Goal: Complete application form: Complete application form

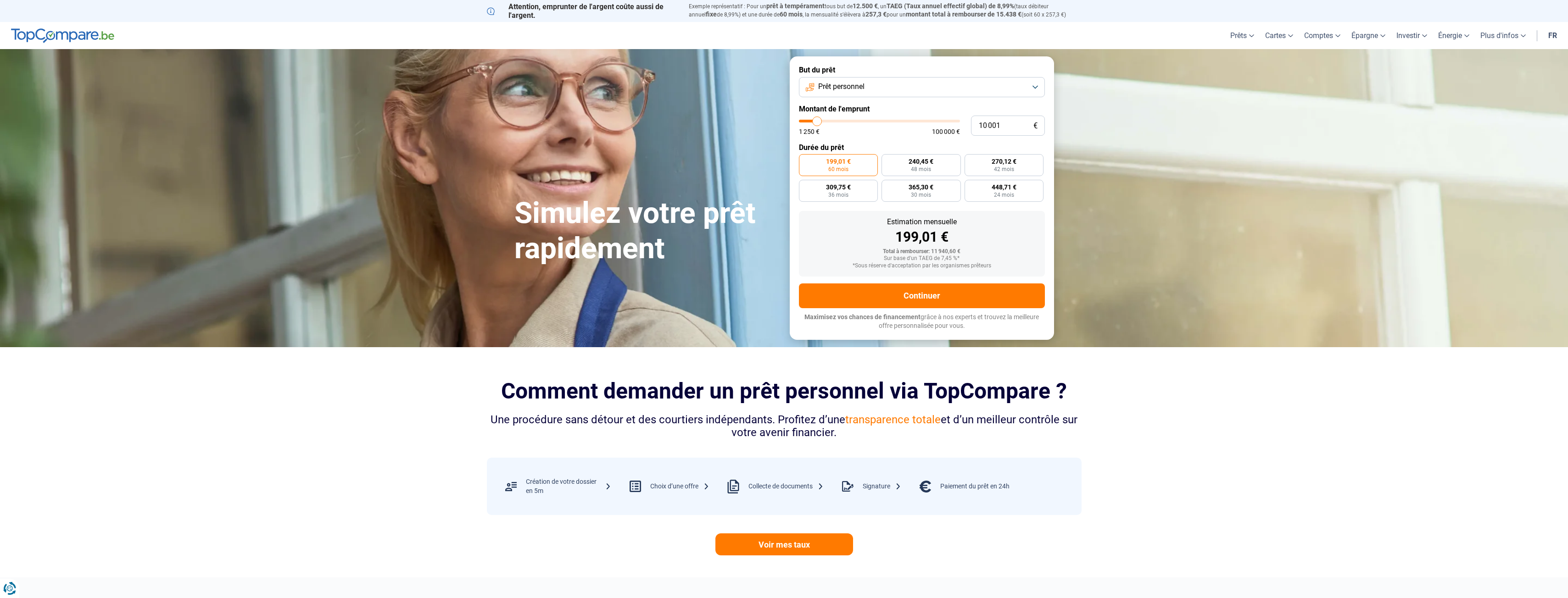
type input "10 250"
type input "10250"
type input "10 500"
type input "10500"
type input "11 000"
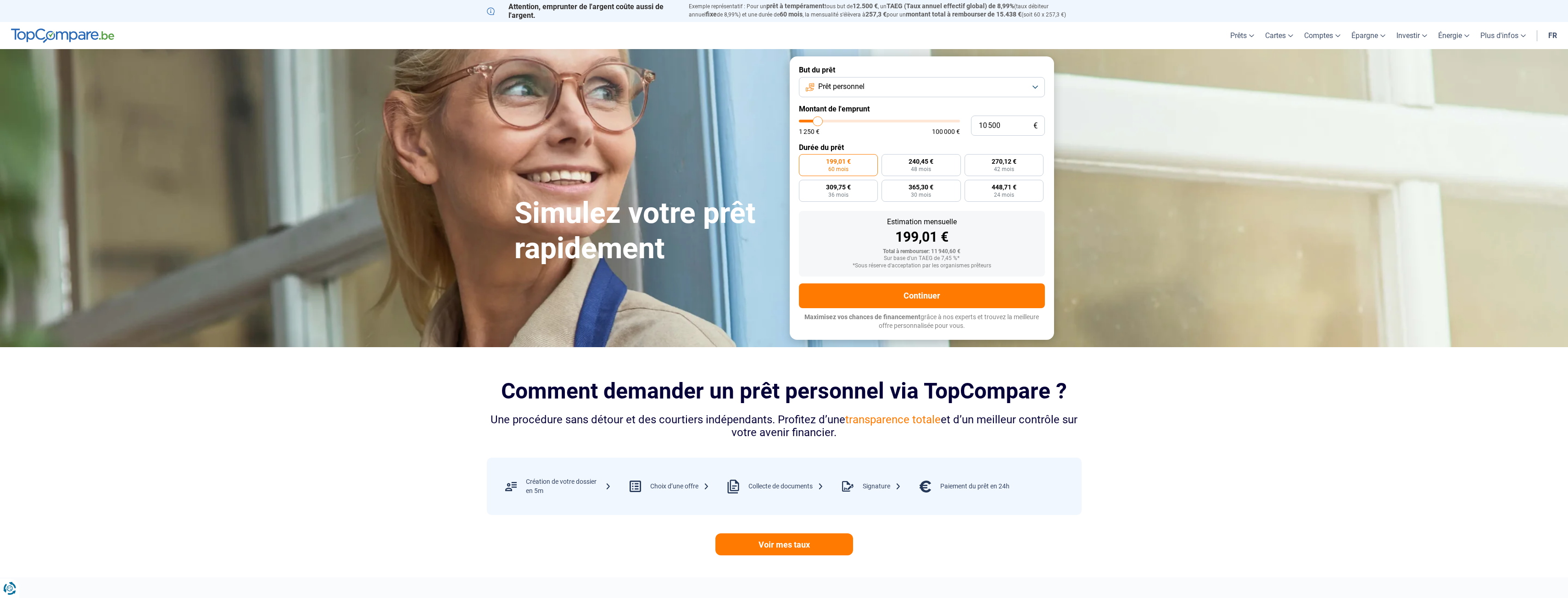
type input "11000"
type input "11 500"
type input "11500"
type input "11 750"
type input "11750"
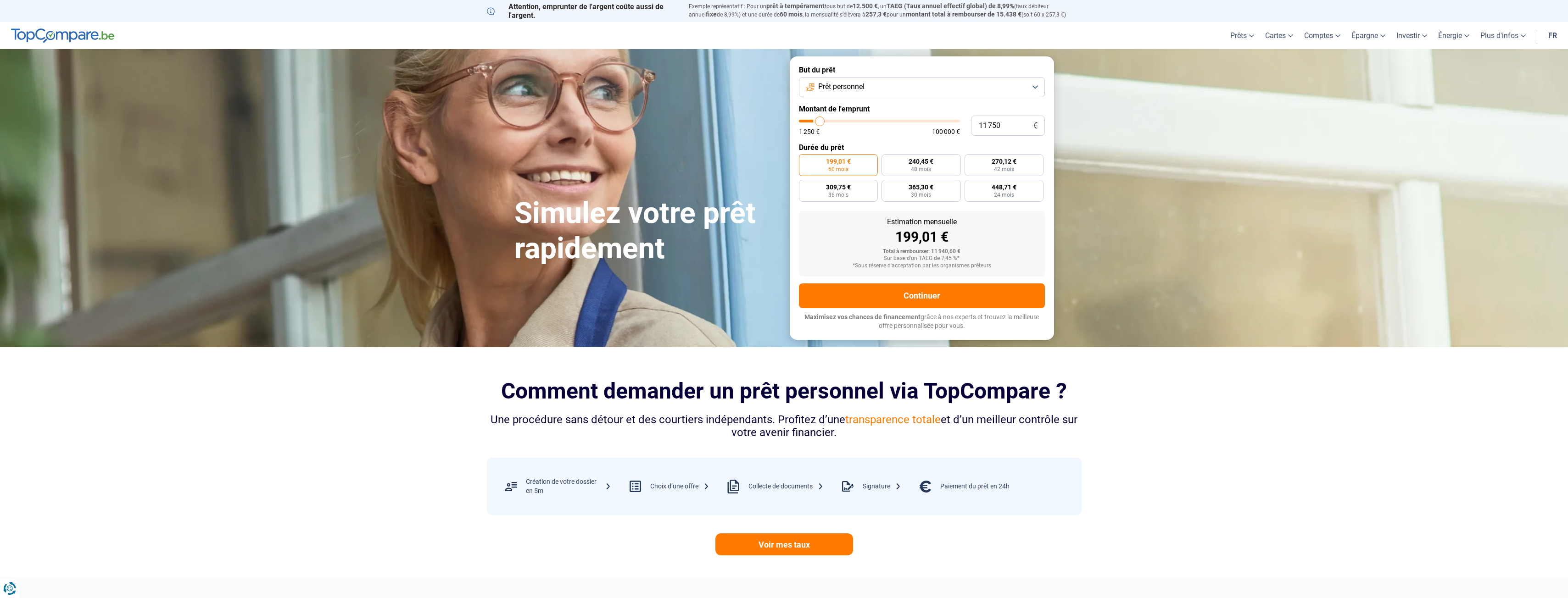
type input "12 500"
type input "12500"
type input "13 000"
type input "13000"
type input "14 250"
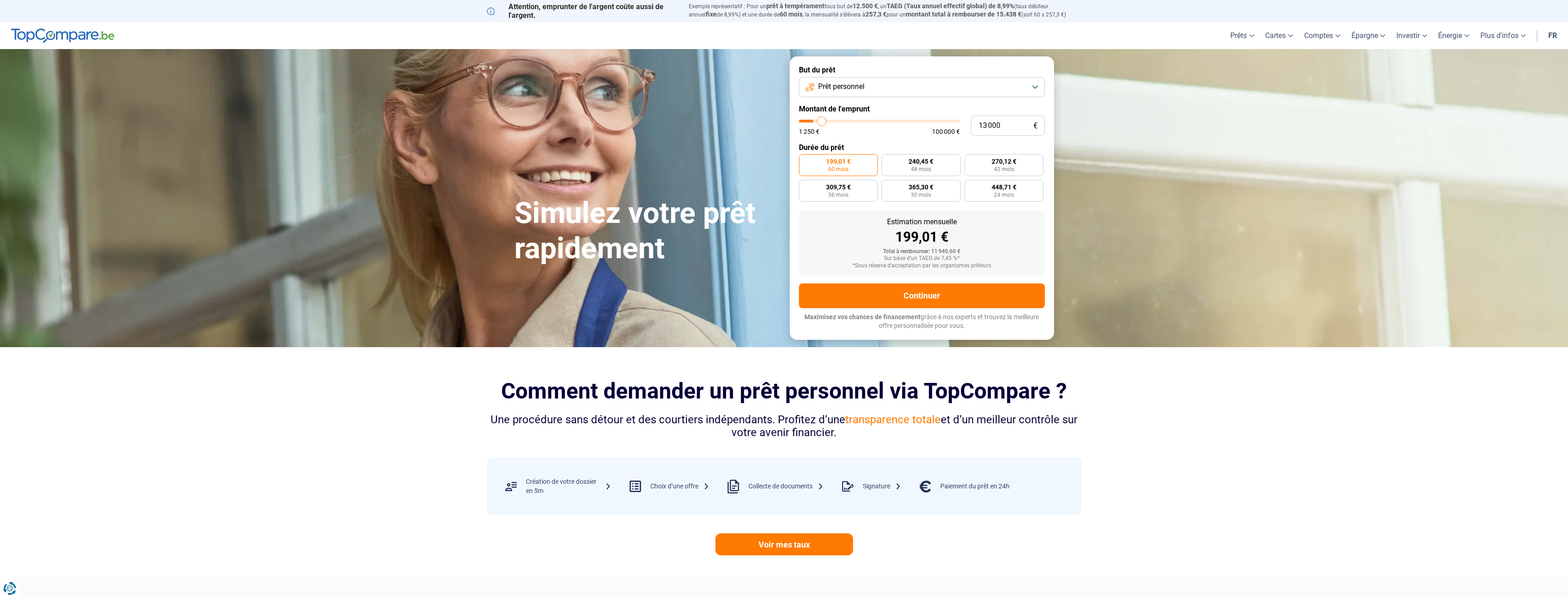
type input "14250"
type input "15 000"
type input "15000"
type input "16 500"
type input "16500"
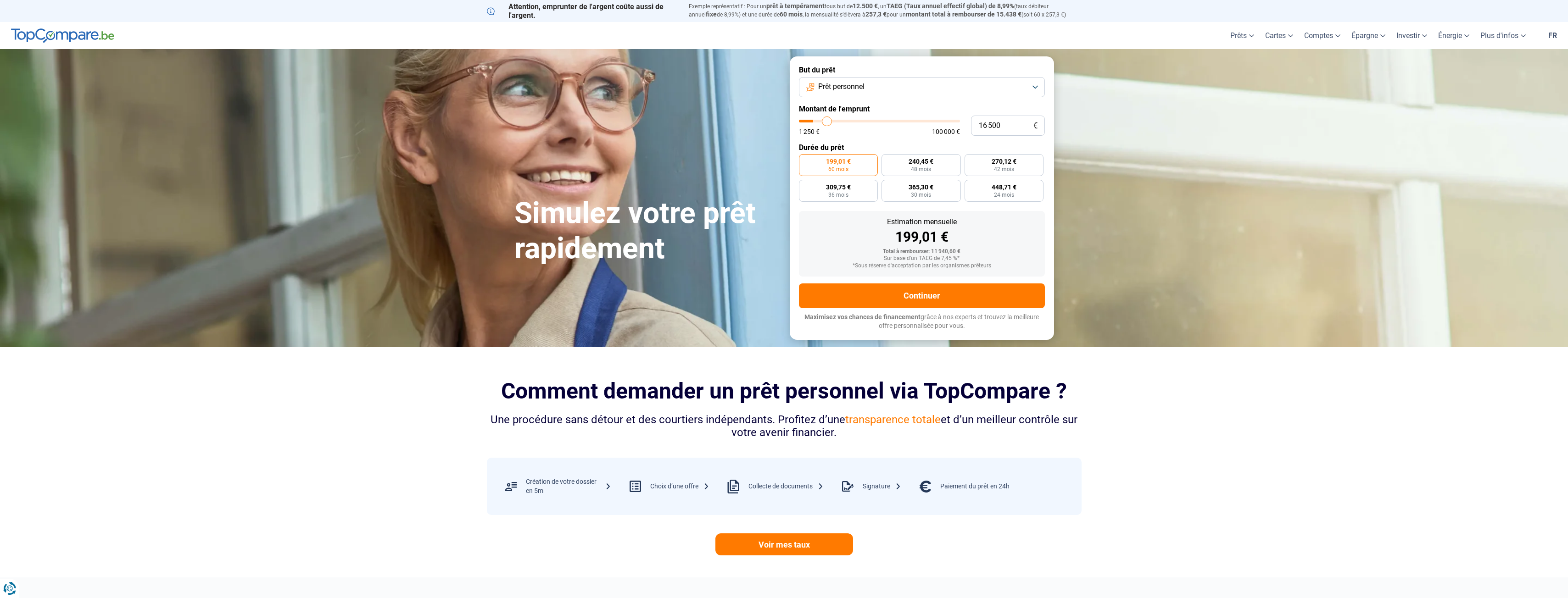
type input "17 500"
type input "17500"
type input "19 250"
type input "19250"
type input "20 250"
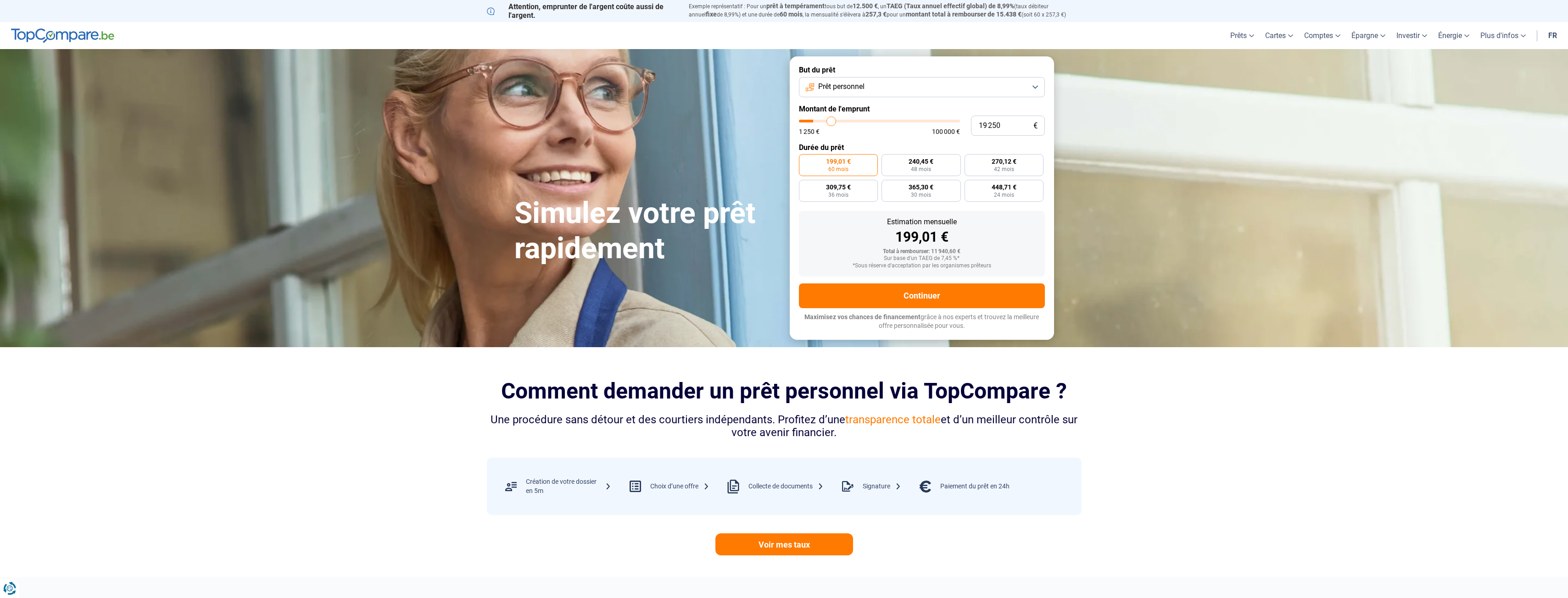
type input "20250"
type input "22 000"
type input "22000"
type input "23 250"
type input "23250"
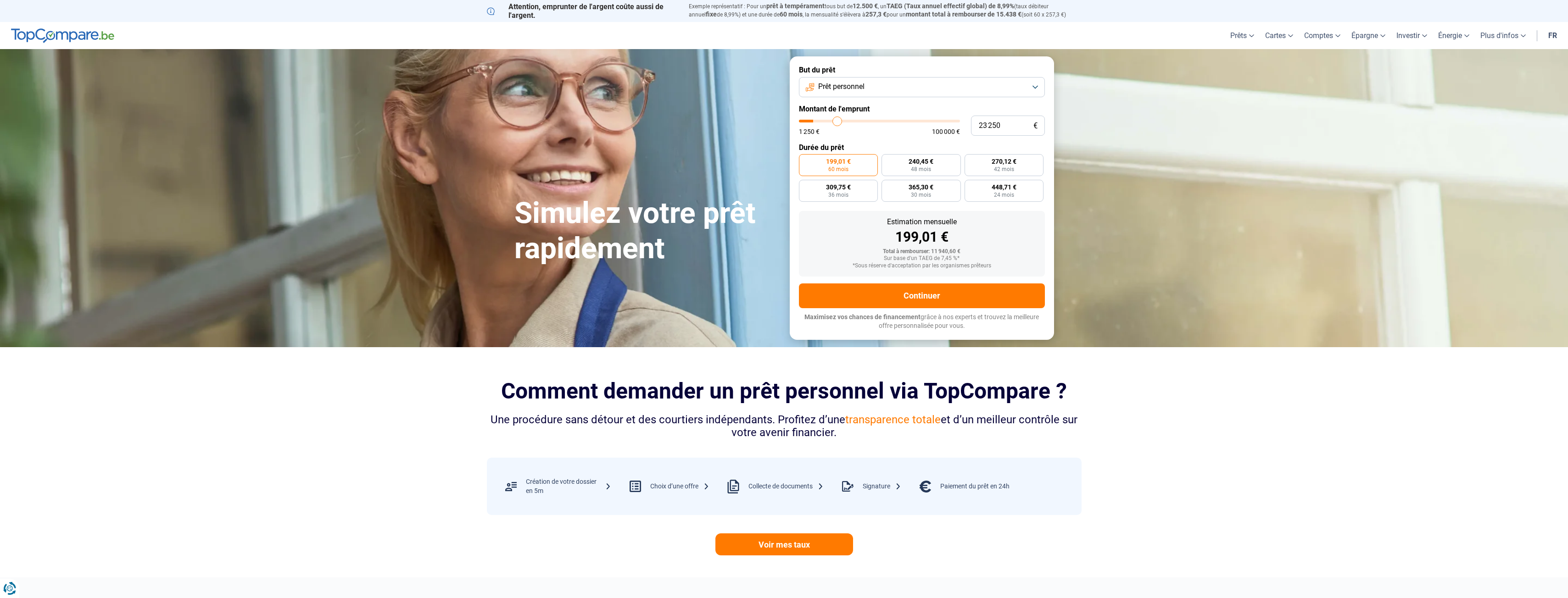
type input "25 250"
type input "25250"
type input "26 250"
type input "26250"
type input "27 750"
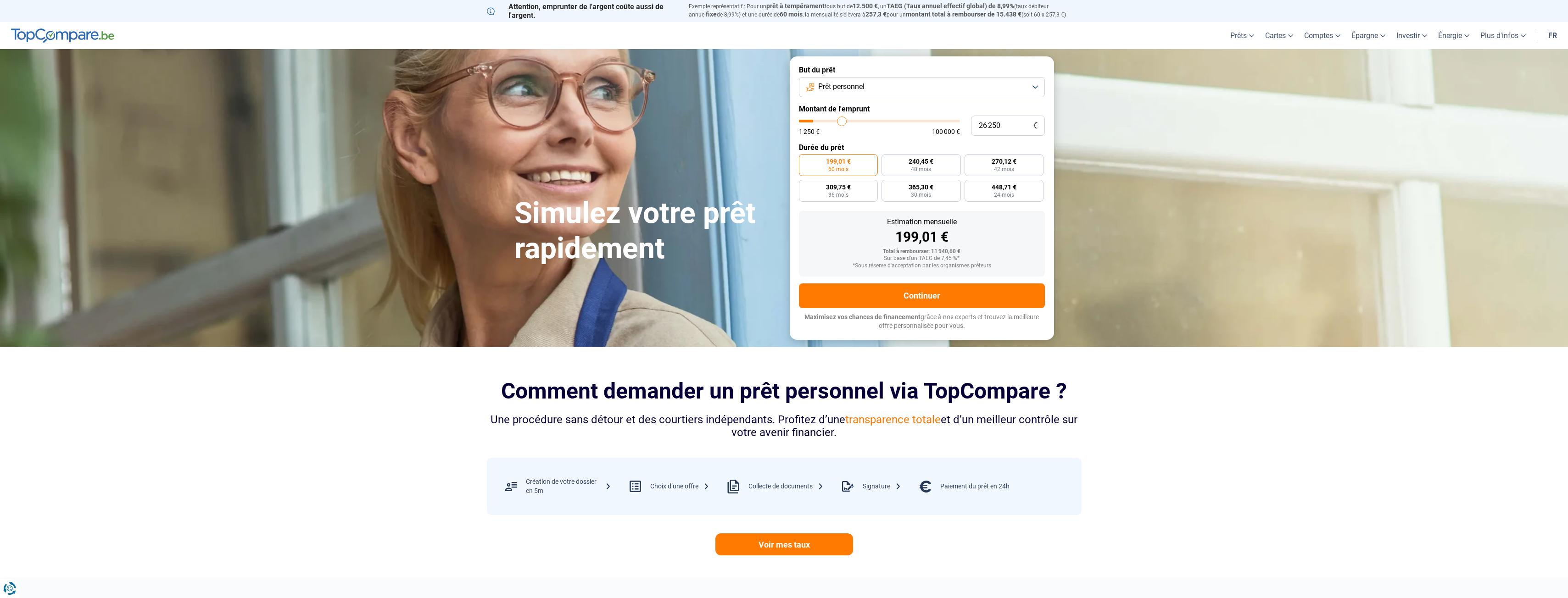
type input "27750"
type input "28 750"
type input "28750"
type input "29 750"
type input "29750"
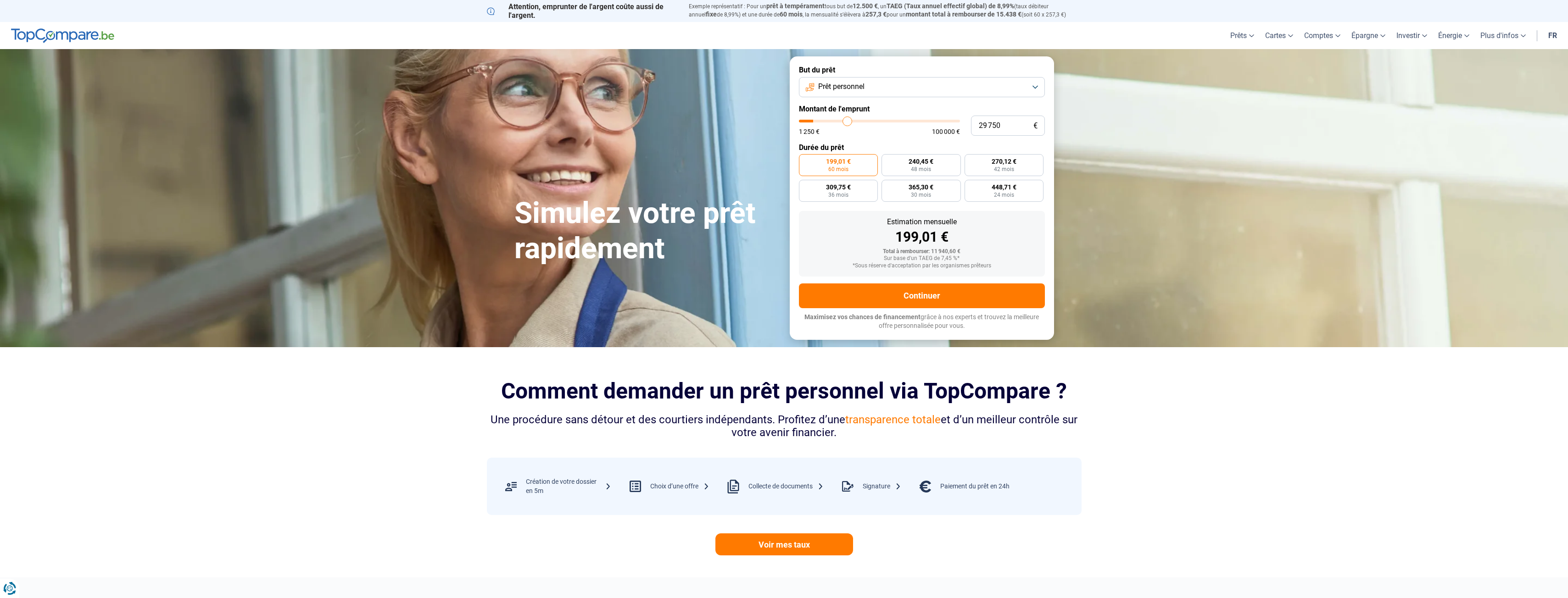
type input "30 500"
type input "30500"
type input "32 000"
type input "32000"
type input "32 500"
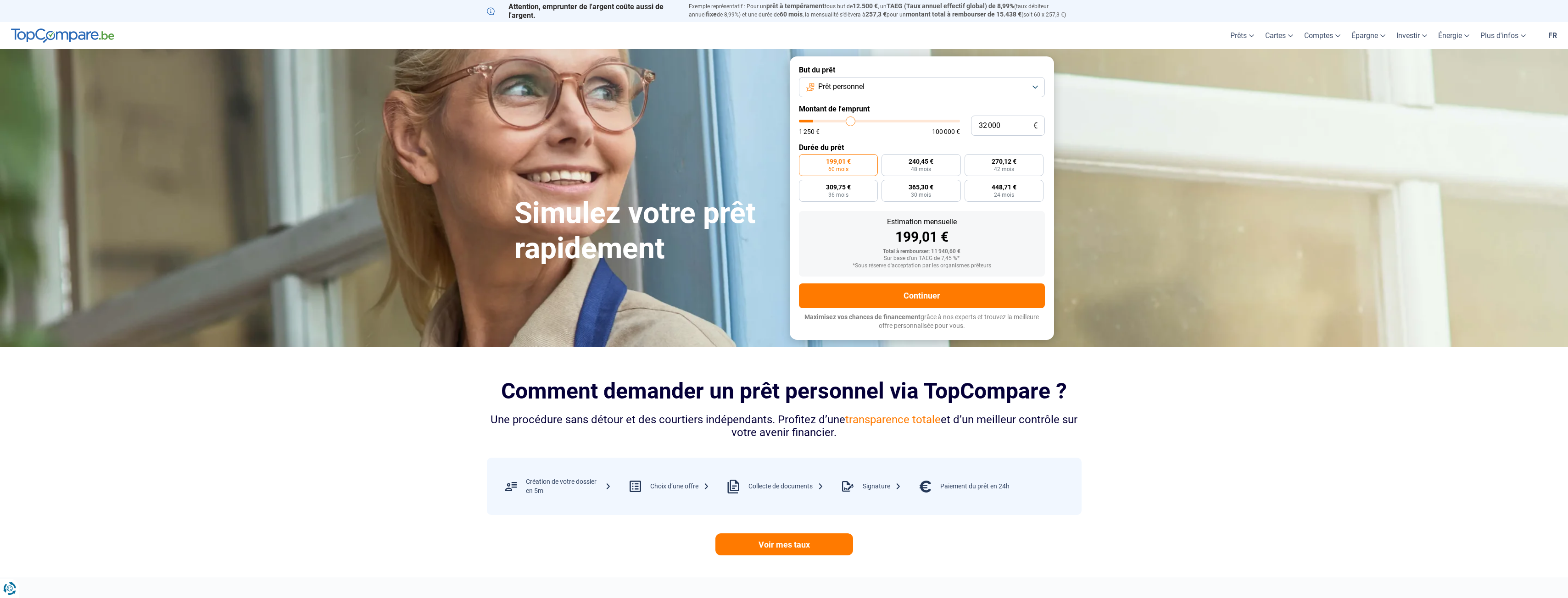
type input "32500"
type input "34 000"
type input "34000"
type input "34 250"
type input "34250"
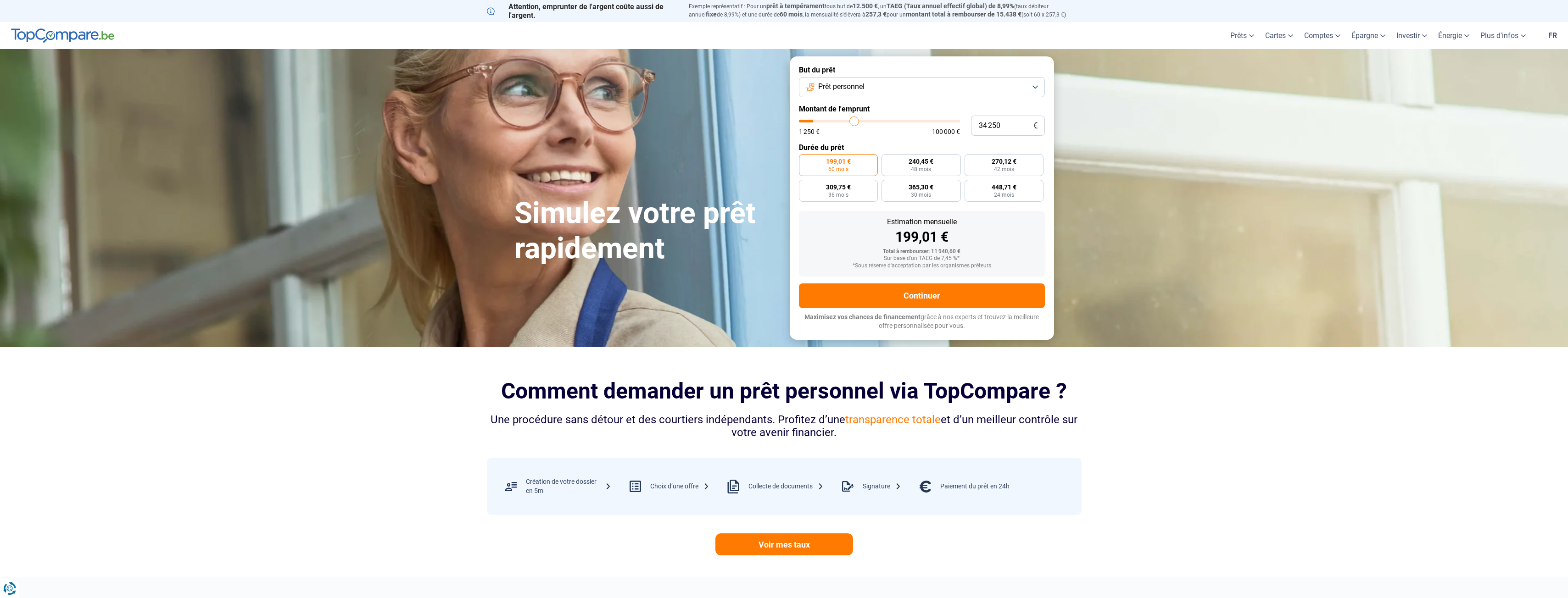
type input "35 500"
type input "35500"
type input "36 250"
type input "36250"
type input "37 000"
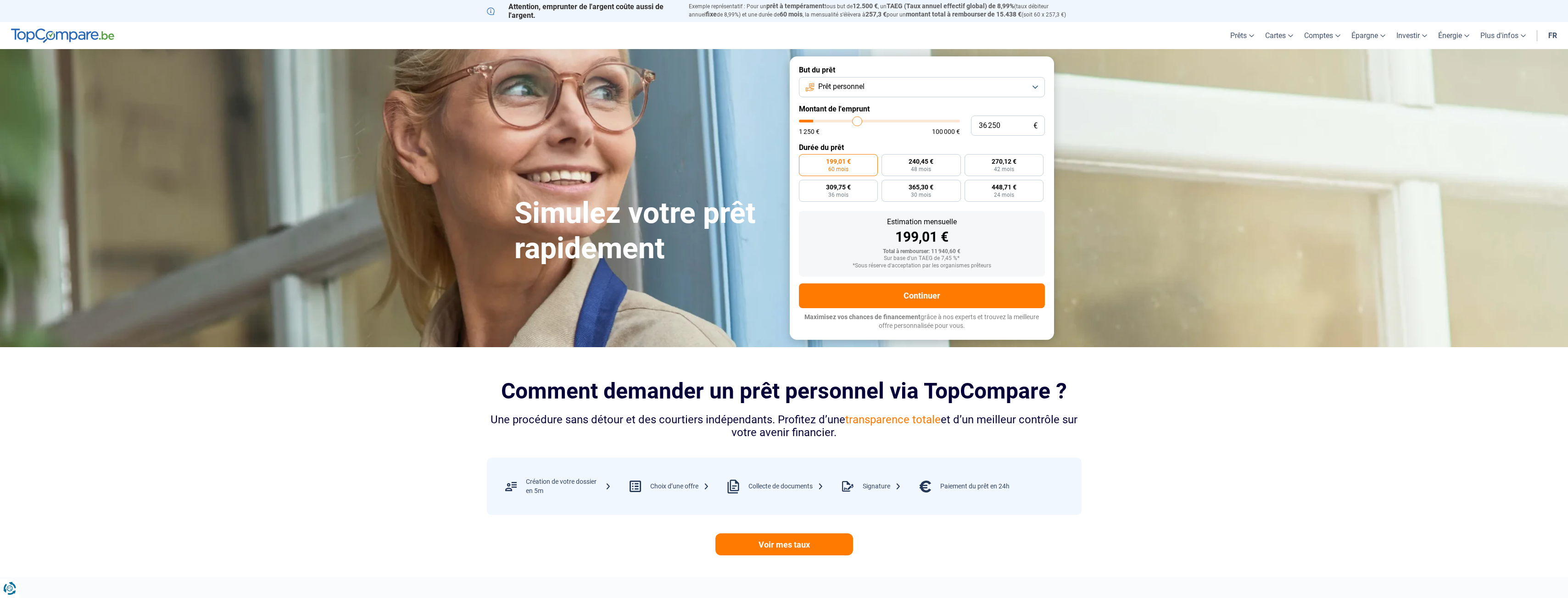
type input "37000"
type input "37 250"
type input "37250"
type input "38 000"
type input "38000"
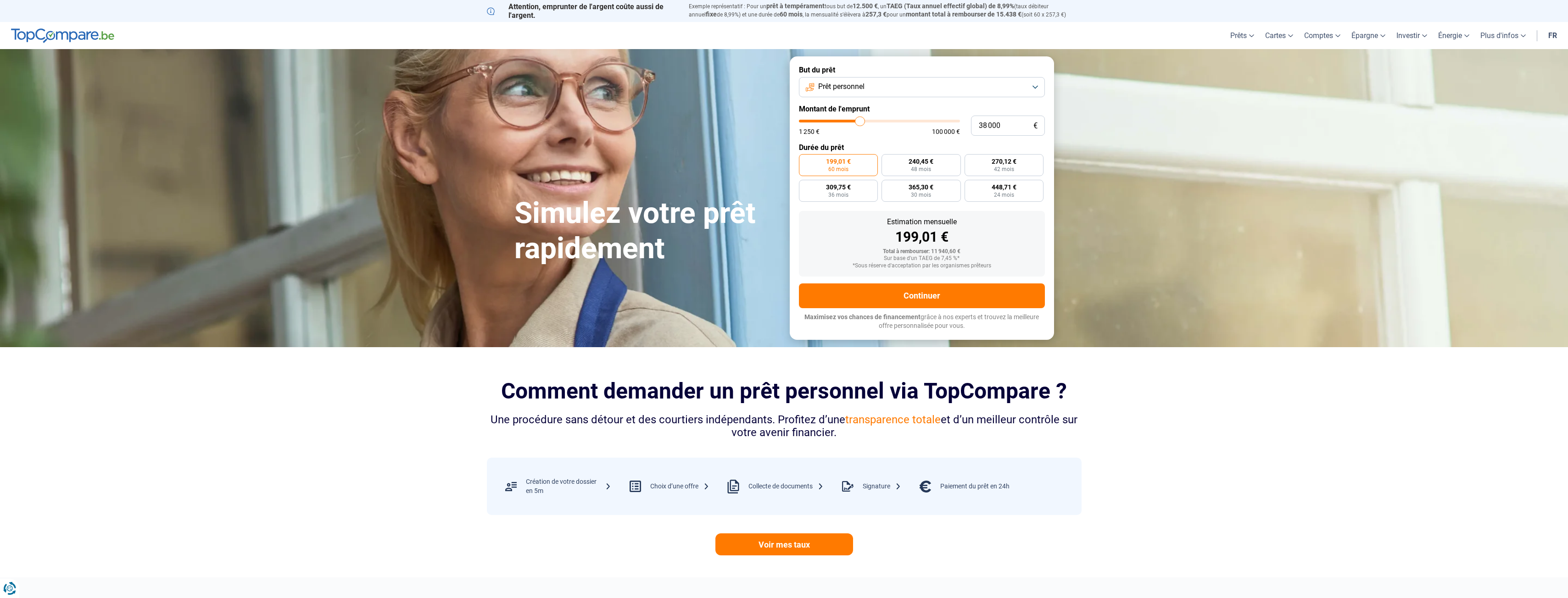
type input "38 250"
type input "38250"
type input "38 750"
type input "38750"
type input "39 750"
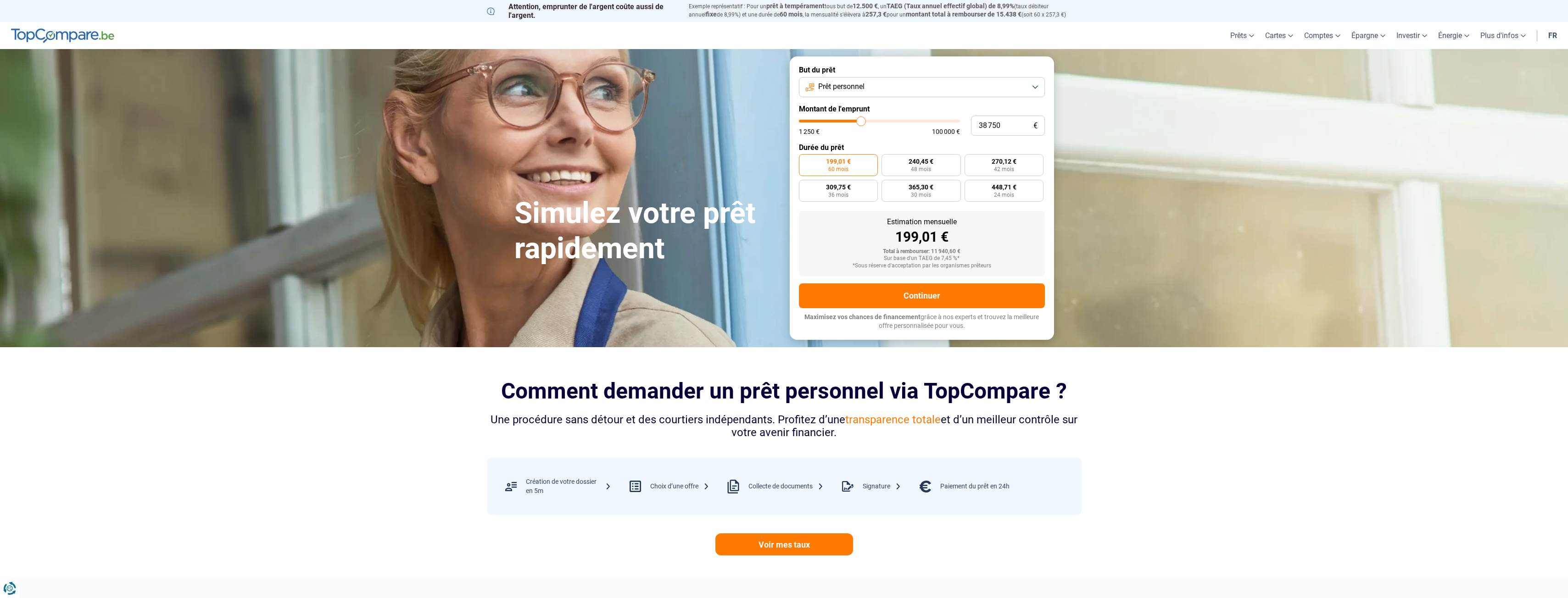
type input "39750"
type input "40 000"
type input "40000"
type input "41 000"
type input "41000"
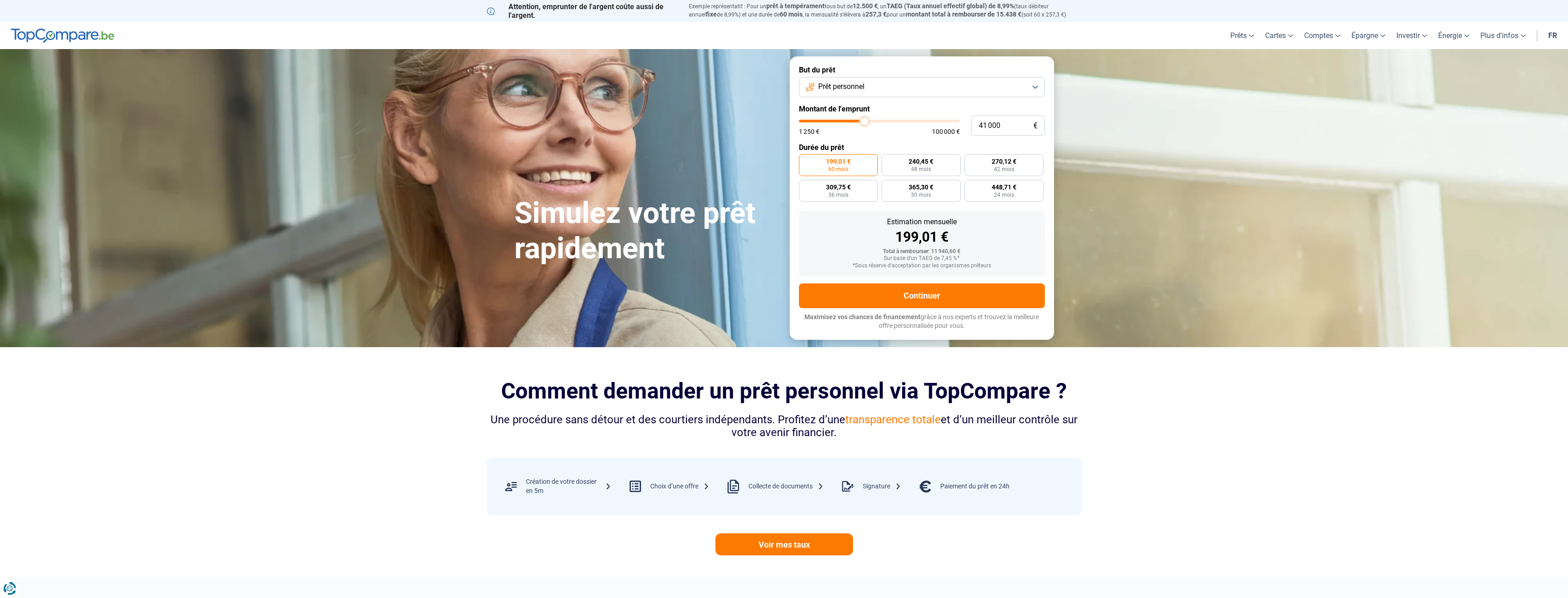
type input "42 000"
type input "42000"
type input "43 000"
type input "43000"
type input "43 500"
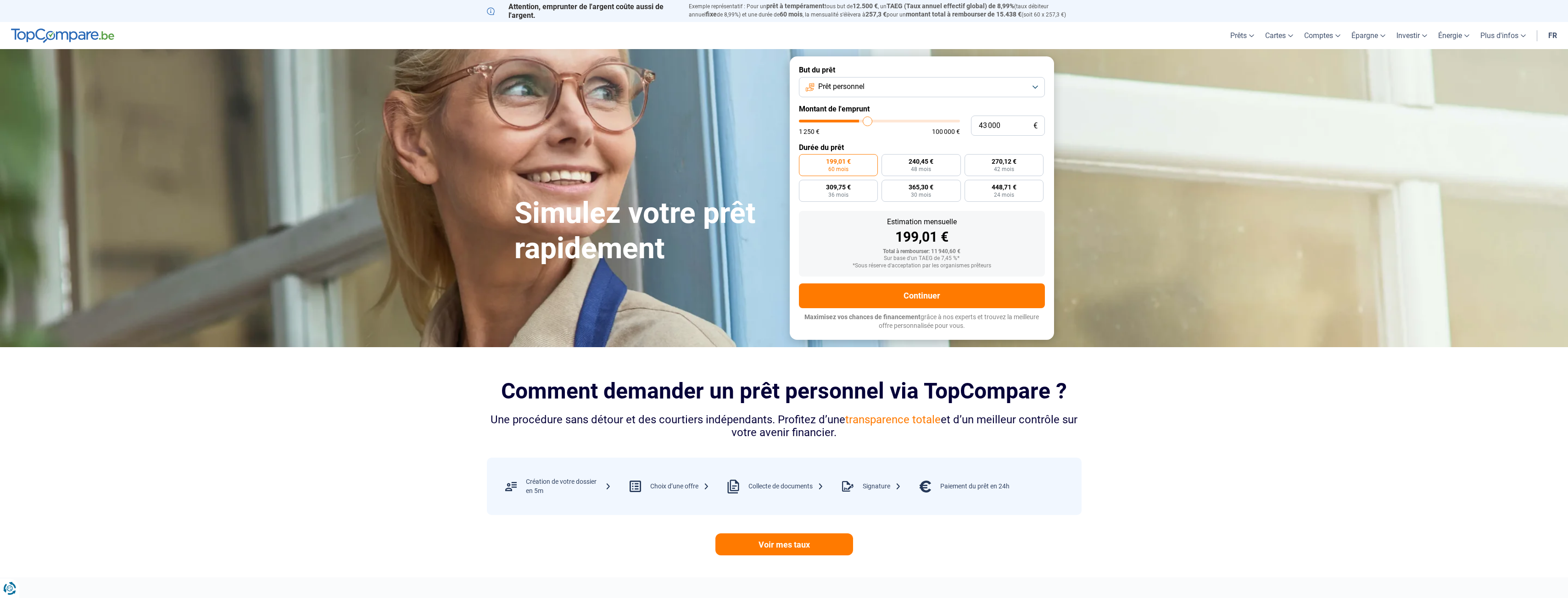
type input "43500"
type input "44 500"
type input "44500"
type input "45 250"
type input "45250"
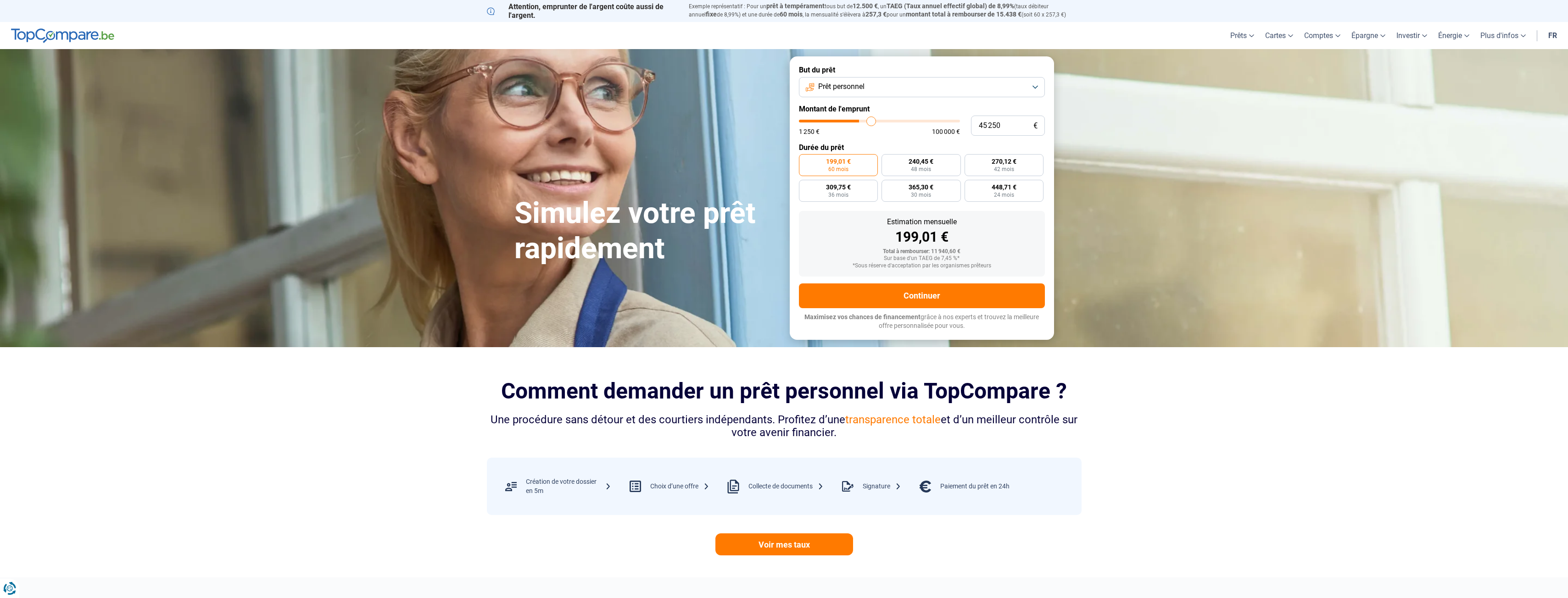
type input "46 000"
type input "46000"
type input "46 750"
type input "46750"
type input "48 250"
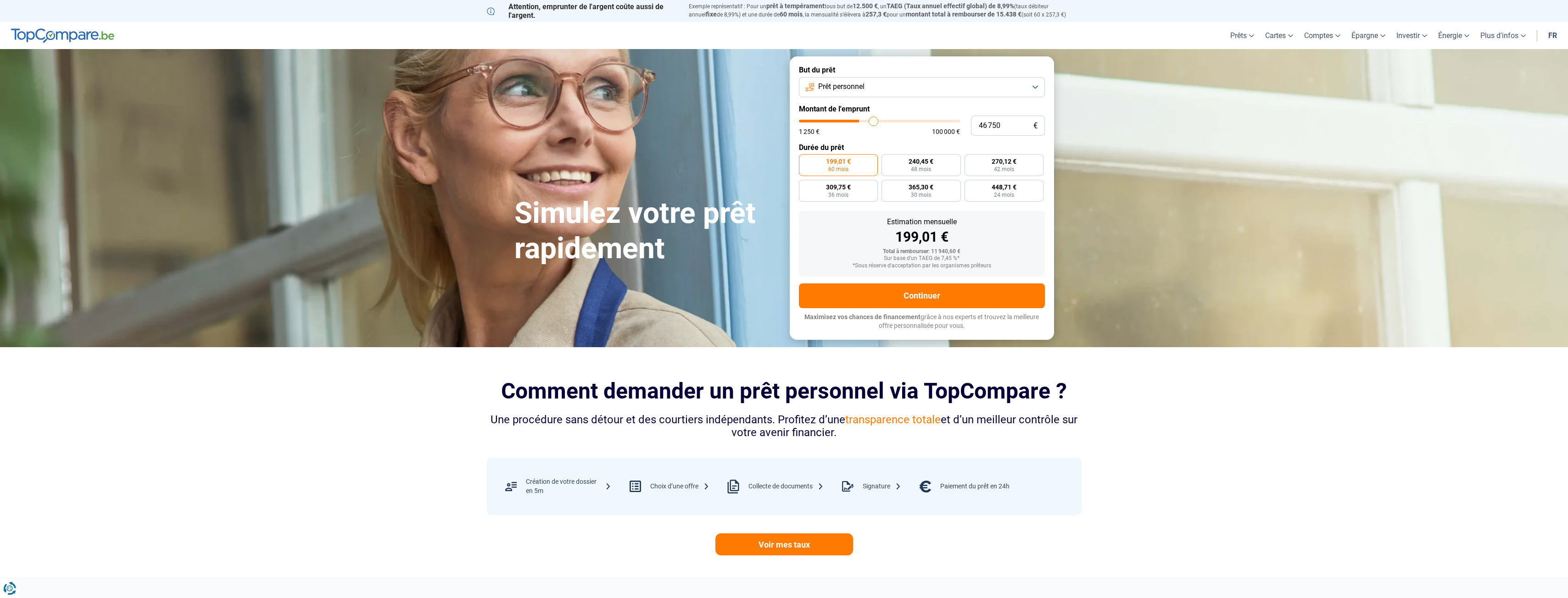
type input "48250"
type input "49 000"
type input "49000"
type input "50 500"
type input "50500"
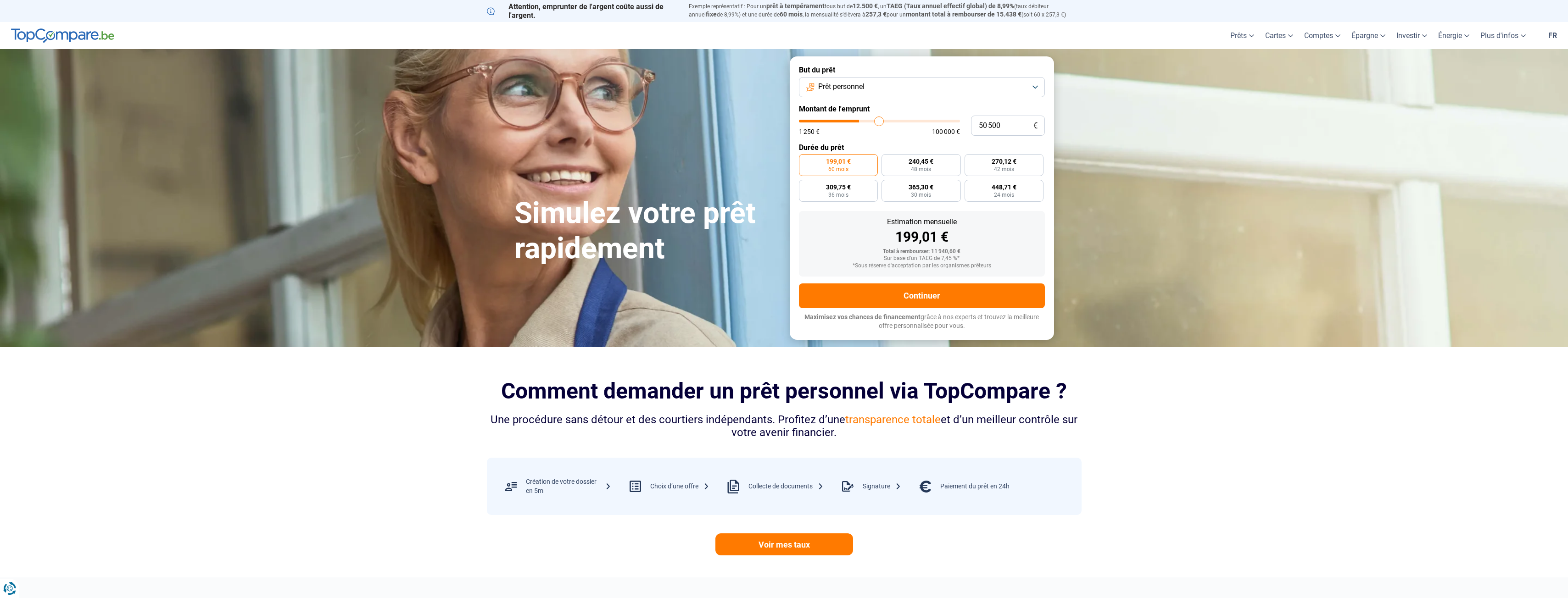
type input "51 250"
type input "51250"
type input "52 500"
type input "52500"
type input "53 000"
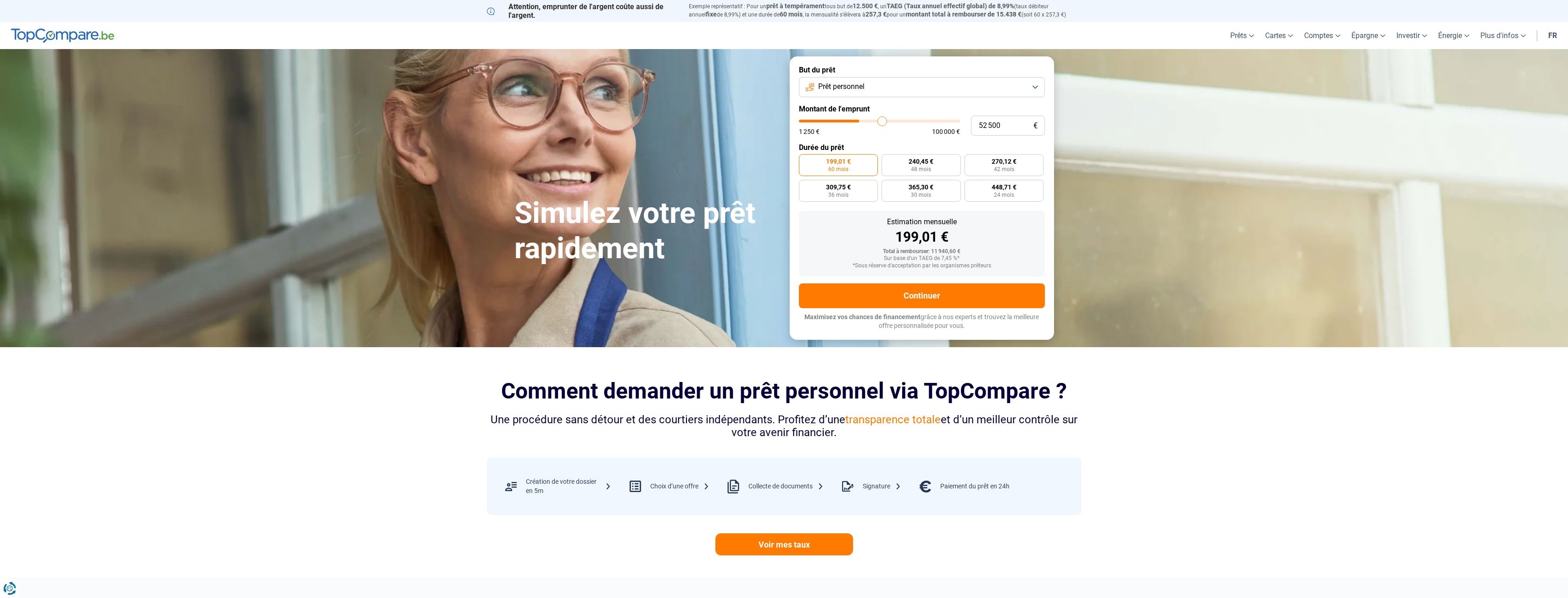
type input "53000"
type input "54 250"
type input "54250"
type input "54 500"
type input "54500"
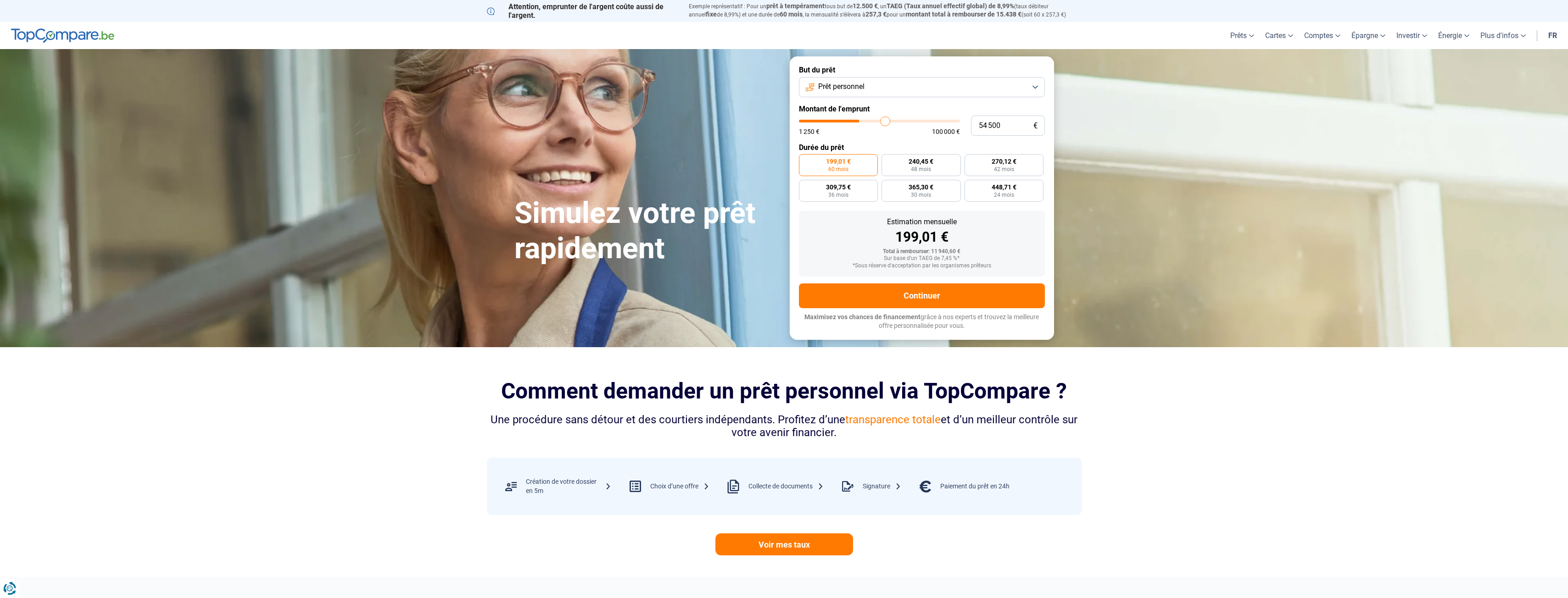
type input "55 500"
type input "55500"
type input "56 000"
type input "56000"
type input "56 500"
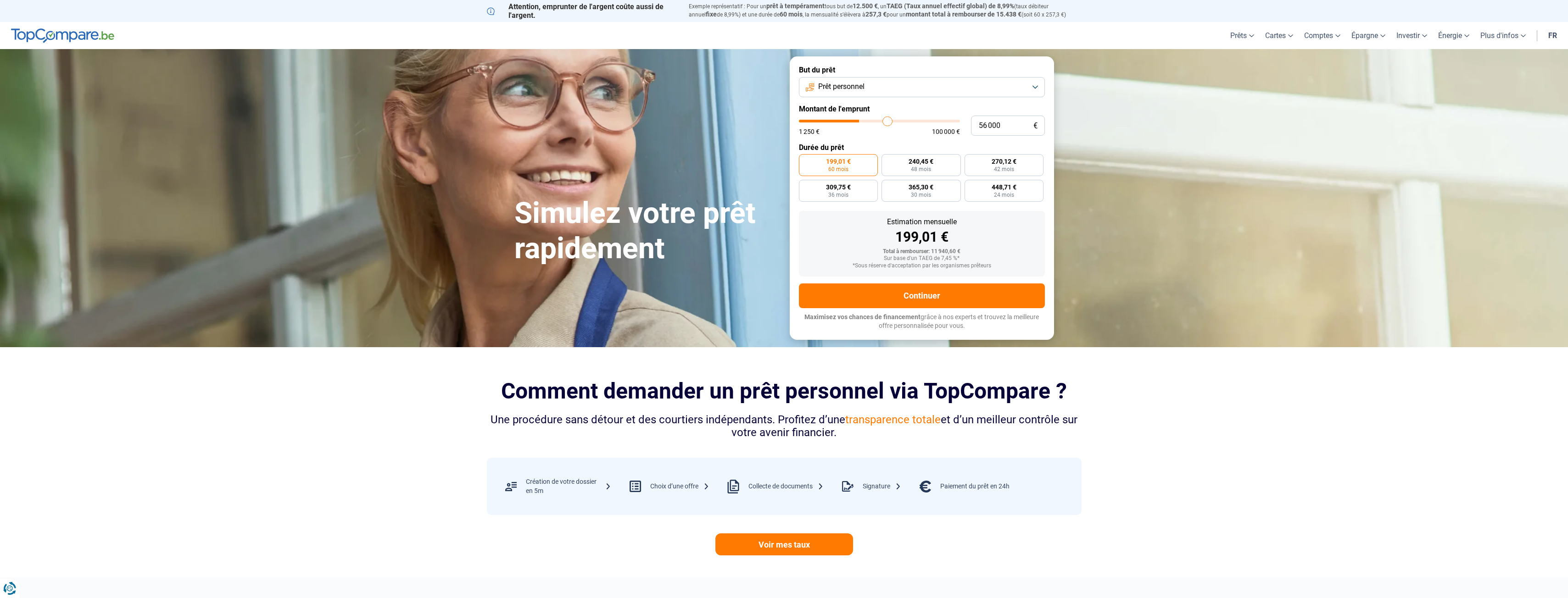
type input "56500"
type input "57 000"
type input "57000"
type input "57 250"
type input "57250"
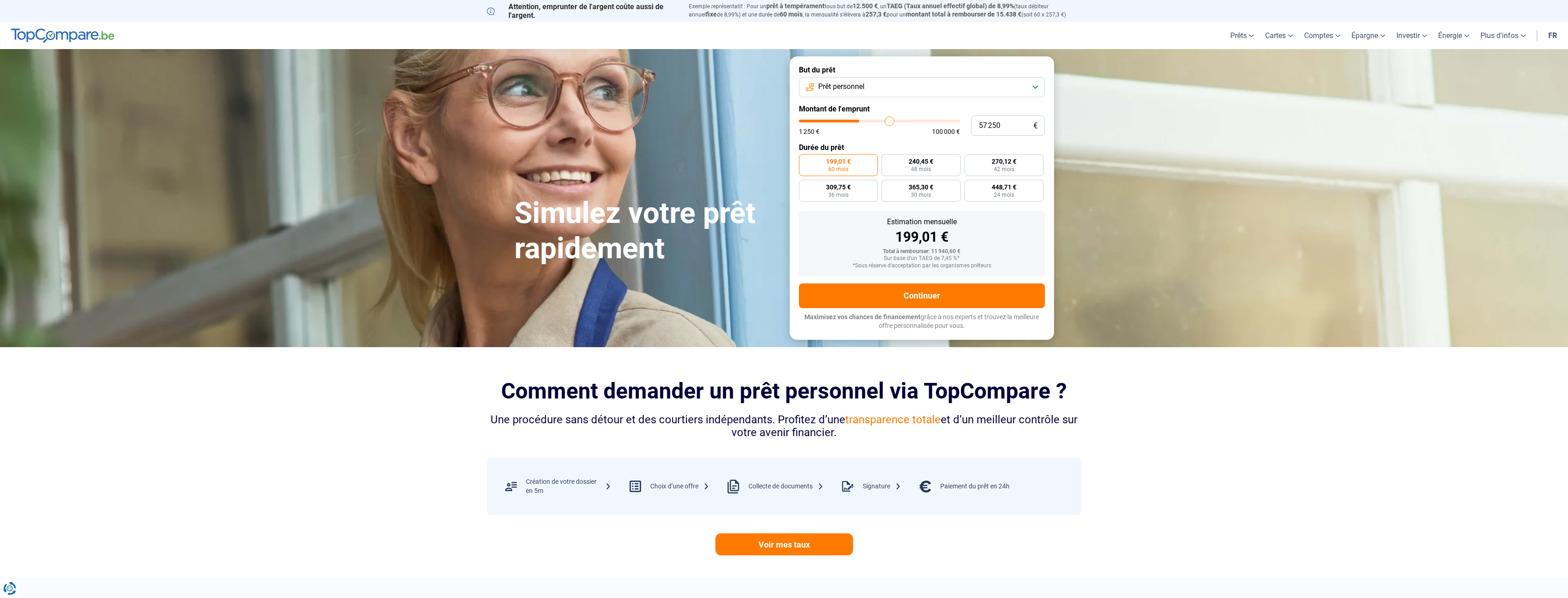
type input "57 500"
type input "57500"
type input "57 750"
type input "57750"
type input "58 000"
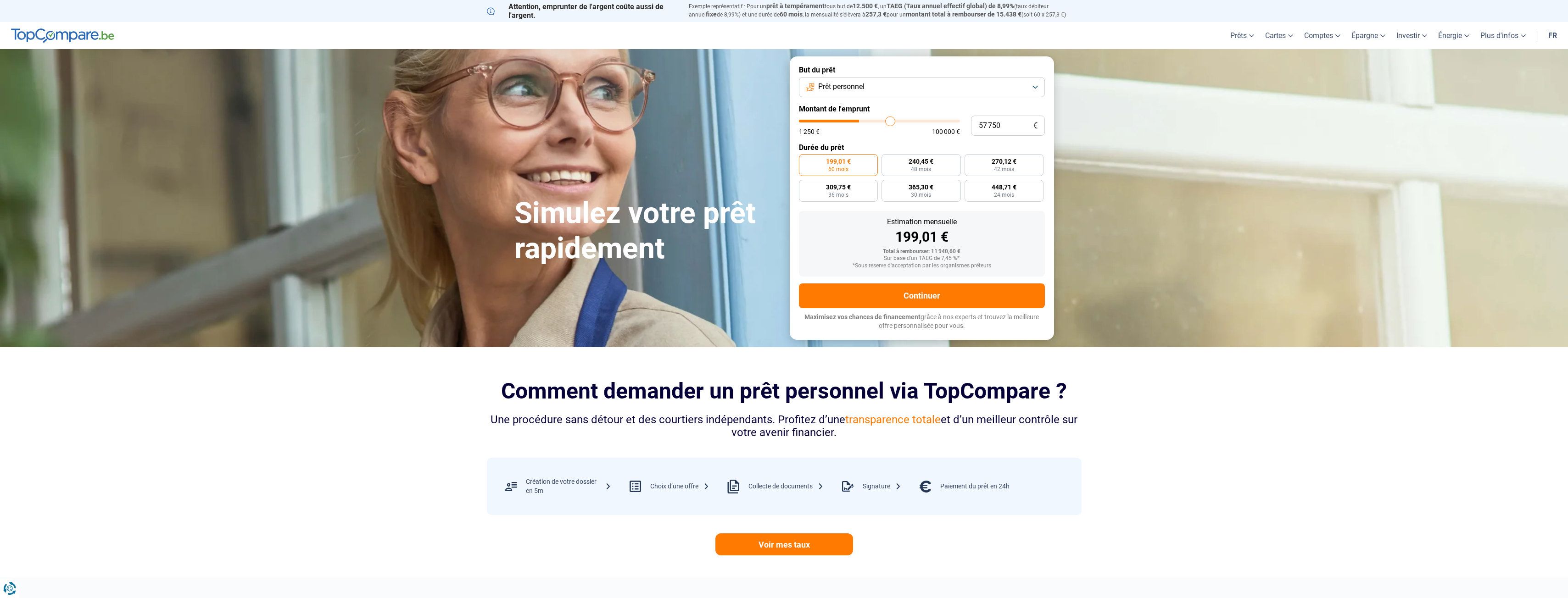
type input "58000"
type input "58 500"
type input "58500"
type input "58 000"
type input "58000"
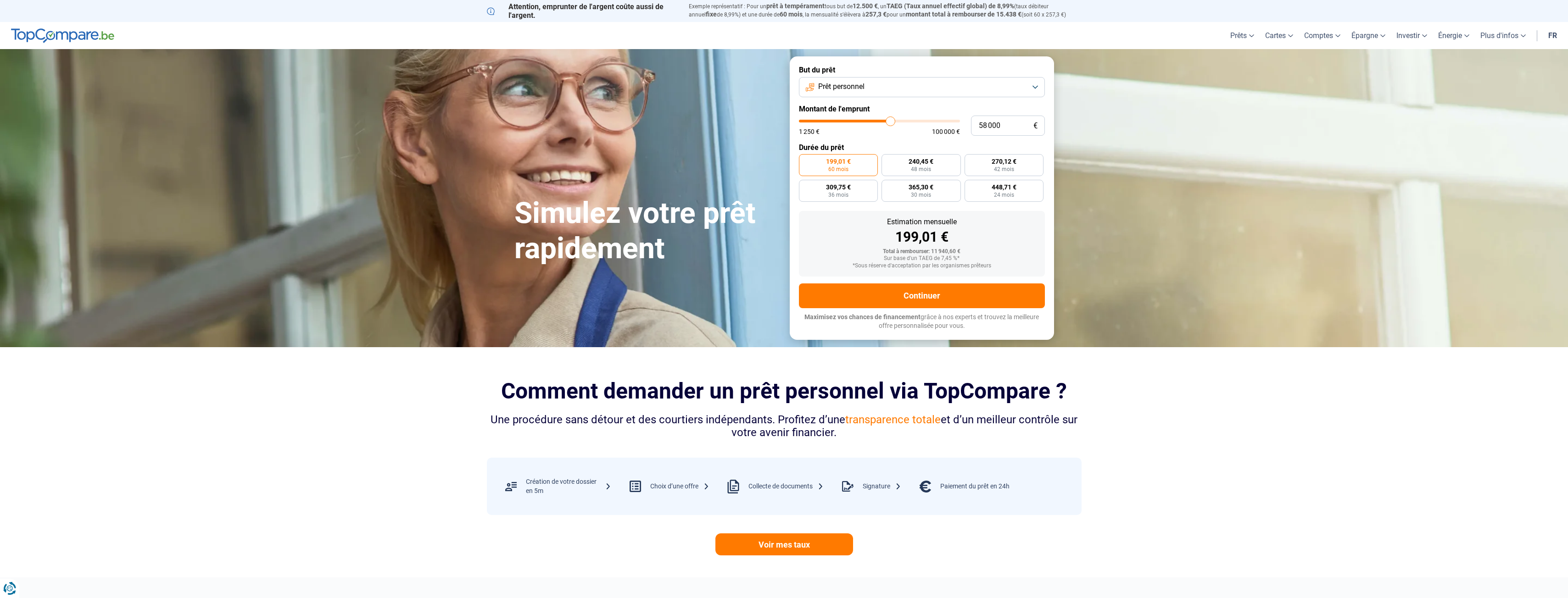
type input "57 750"
type input "57750"
type input "57 500"
type input "57500"
type input "57 250"
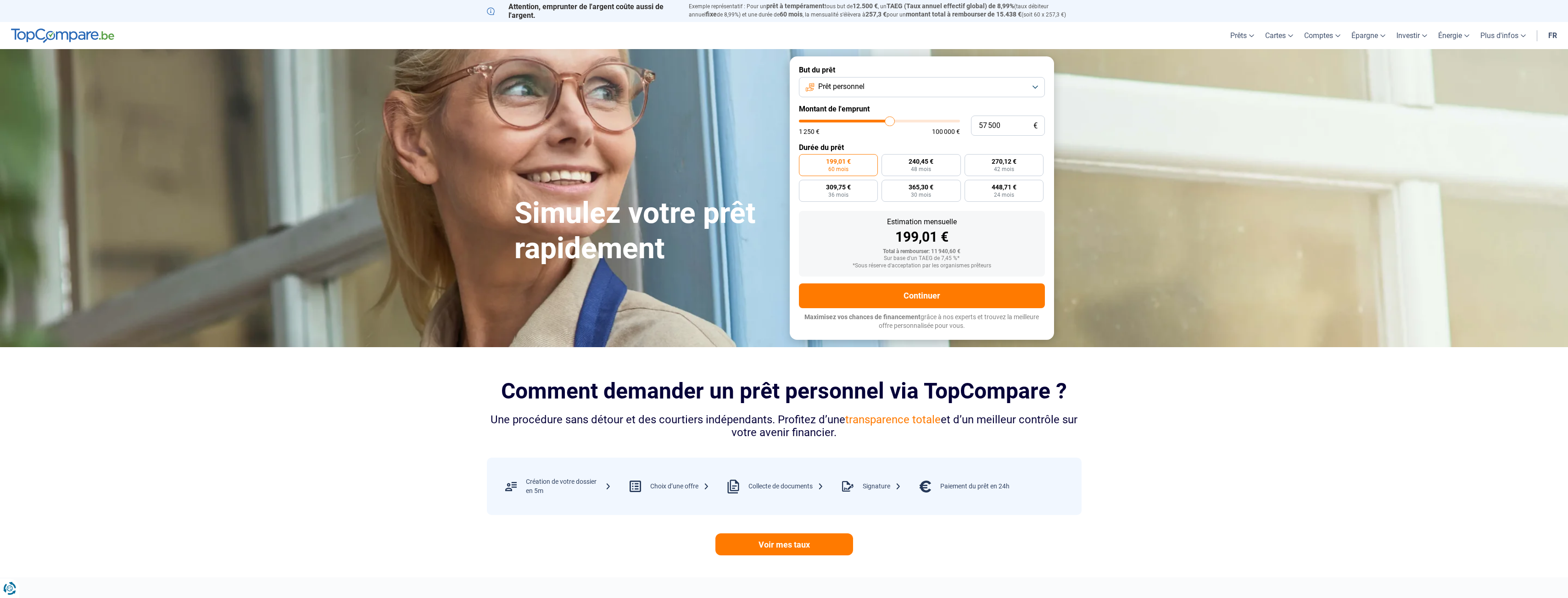
type input "57250"
type input "57 000"
type input "57000"
type input "56 500"
type input "56500"
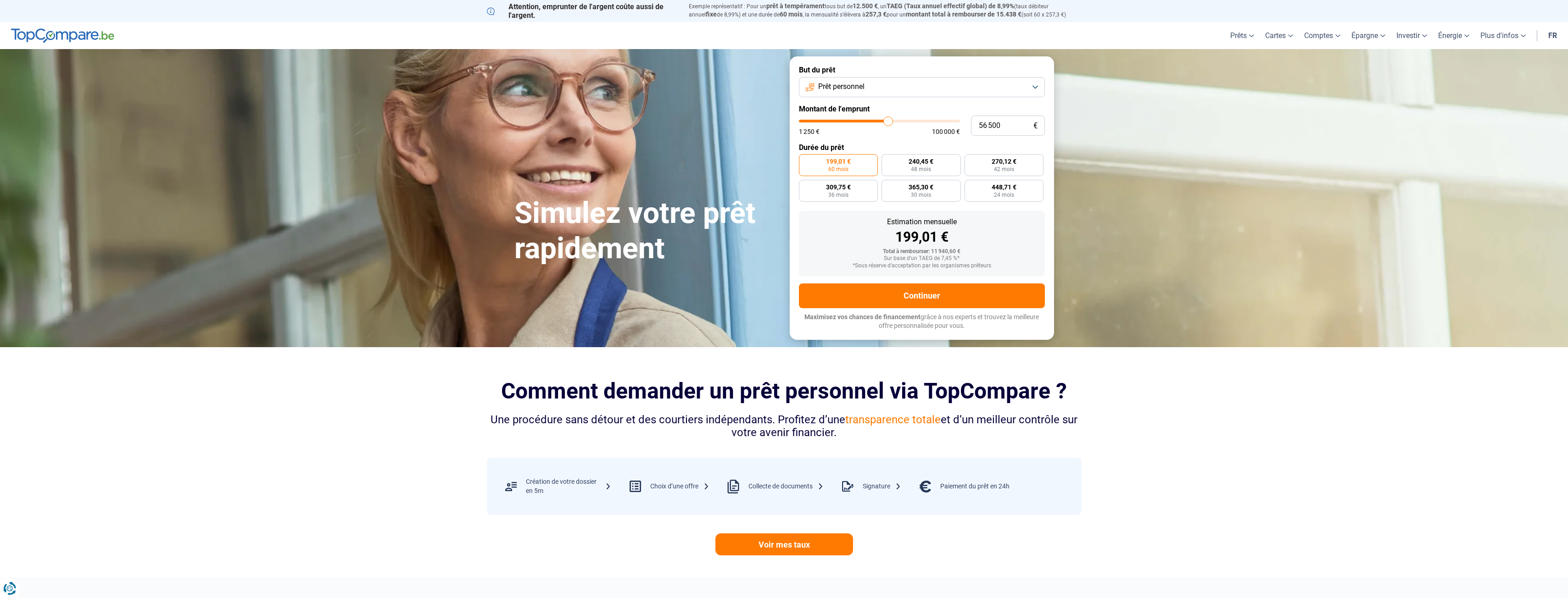
type input "56 250"
type input "56250"
type input "56 000"
type input "56000"
type input "55 750"
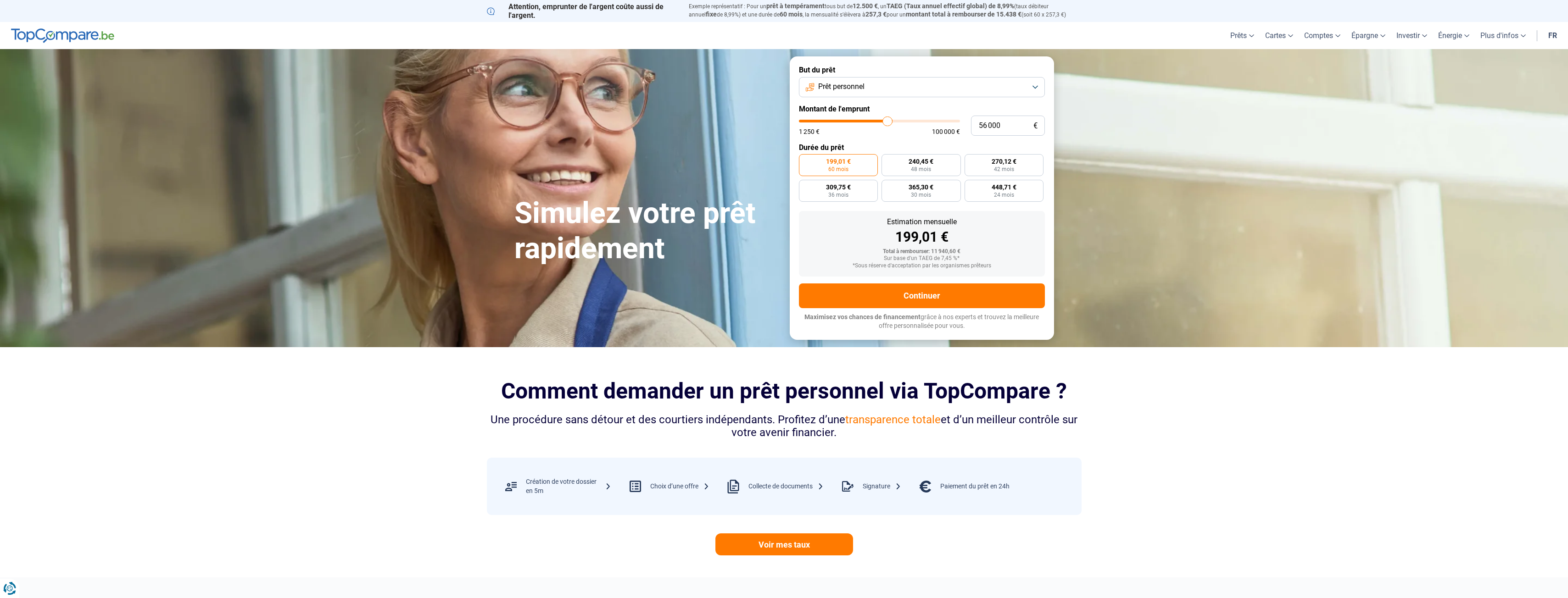
type input "55750"
type input "55 500"
type input "55500"
type input "55 000"
type input "55000"
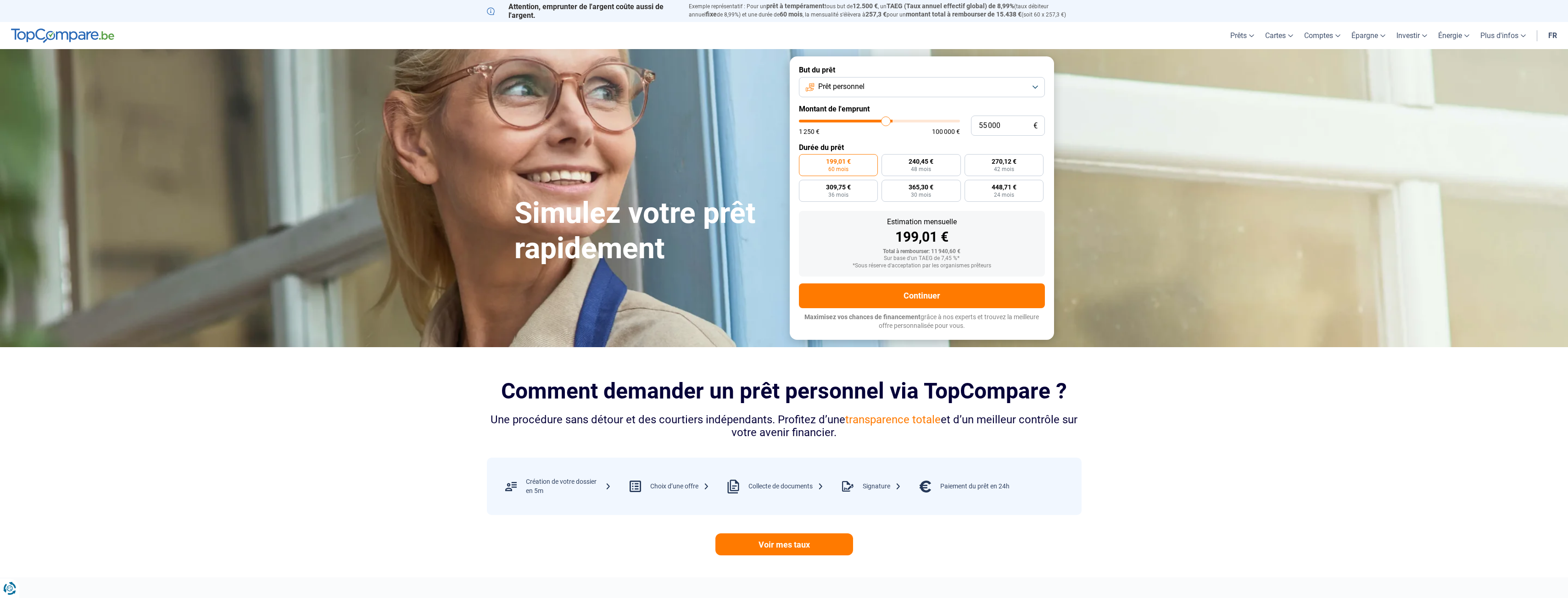
type input "54 750"
type input "54750"
type input "54 500"
type input "54500"
type input "54 000"
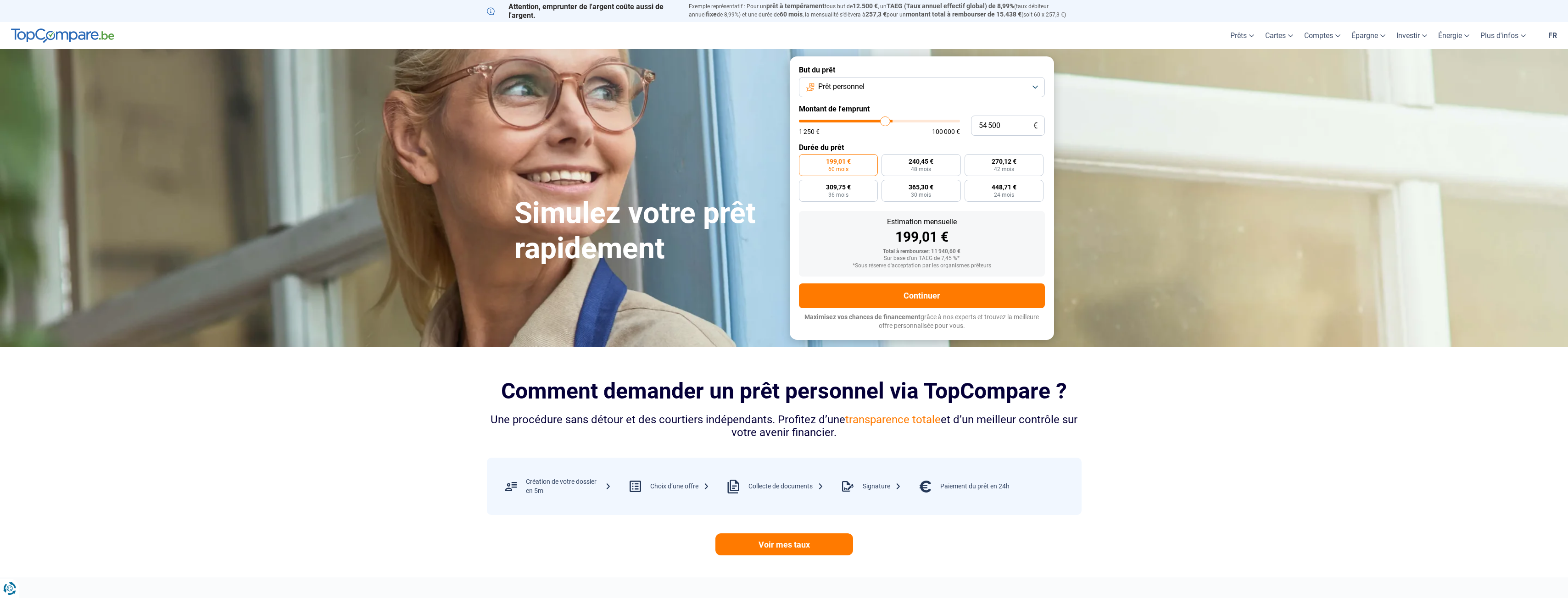
type input "54000"
type input "53 500"
type input "53500"
type input "53 250"
type input "53250"
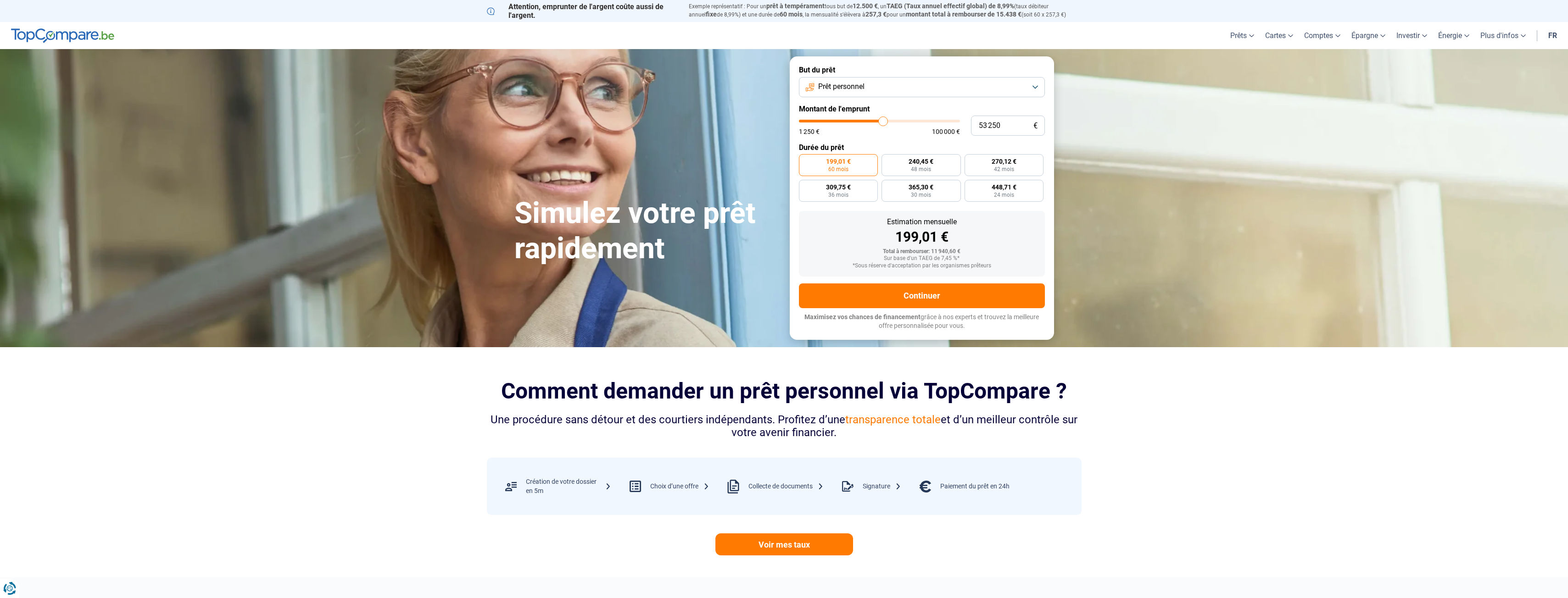
type input "53 000"
type input "53000"
type input "52 500"
type input "52500"
type input "51 750"
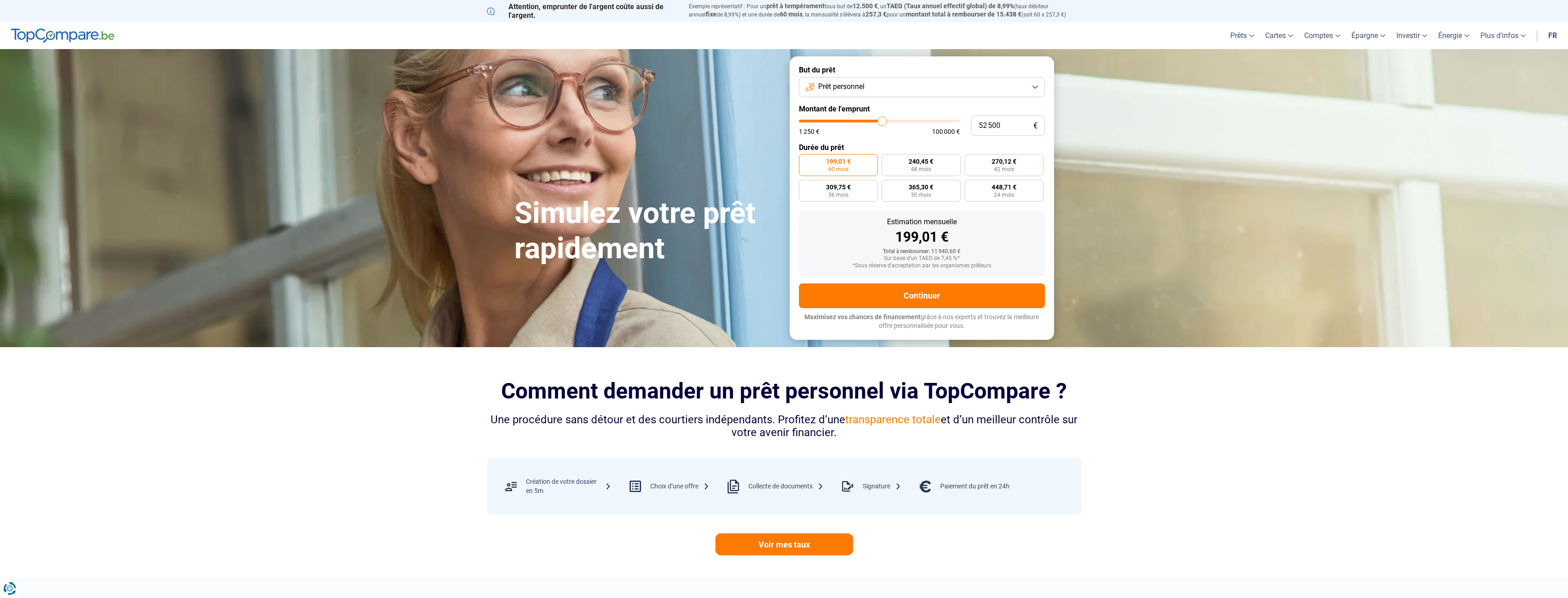
type input "51750"
type input "51 500"
type input "51500"
type input "51 250"
type input "51250"
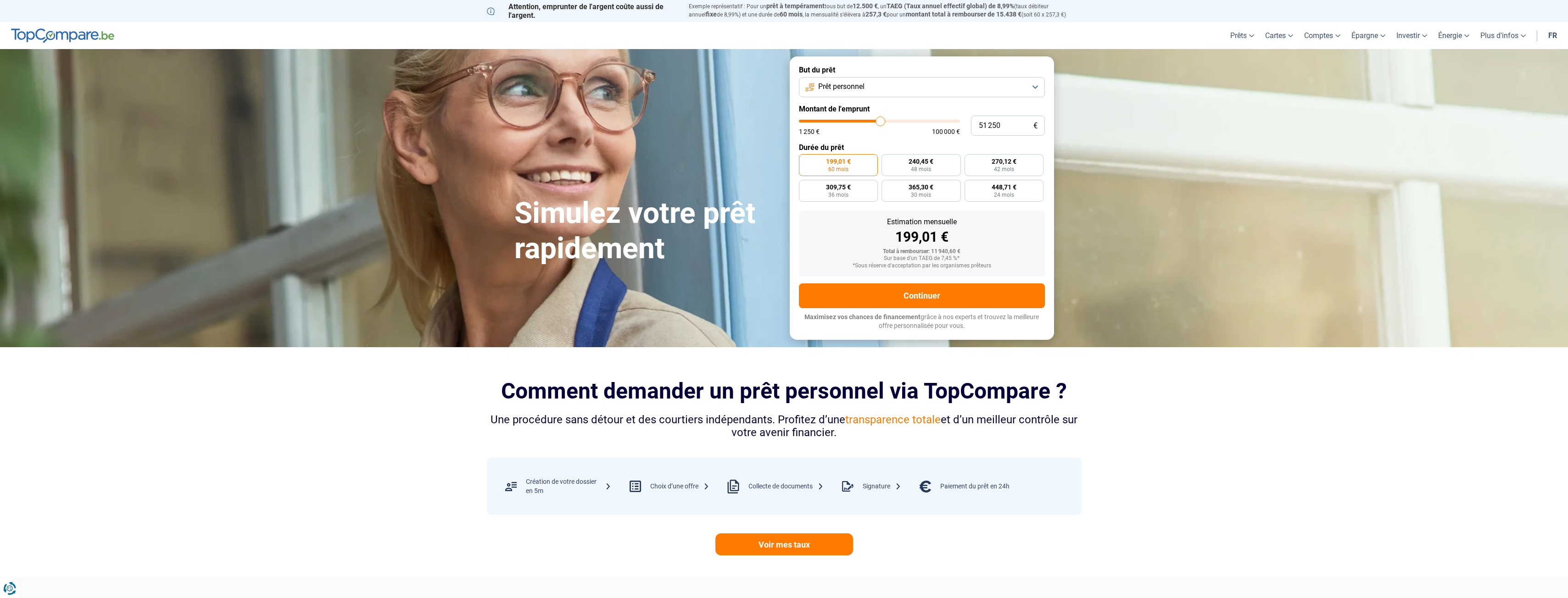
type input "51 000"
type input "51000"
type input "50 500"
type input "50500"
type input "50 250"
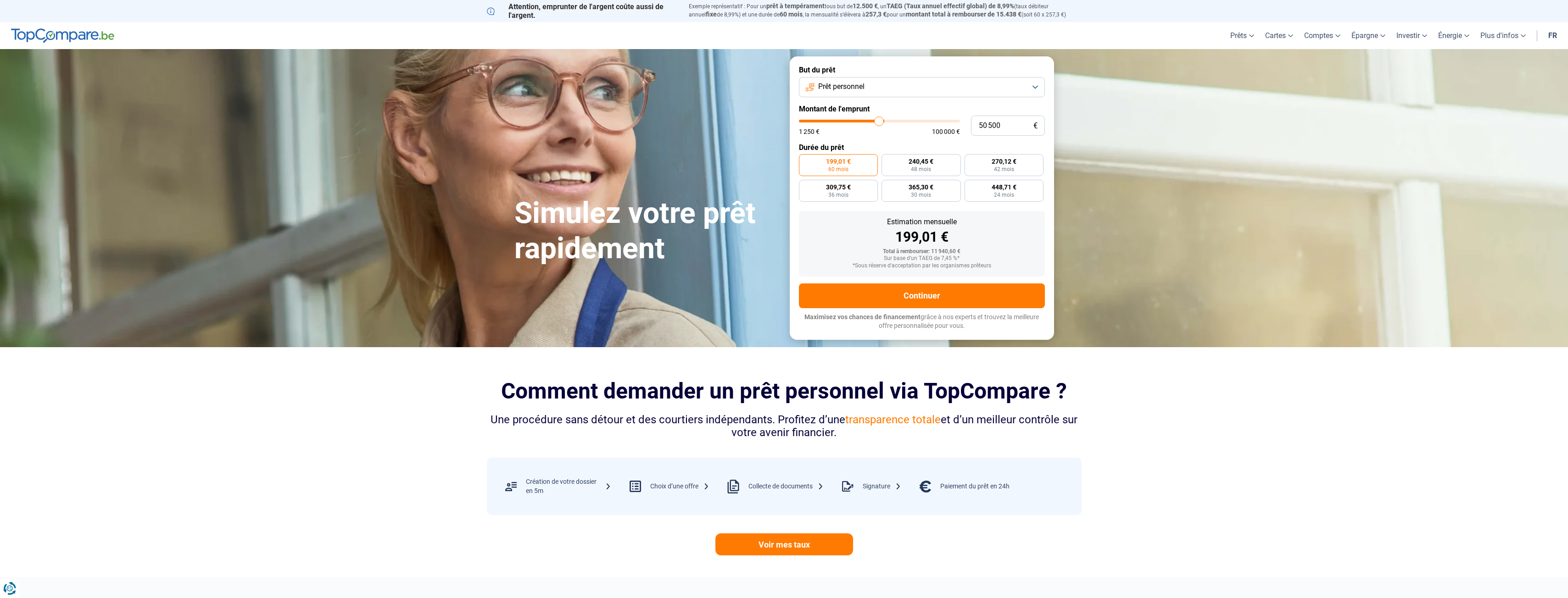
type input "50250"
type input "50 000"
type input "50000"
type input "49 500"
type input "49500"
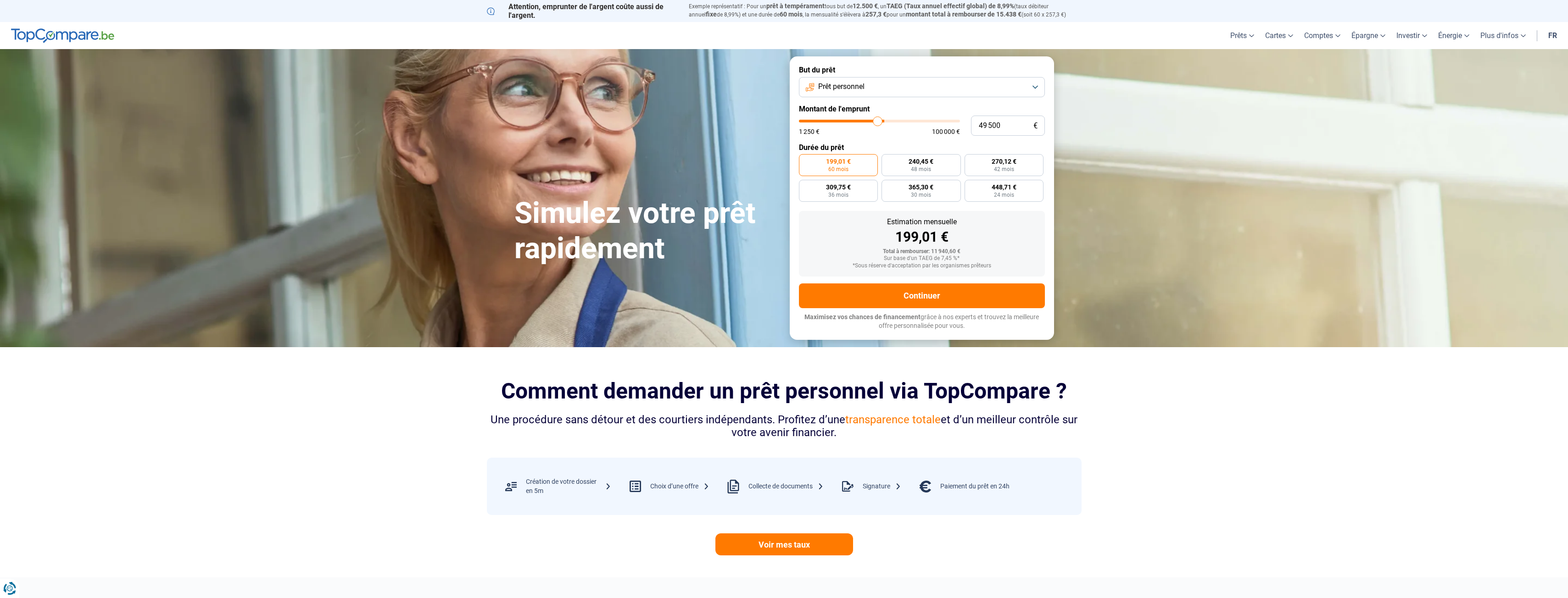
type input "49 000"
type input "49000"
type input "48 750"
type input "48750"
type input "48 500"
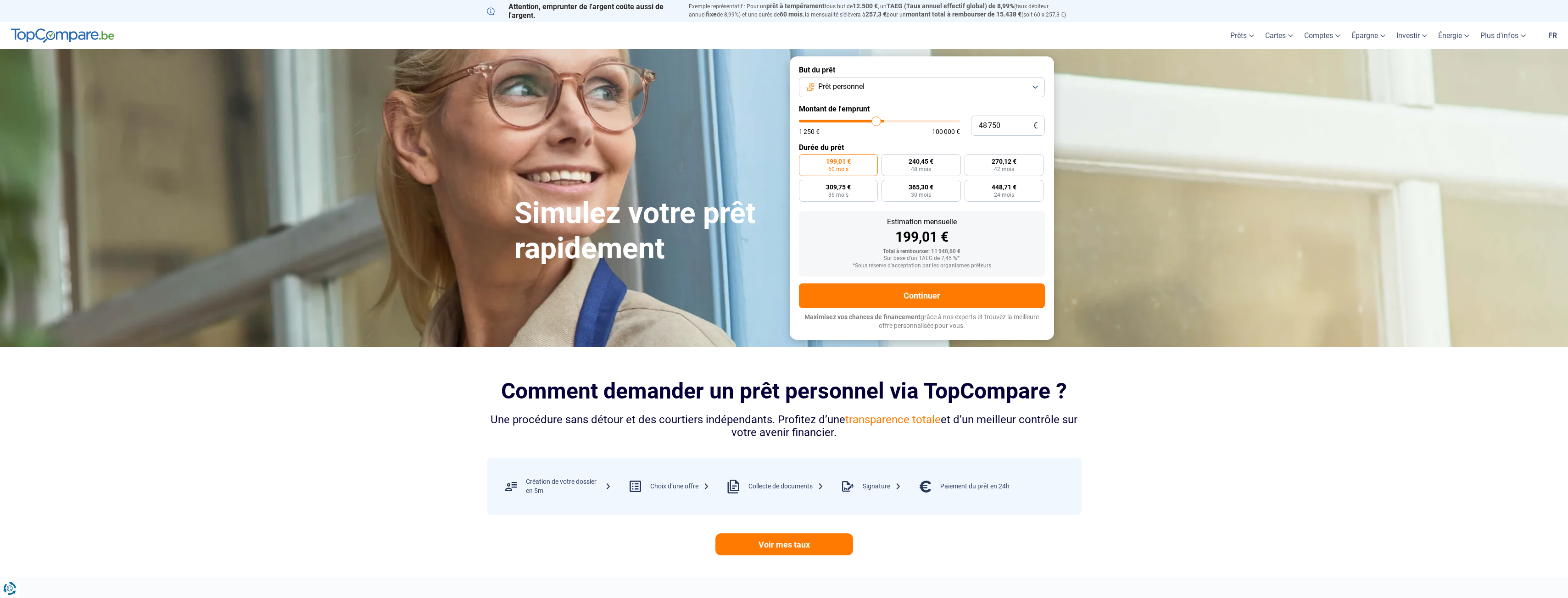
type input "48500"
type input "48 250"
type input "48250"
type input "48 000"
type input "48000"
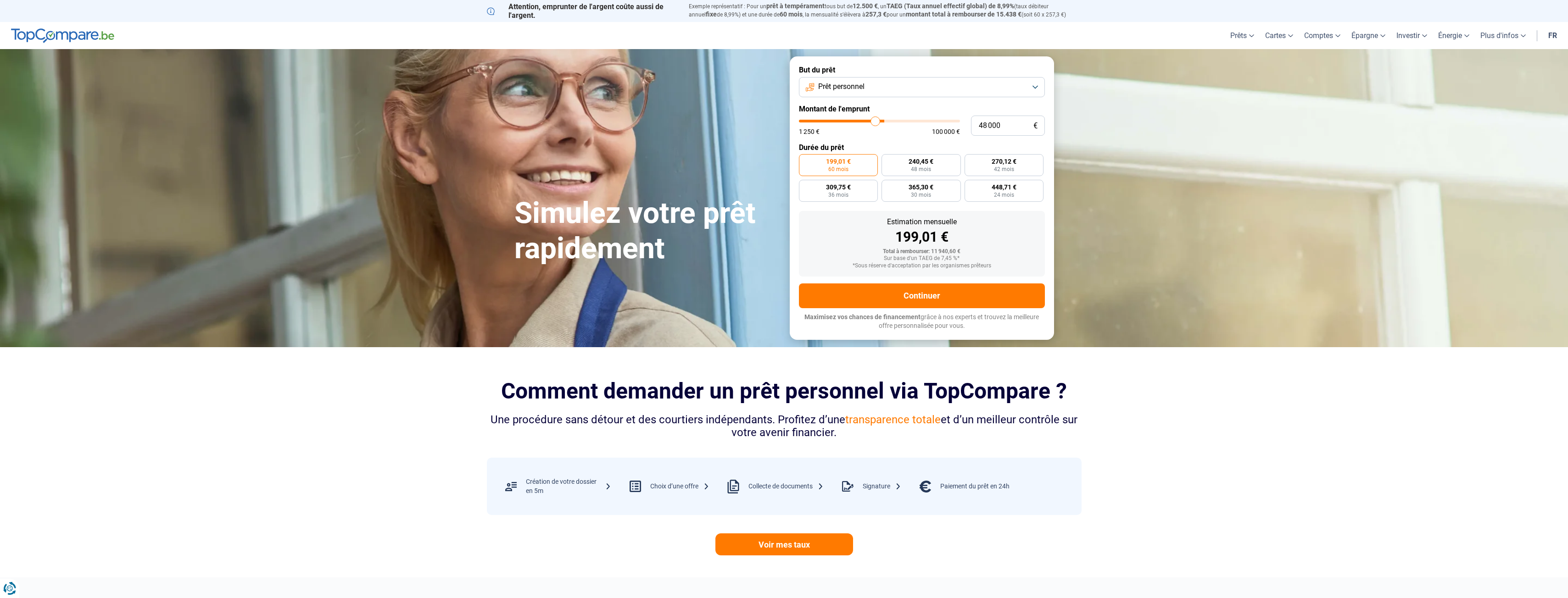
type input "47 500"
type input "47500"
type input "47 250"
type input "47250"
type input "47 000"
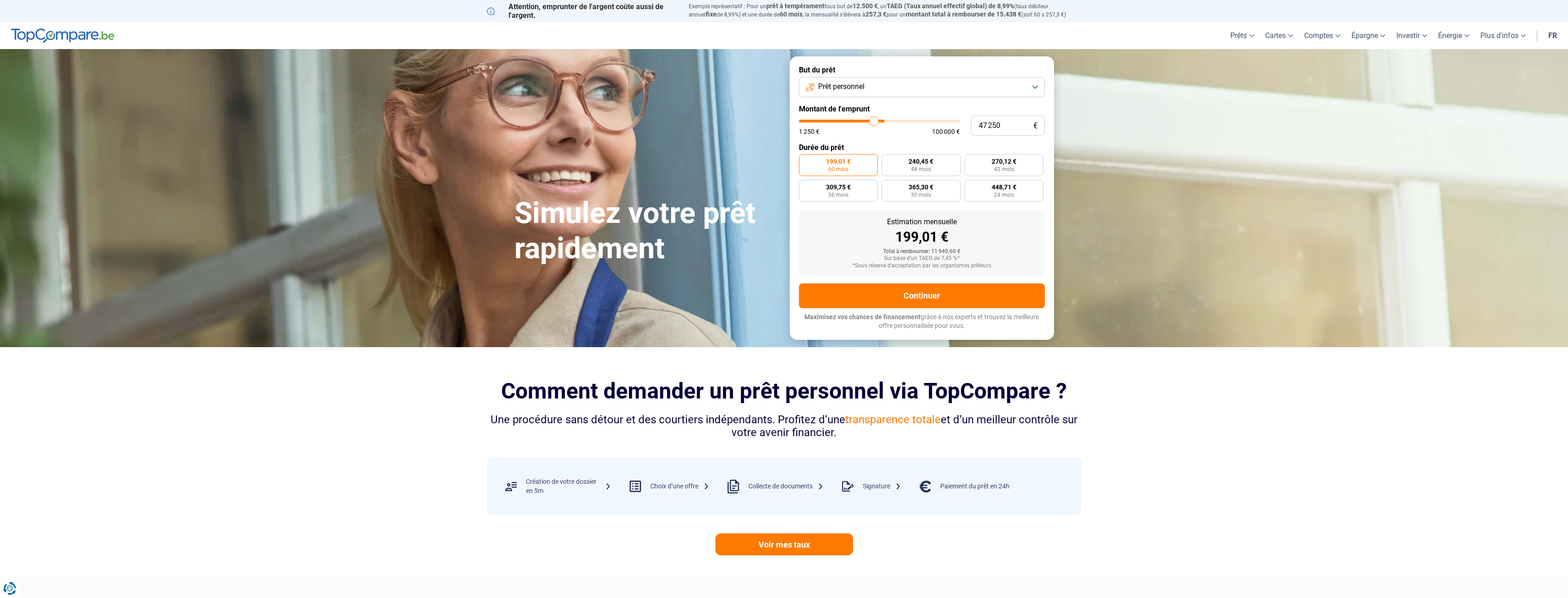
type input "47000"
type input "46 750"
type input "46750"
type input "46 000"
type input "46000"
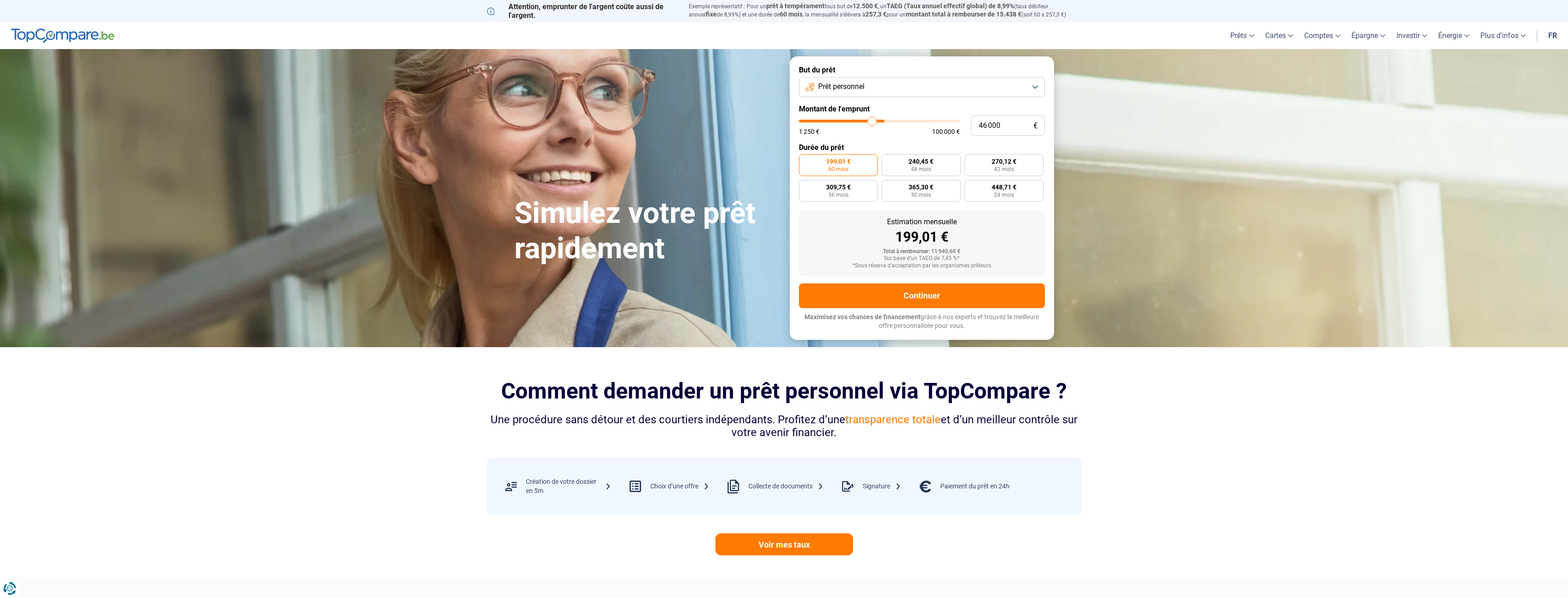
type input "45 750"
type input "45750"
type input "45 500"
type input "45500"
type input "45 250"
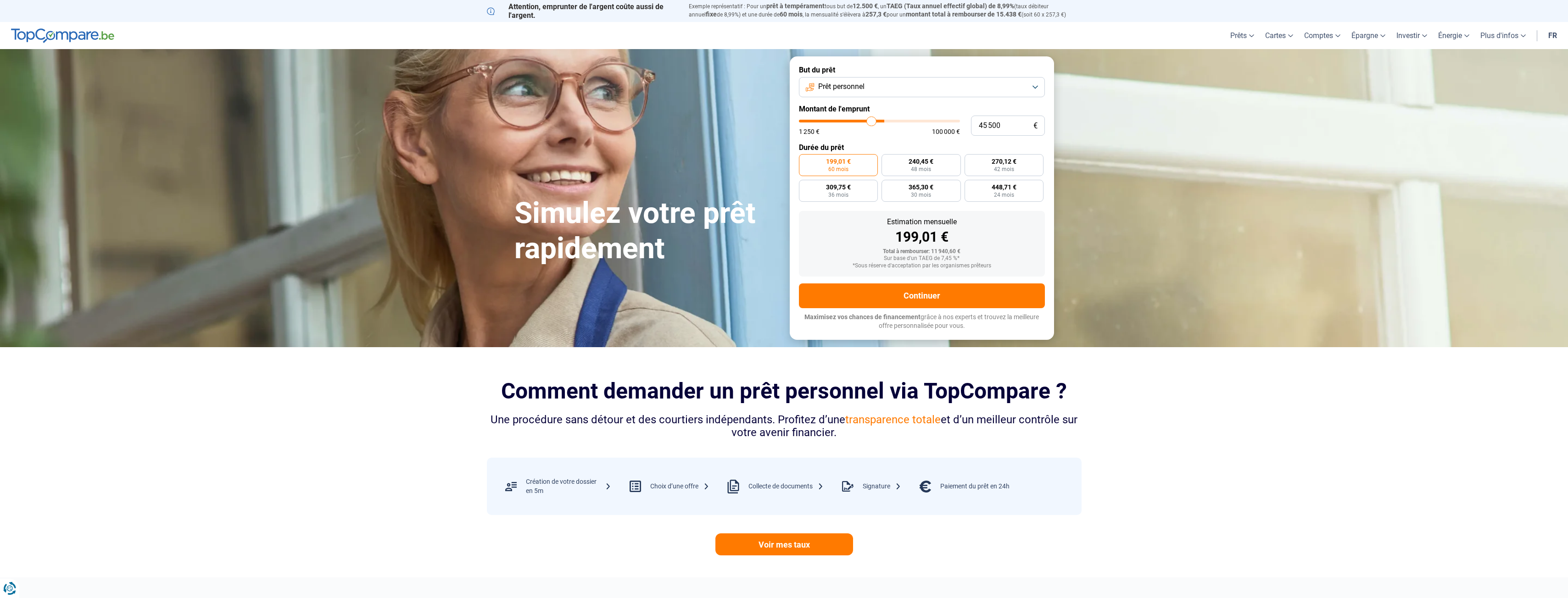
type input "45250"
type input "45 000"
type input "45000"
type input "44 500"
type input "44500"
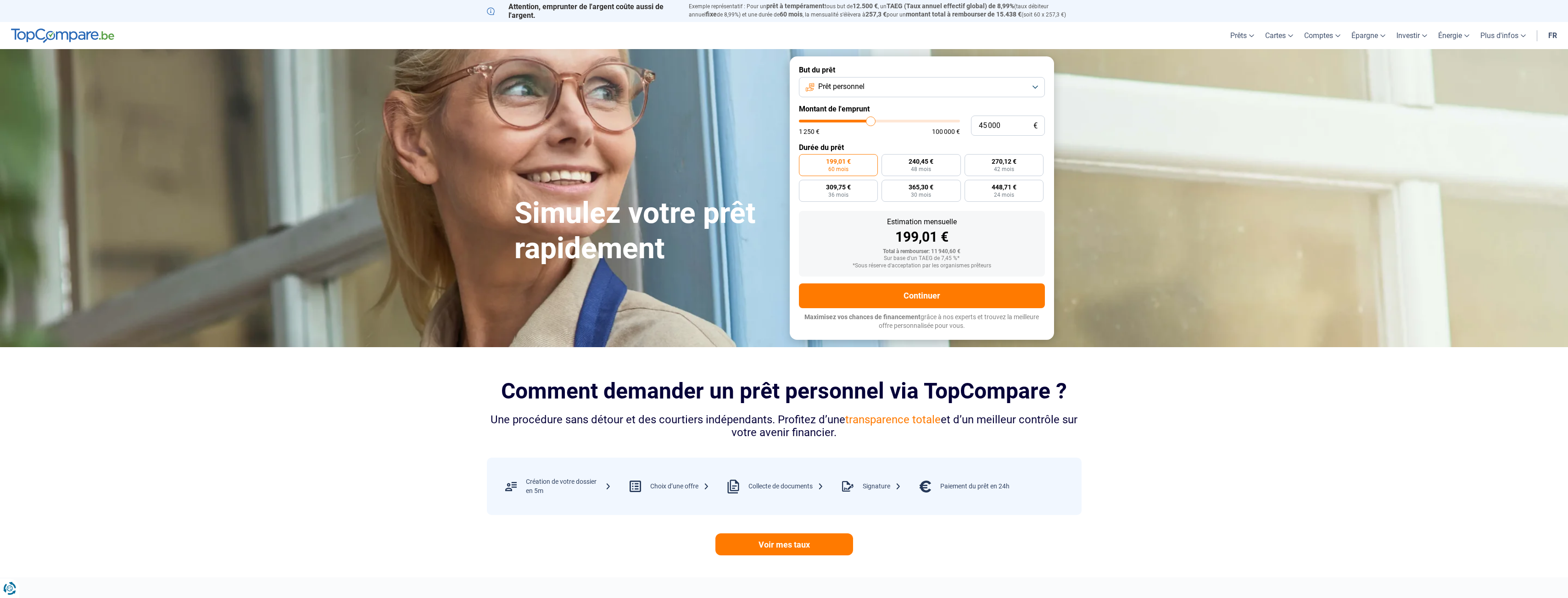
drag, startPoint x: 817, startPoint y: 120, endPoint x: 870, endPoint y: 126, distance: 53.3
click at [870, 122] on input "range" at bounding box center [879, 121] width 161 height 3
click at [919, 293] on button "Continuer" at bounding box center [922, 296] width 246 height 25
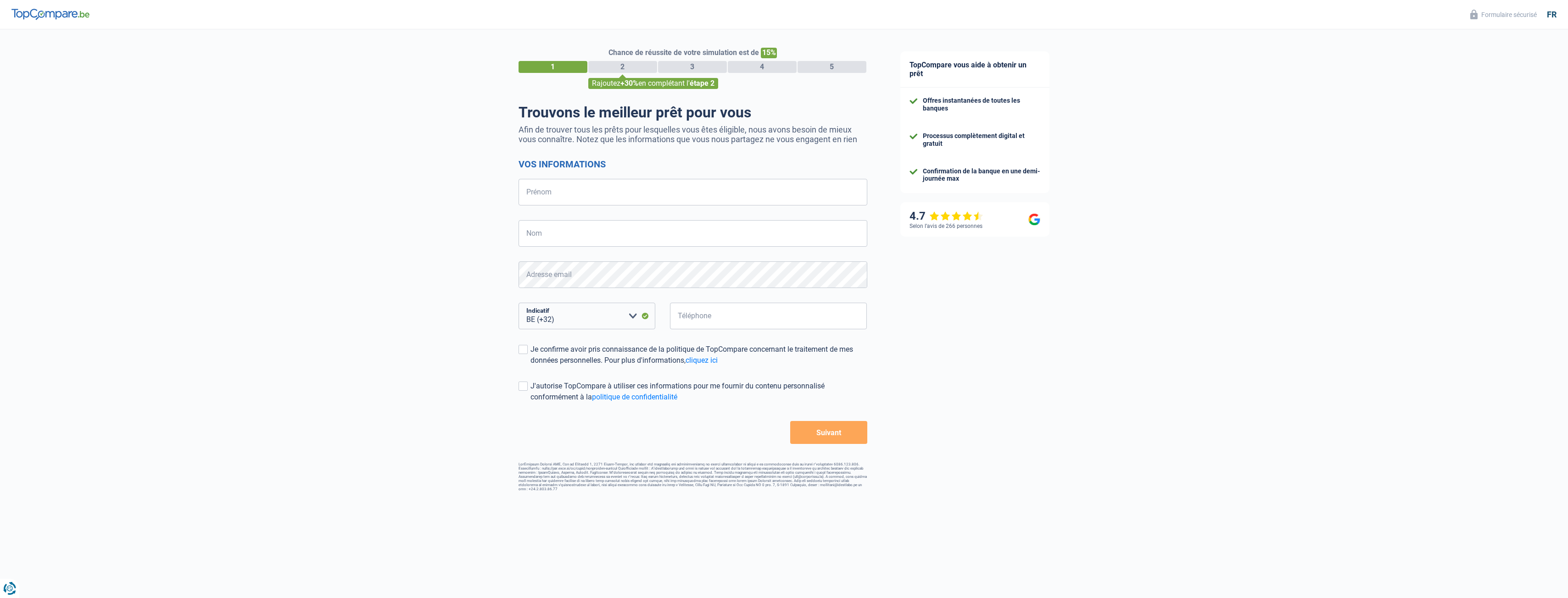
select select "32"
click at [567, 192] on input "Prénom" at bounding box center [693, 192] width 348 height 27
type input "Yves"
type input "Mathieu"
type input "486362816"
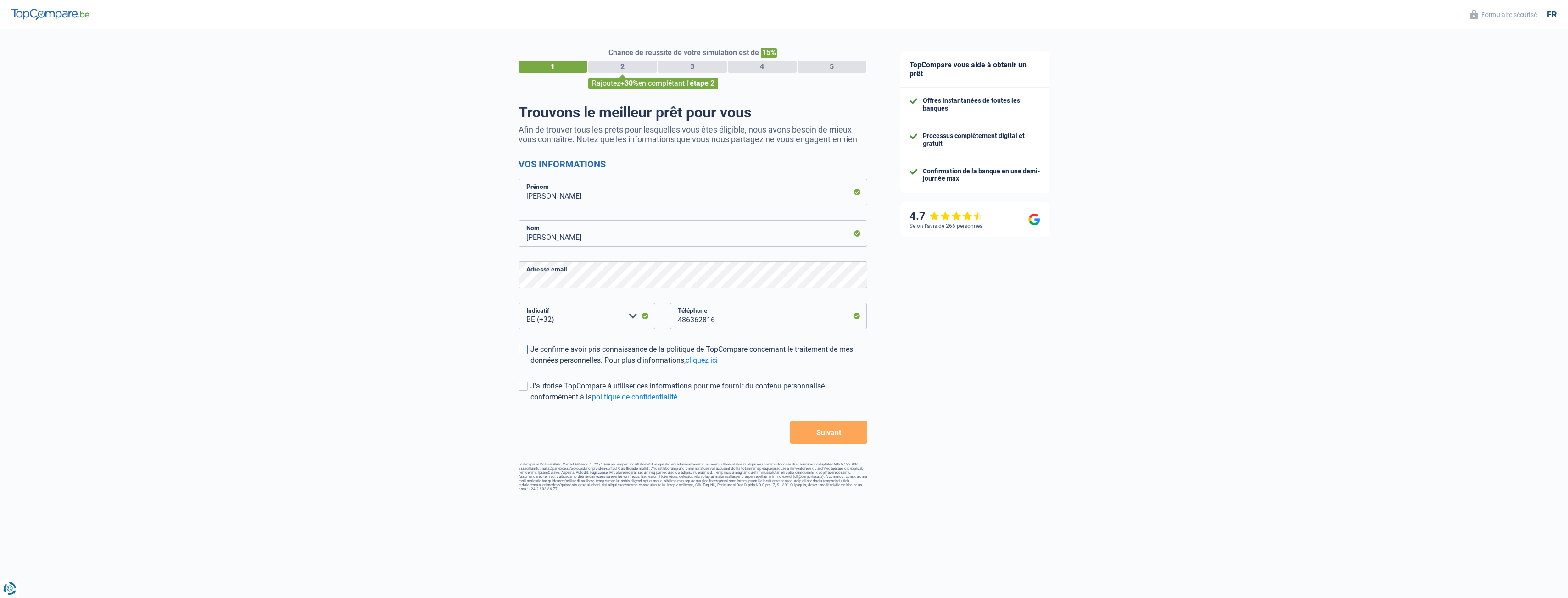
click at [521, 346] on span at bounding box center [523, 349] width 9 height 9
click at [531, 366] on input "Je confirme avoir pris connaissance de la politique de TopCompare concernant le…" at bounding box center [531, 366] width 0 height 0
click at [523, 386] on span at bounding box center [523, 385] width 9 height 9
click at [531, 403] on input "J'autorise TopCompare à utiliser ces informations pour me fournir du contenu pe…" at bounding box center [531, 403] width 0 height 0
click at [826, 433] on button "Suivant" at bounding box center [828, 432] width 76 height 23
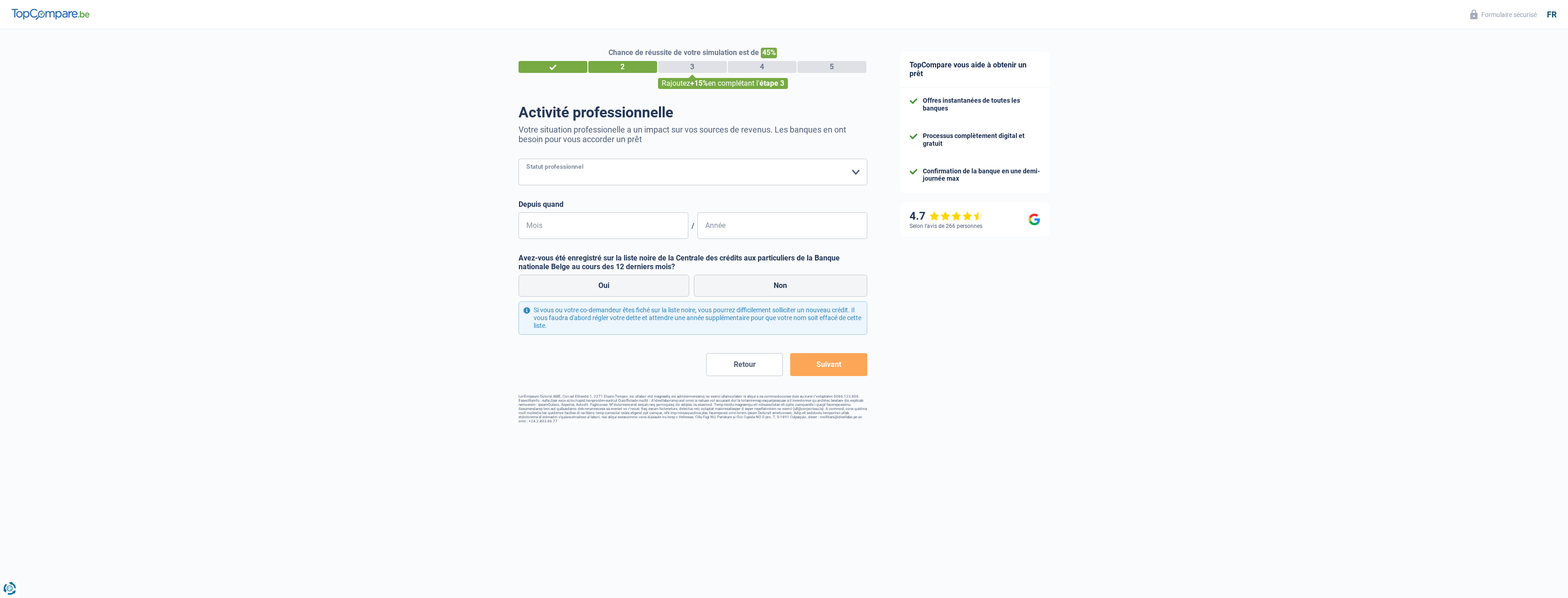
click at [580, 177] on select "Ouvrier Employé privé Employé public Invalide Indépendant Pensionné Chômeur Mut…" at bounding box center [693, 172] width 348 height 27
select select "privateEmployee"
click at [518, 159] on select "Ouvrier Employé privé Employé public Invalide Indépendant Pensionné Chômeur Mut…" at bounding box center [693, 172] width 348 height 27
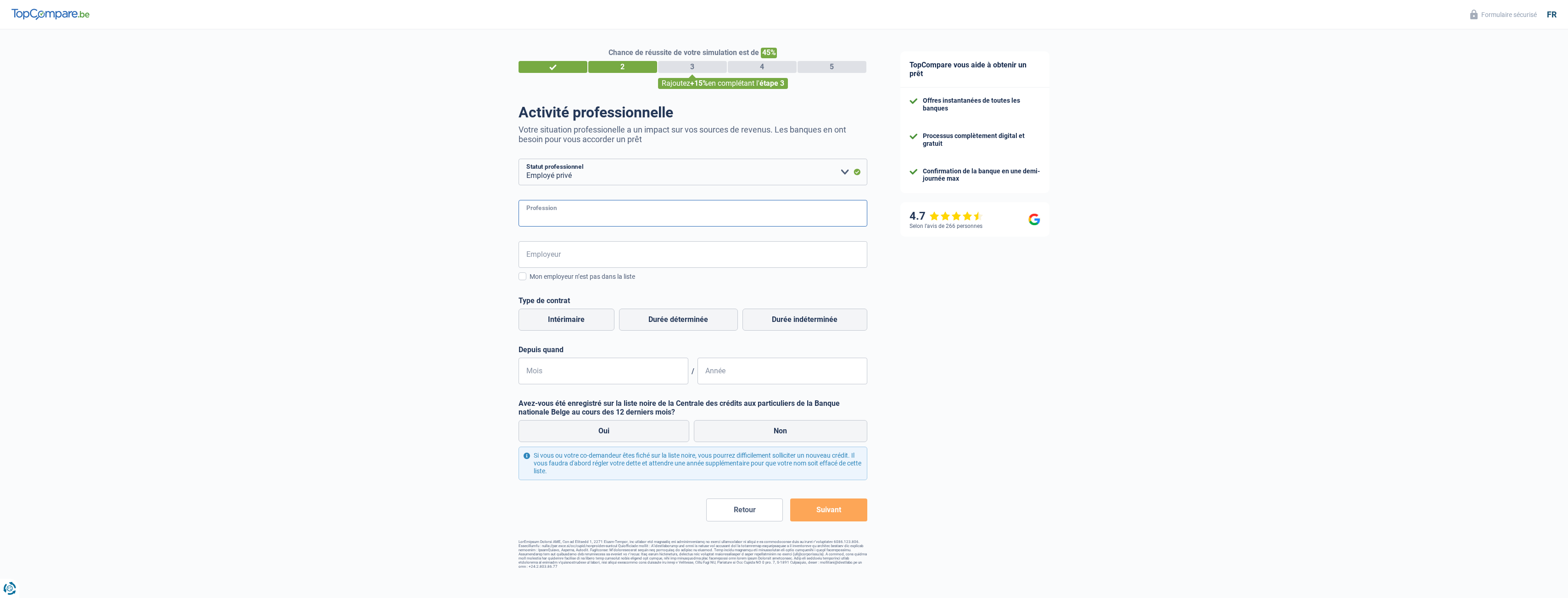
click at [543, 212] on input "Profession" at bounding box center [693, 213] width 348 height 27
type input "Responsable Régional"
click at [546, 258] on input "Employeur" at bounding box center [693, 255] width 348 height 27
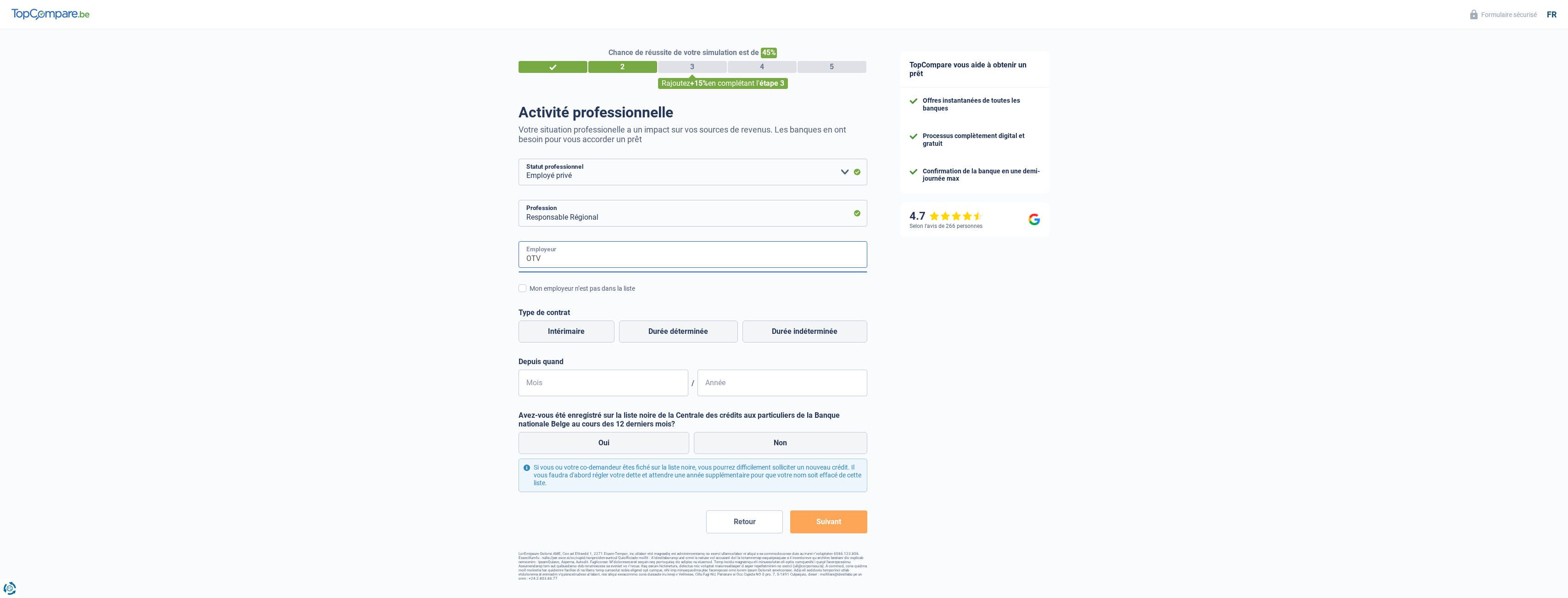
click at [561, 266] on input "OTV" at bounding box center [693, 255] width 348 height 27
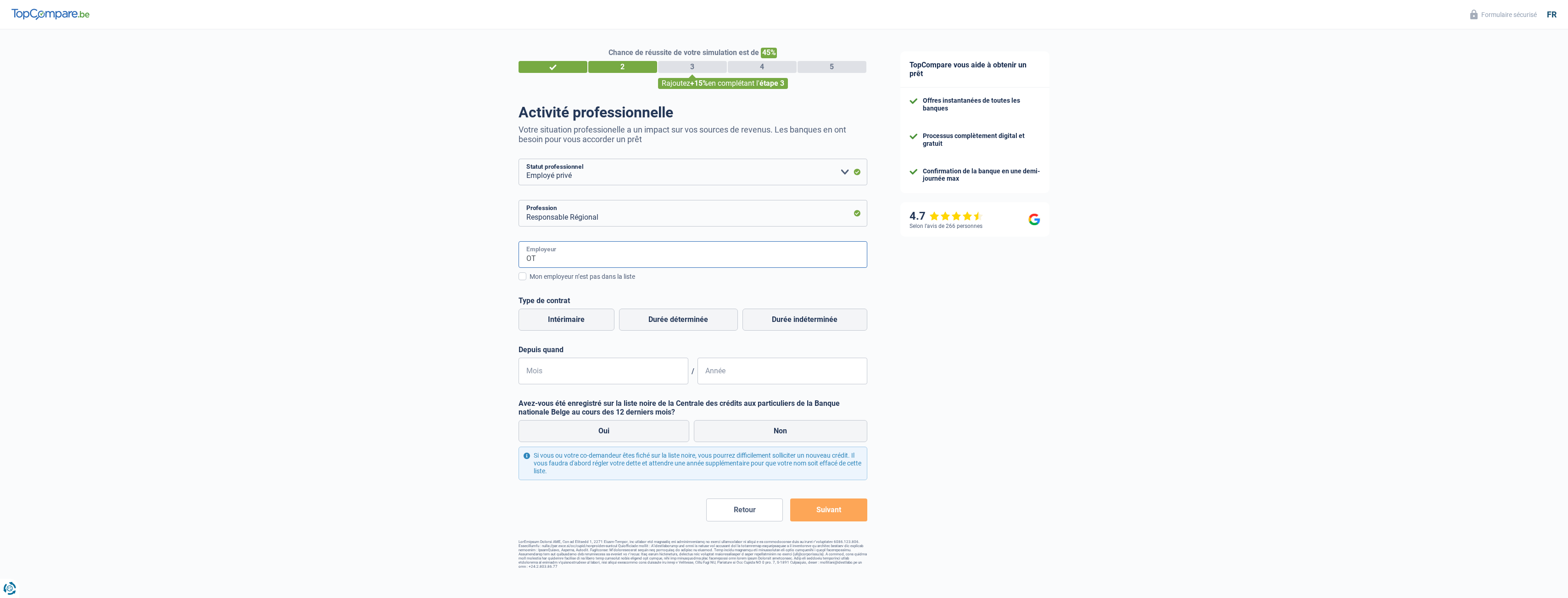
click at [561, 266] on input "OT" at bounding box center [693, 255] width 348 height 27
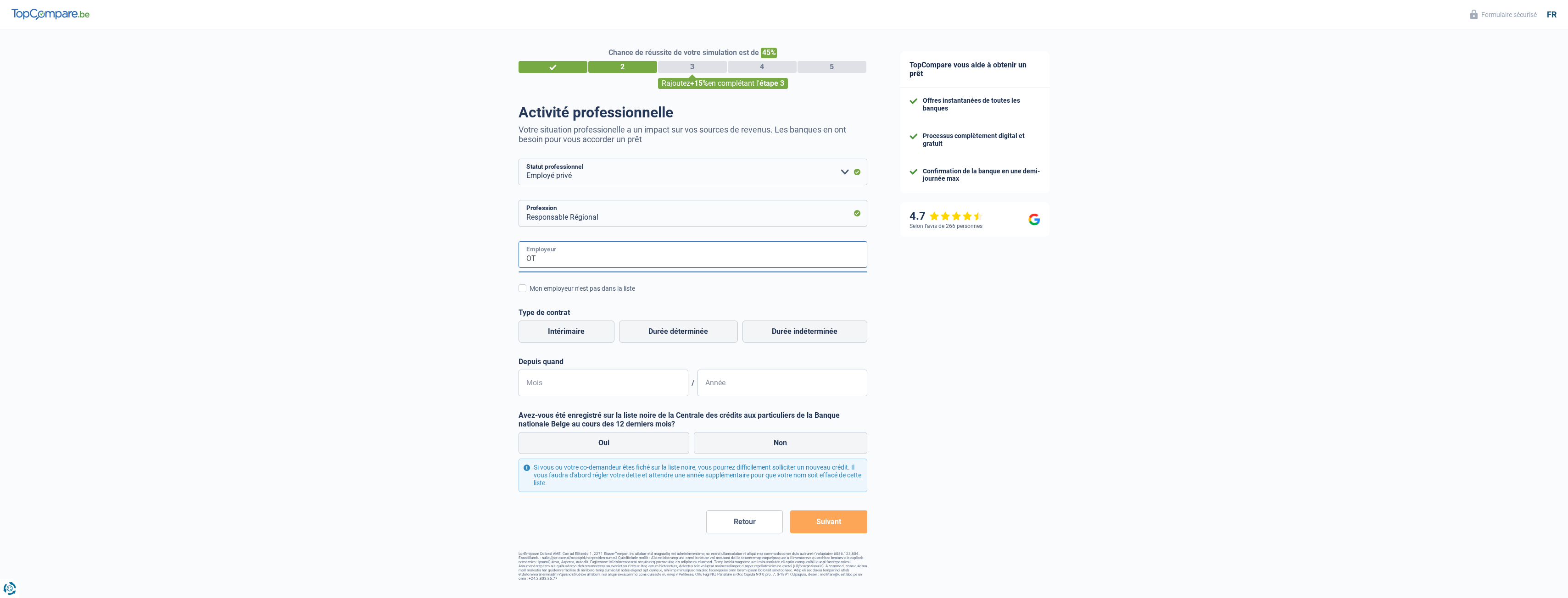
type input "O"
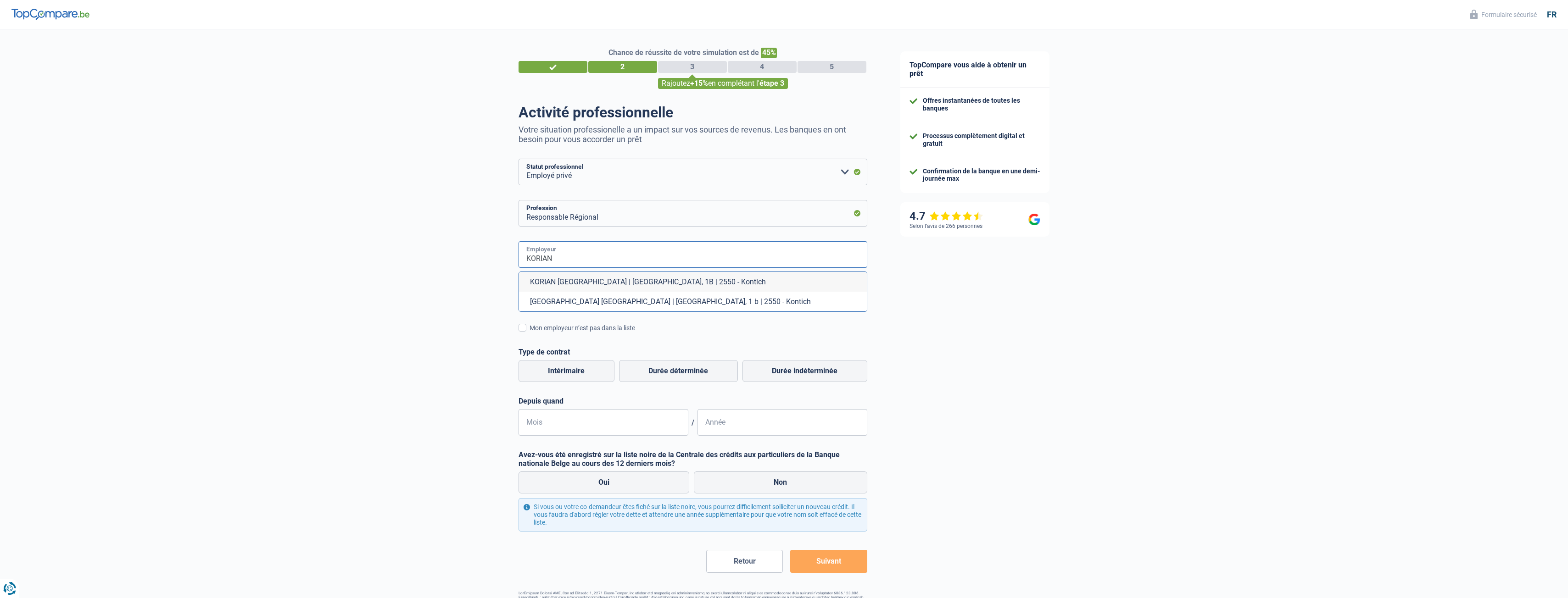
click at [579, 262] on input "KORIAN" at bounding box center [693, 255] width 348 height 27
type input "K"
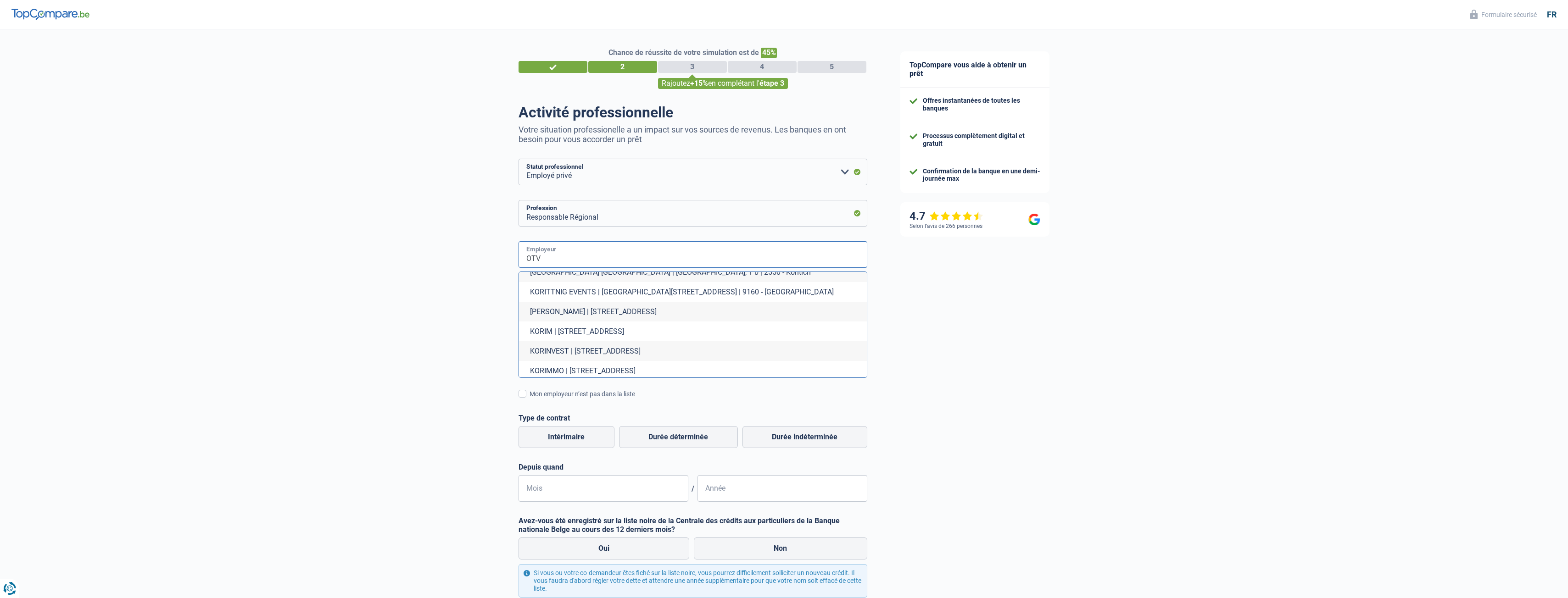
scroll to position [53, 0]
click at [589, 257] on input "OTV" at bounding box center [693, 255] width 348 height 27
type input "O"
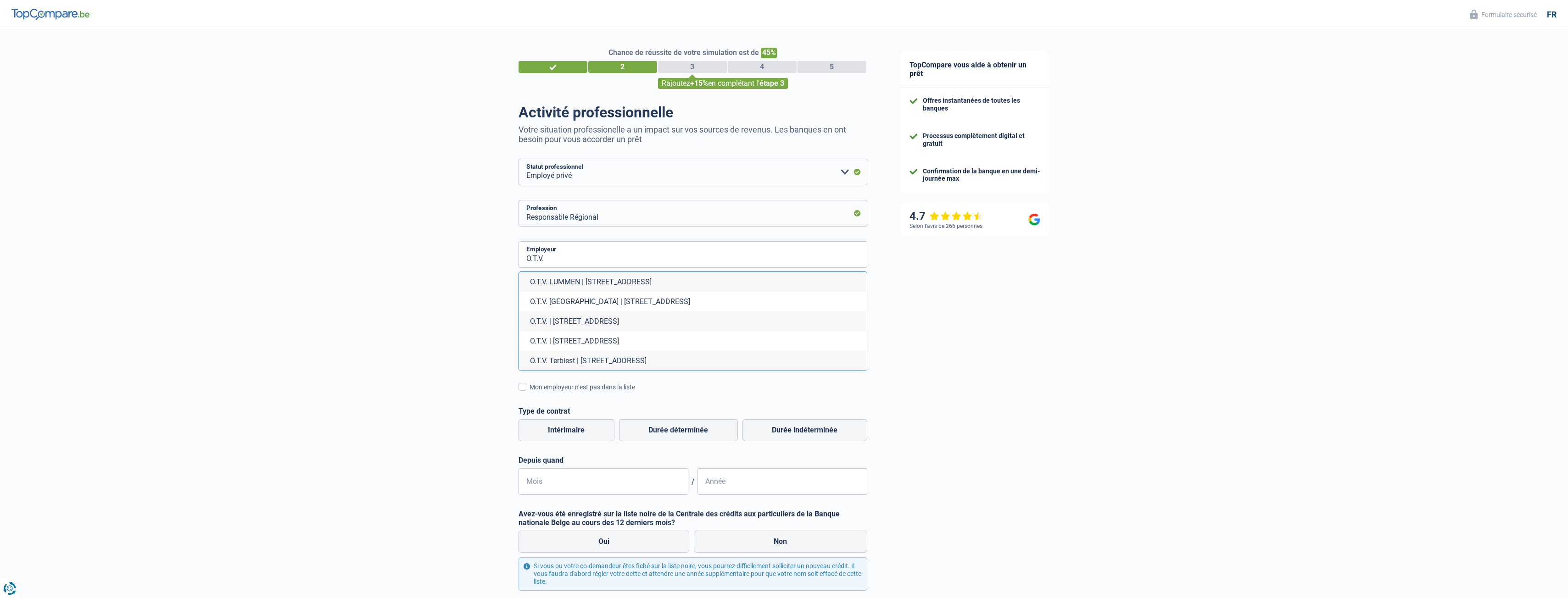
click at [569, 321] on li "O.T.V. | Overwinningsstraat, 133-135 | 2830 - Willebroek" at bounding box center [693, 321] width 348 height 20
type input "O.T.V. | Overwinningsstraat, 133-135 | 2830 - Willebroek"
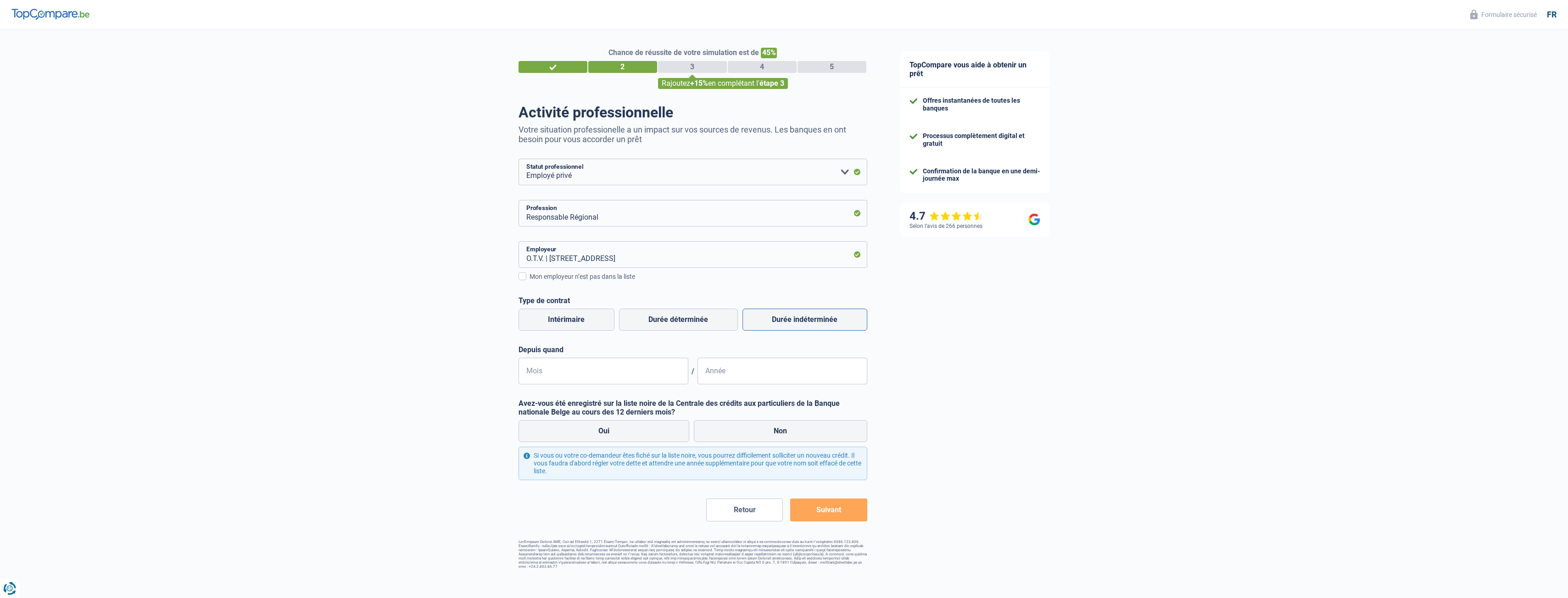
click at [786, 326] on label "Durée indéterminée" at bounding box center [804, 319] width 125 height 22
click at [786, 326] on input "Durée indéterminée" at bounding box center [804, 319] width 125 height 22
radio input "true"
click at [589, 371] on input "Mois" at bounding box center [603, 371] width 170 height 27
type input "10"
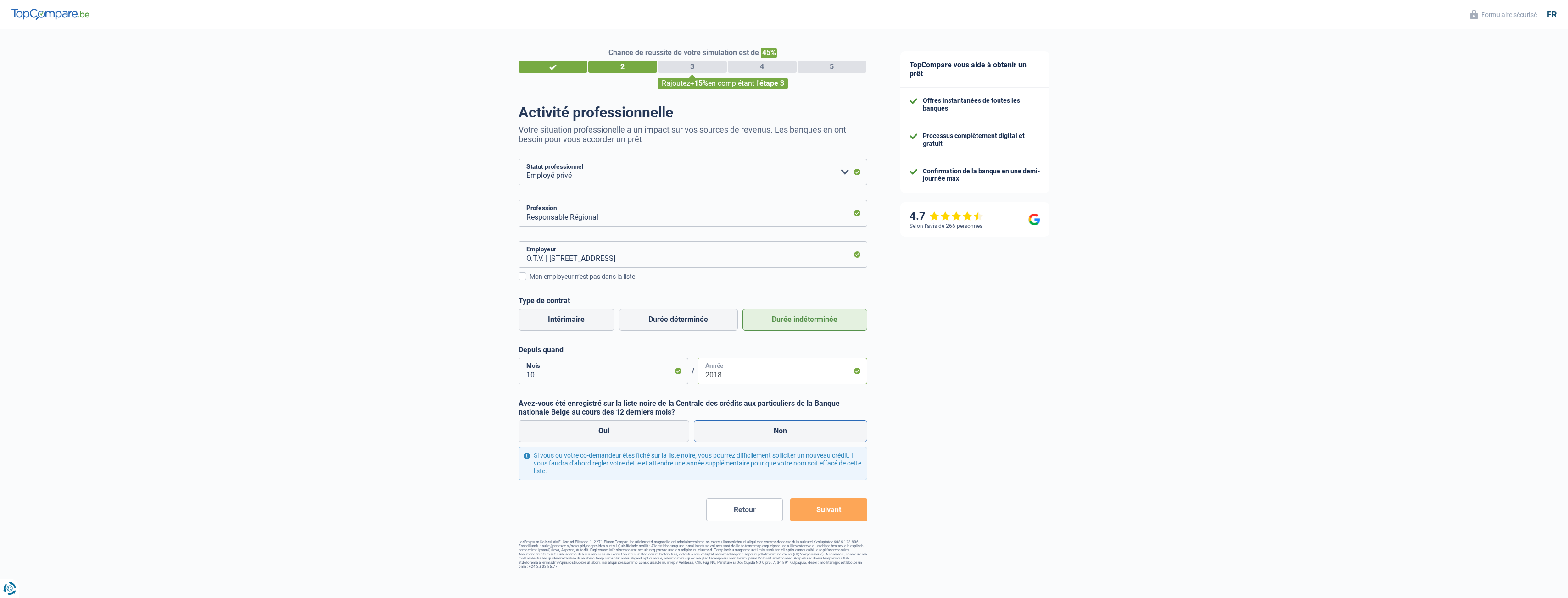
type input "2018"
click at [754, 428] on label "Non" at bounding box center [781, 431] width 174 height 22
click at [754, 428] on input "Non" at bounding box center [781, 431] width 174 height 22
radio input "true"
click at [831, 509] on button "Suivant" at bounding box center [828, 510] width 76 height 23
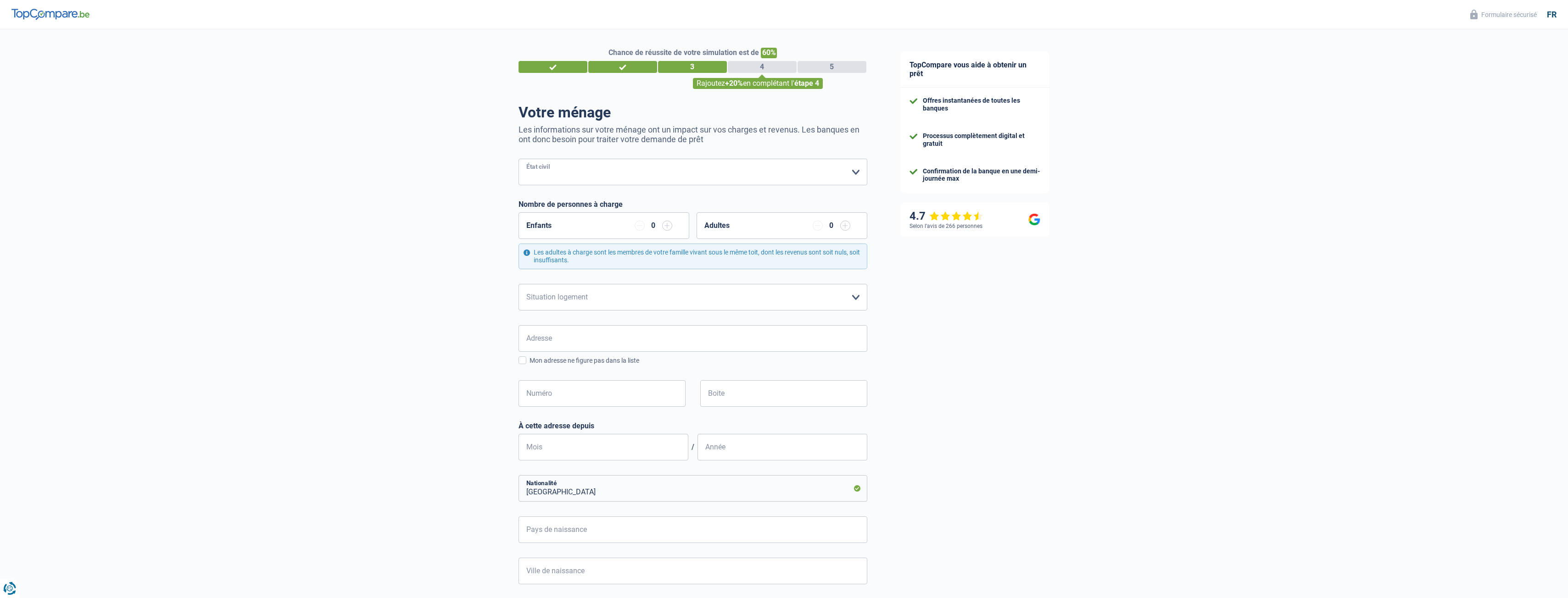
click at [580, 174] on select "Célibataire Marié(e) Cohabitant(e) légal(e) Divorcé(e) Veuf(ve) Séparé (de fait…" at bounding box center [693, 172] width 348 height 27
click at [518, 159] on select "Célibataire Marié(e) Cohabitant(e) légal(e) Divorcé(e) Veuf(ve) Séparé (de fait…" at bounding box center [693, 172] width 348 height 27
click at [561, 174] on select "Célibataire Marié(e) Cohabitant(e) légal(e) Divorcé(e) Veuf(ve) Séparé (de fait…" at bounding box center [693, 172] width 348 height 27
select select "divorced"
click at [518, 159] on select "Célibataire Marié(e) Cohabitant(e) légal(e) Divorcé(e) Veuf(ve) Séparé (de fait…" at bounding box center [693, 172] width 348 height 27
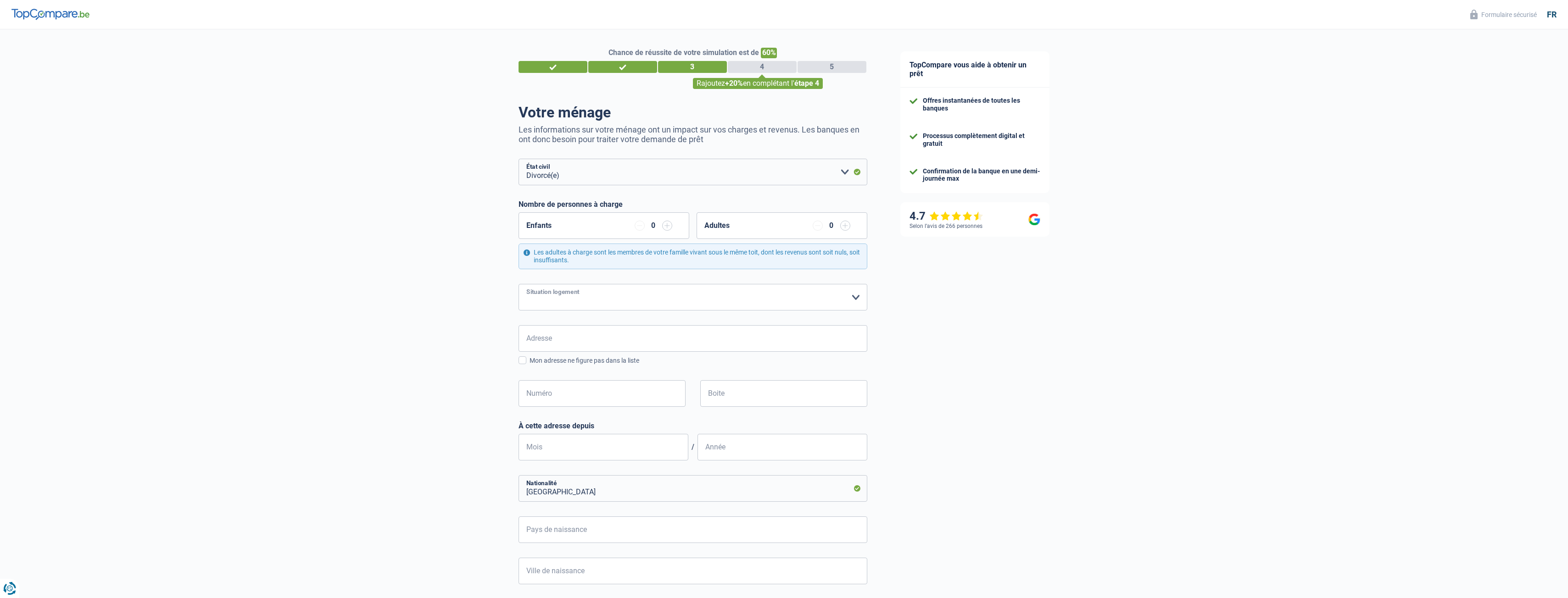
click at [629, 297] on select "Locataire Propriétaire avec prêt hypothécaire Propriétaire sans prêt hypothécai…" at bounding box center [693, 297] width 348 height 27
select select "ownerWithMortgage"
click at [518, 284] on select "Locataire Propriétaire avec prêt hypothécaire Propriétaire sans prêt hypothécai…" at bounding box center [693, 297] width 348 height 27
click at [597, 341] on input "Adresse" at bounding box center [693, 338] width 348 height 27
type input "Fooststraat"
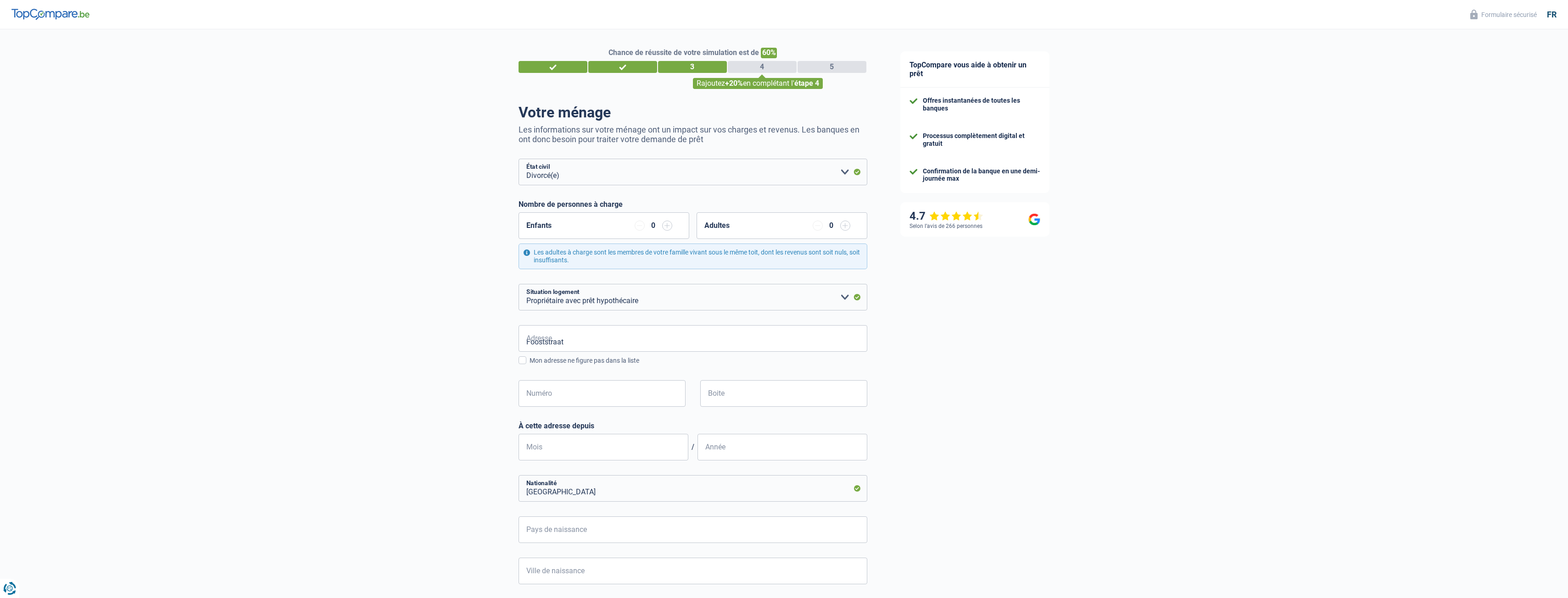
type input "Belgique"
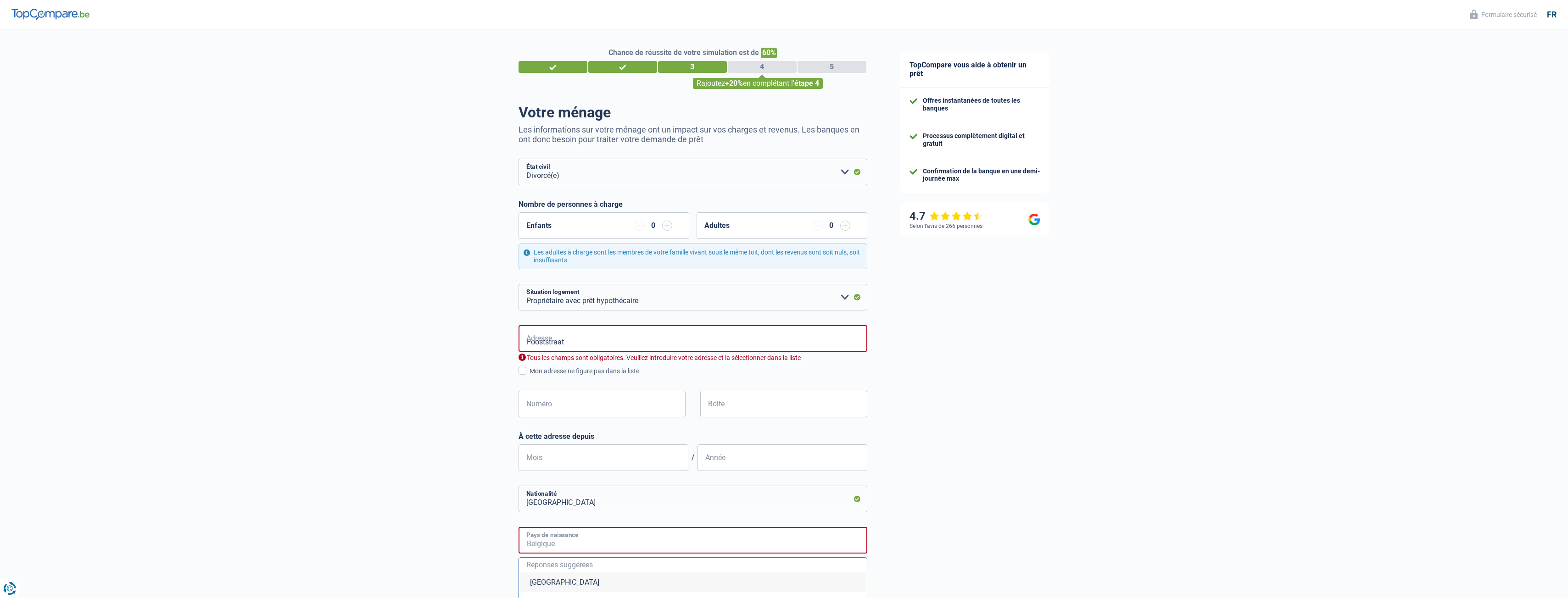
type input "Belgique"
click at [591, 401] on input "Numéro" at bounding box center [602, 404] width 167 height 27
type input "66"
type input "Affligem"
click at [592, 464] on input "Mois" at bounding box center [603, 458] width 170 height 27
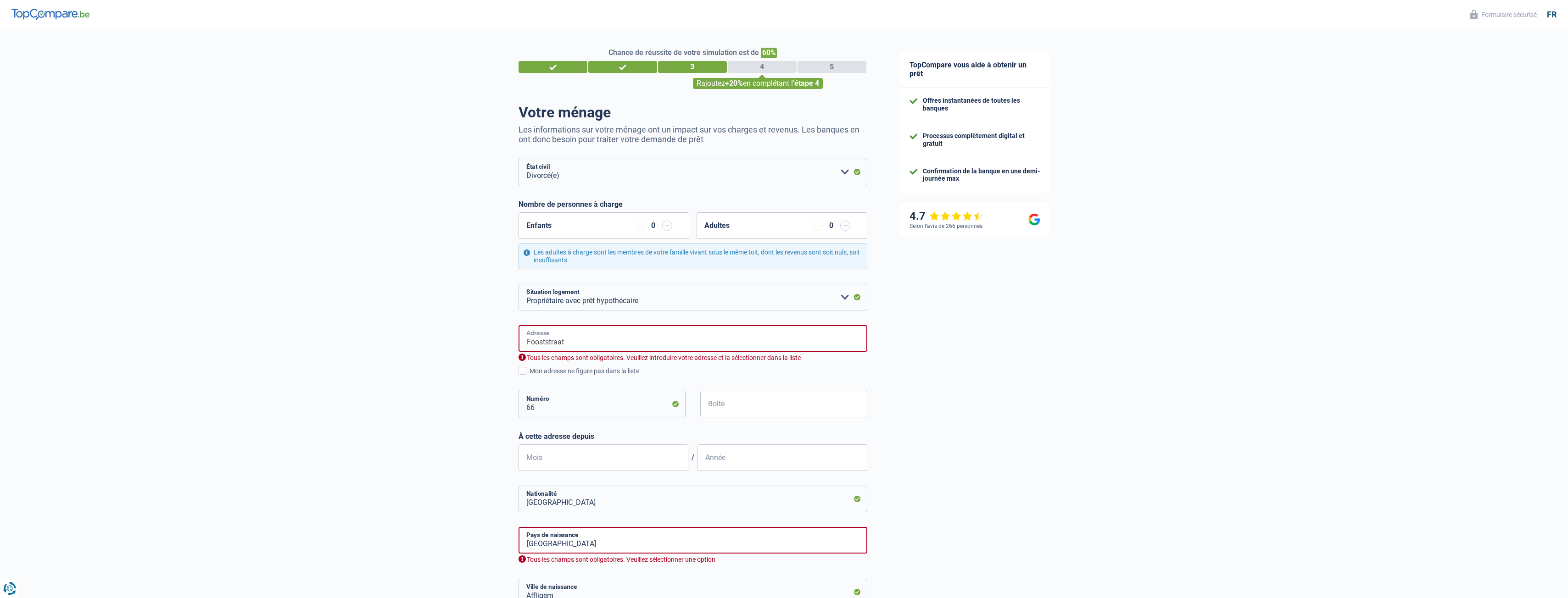
click at [572, 336] on input "Fooststraat" at bounding box center [693, 338] width 348 height 27
click at [548, 343] on input "Fooststraat" at bounding box center [693, 338] width 348 height 27
drag, startPoint x: 565, startPoint y: 343, endPoint x: 389, endPoint y: 316, distance: 178.1
click at [389, 316] on div "Chance de réussite de votre simulation est de 60% 1 2 3 4 5 Rajoutez +20% en co…" at bounding box center [442, 382] width 884 height 713
type input "Fooststraat, 1790, Affligem, BE"
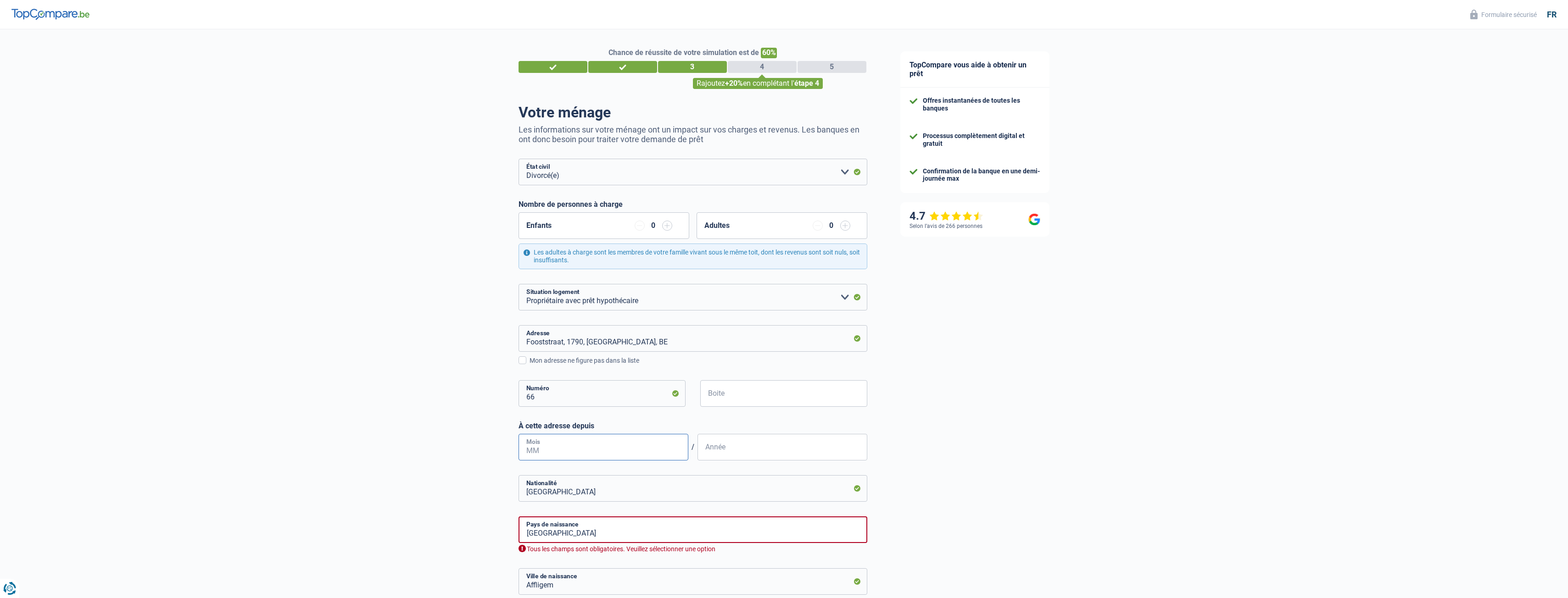
click at [573, 450] on input "Mois" at bounding box center [603, 447] width 170 height 27
type input "02"
click at [740, 450] on input "Année" at bounding box center [782, 447] width 170 height 27
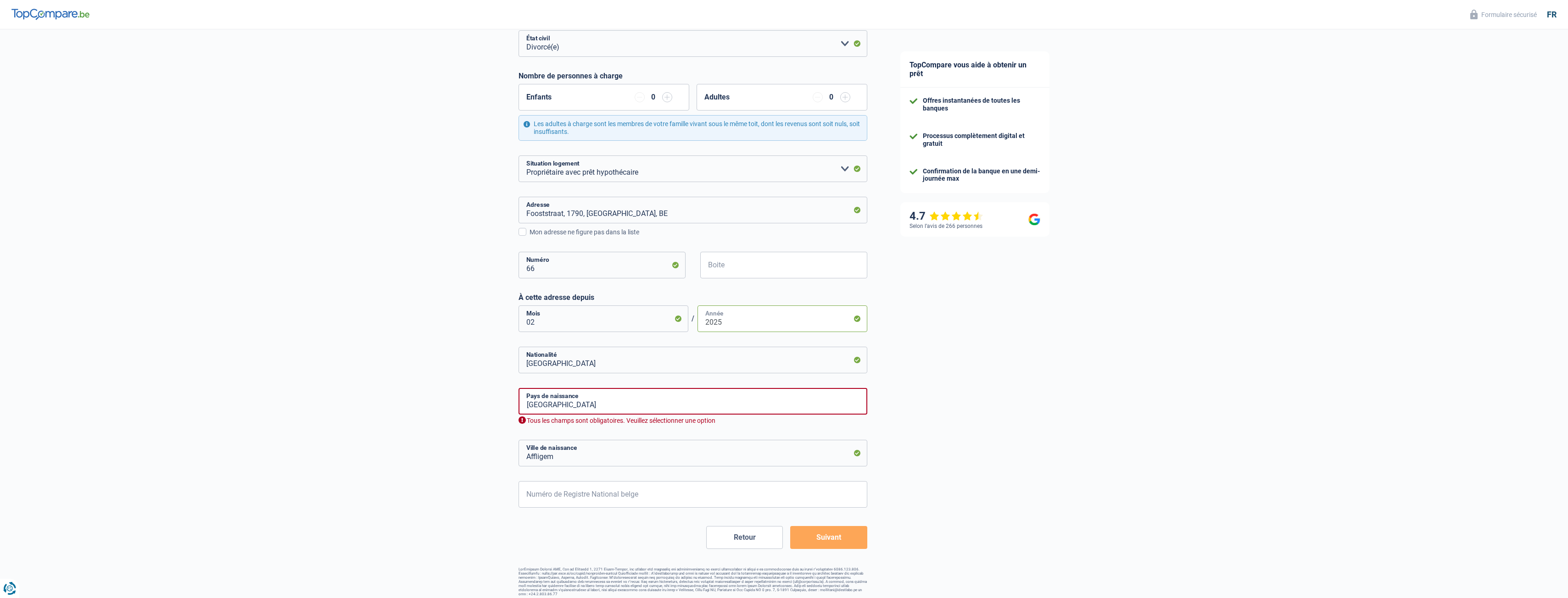
scroll to position [133, 0]
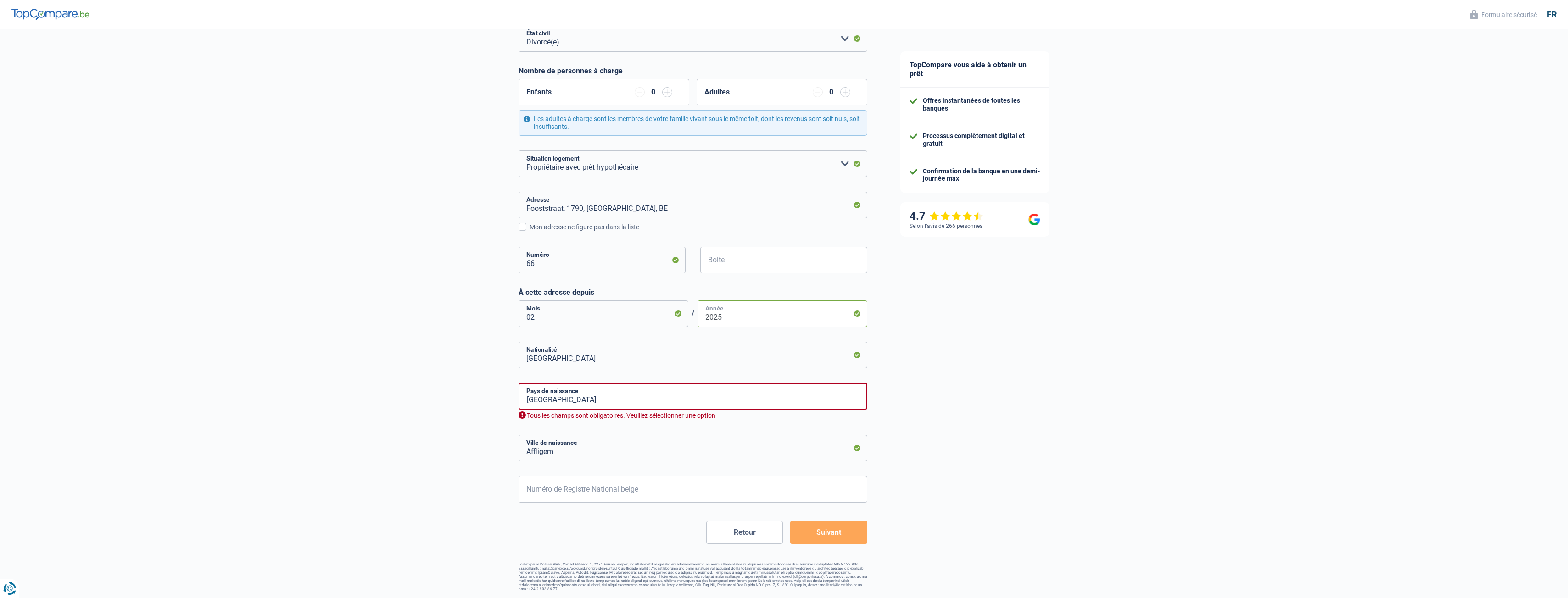
type input "2025"
click at [583, 401] on input "Belgique" at bounding box center [693, 396] width 348 height 27
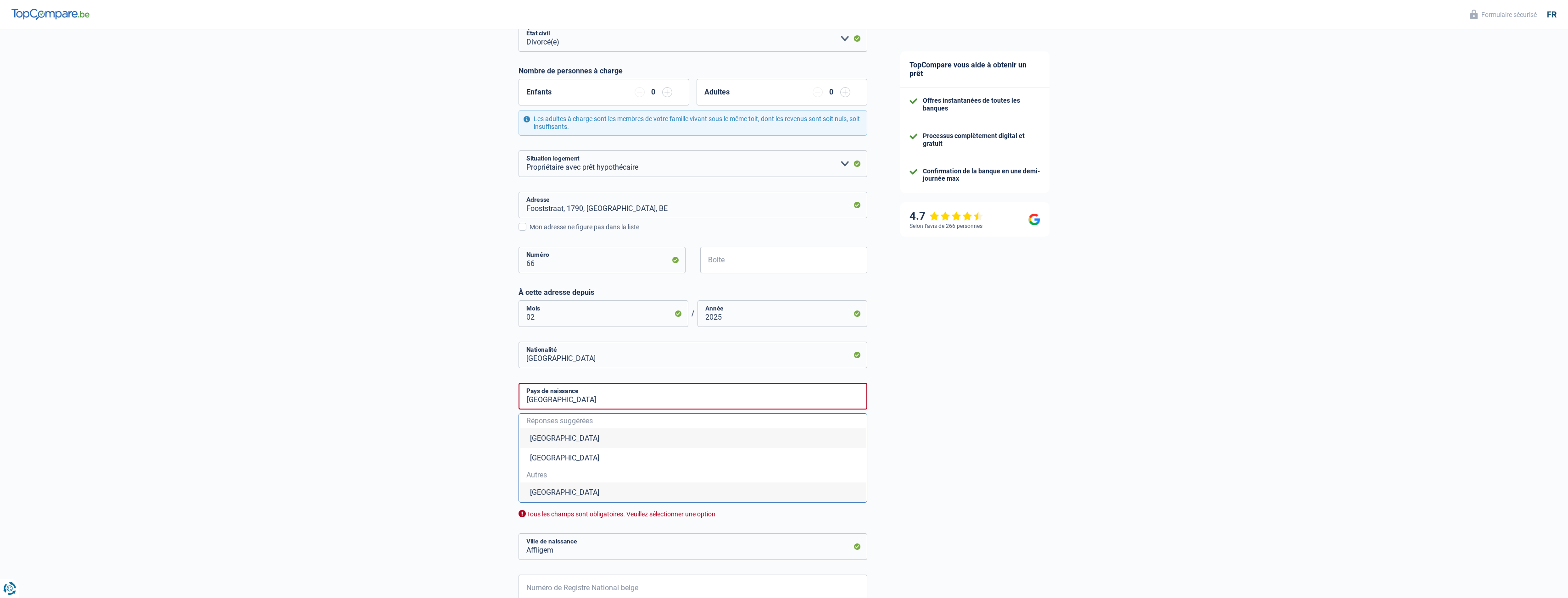
click at [547, 437] on li "Belgique" at bounding box center [693, 438] width 348 height 20
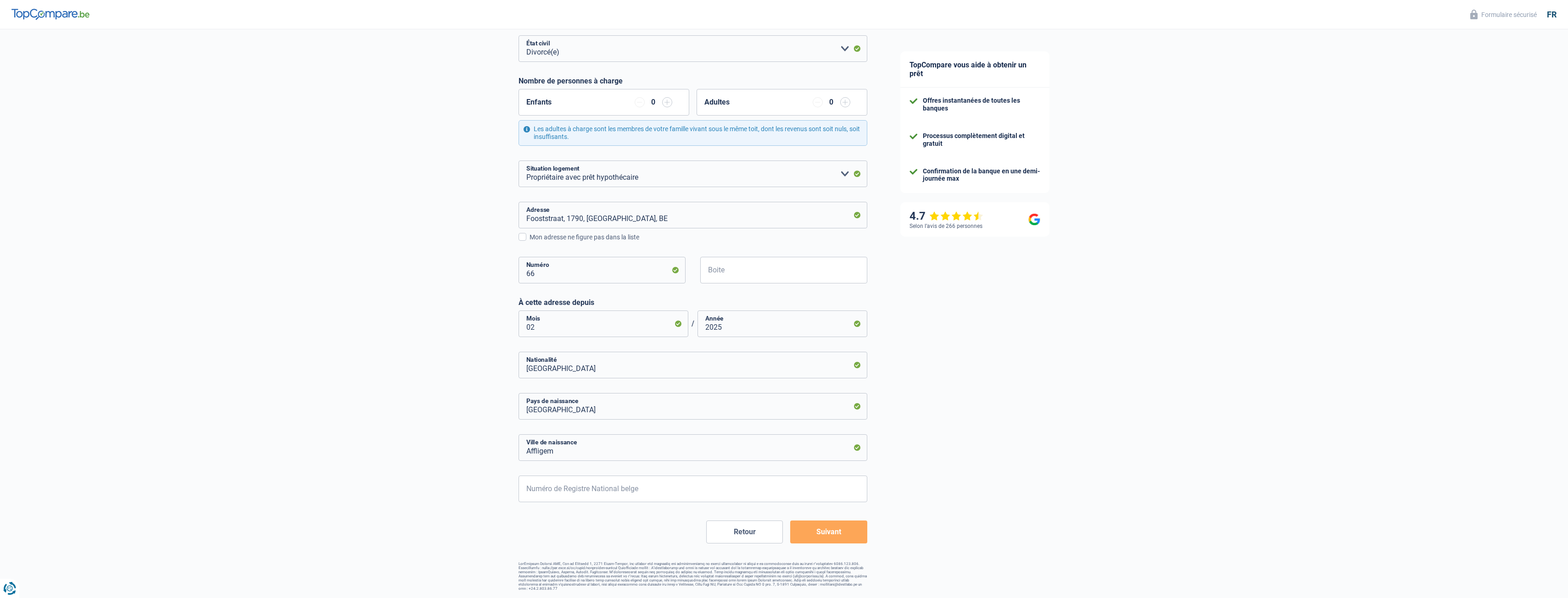
scroll to position [123, 0]
click at [566, 454] on input "Affligem" at bounding box center [693, 448] width 348 height 27
drag, startPoint x: 566, startPoint y: 454, endPoint x: 363, endPoint y: 413, distance: 207.1
click at [364, 414] on div "Chance de réussite de votre simulation est de 60% 1 2 3 4 5 Rajoutez +20% en co…" at bounding box center [442, 249] width 884 height 692
type input "Anderlecht"
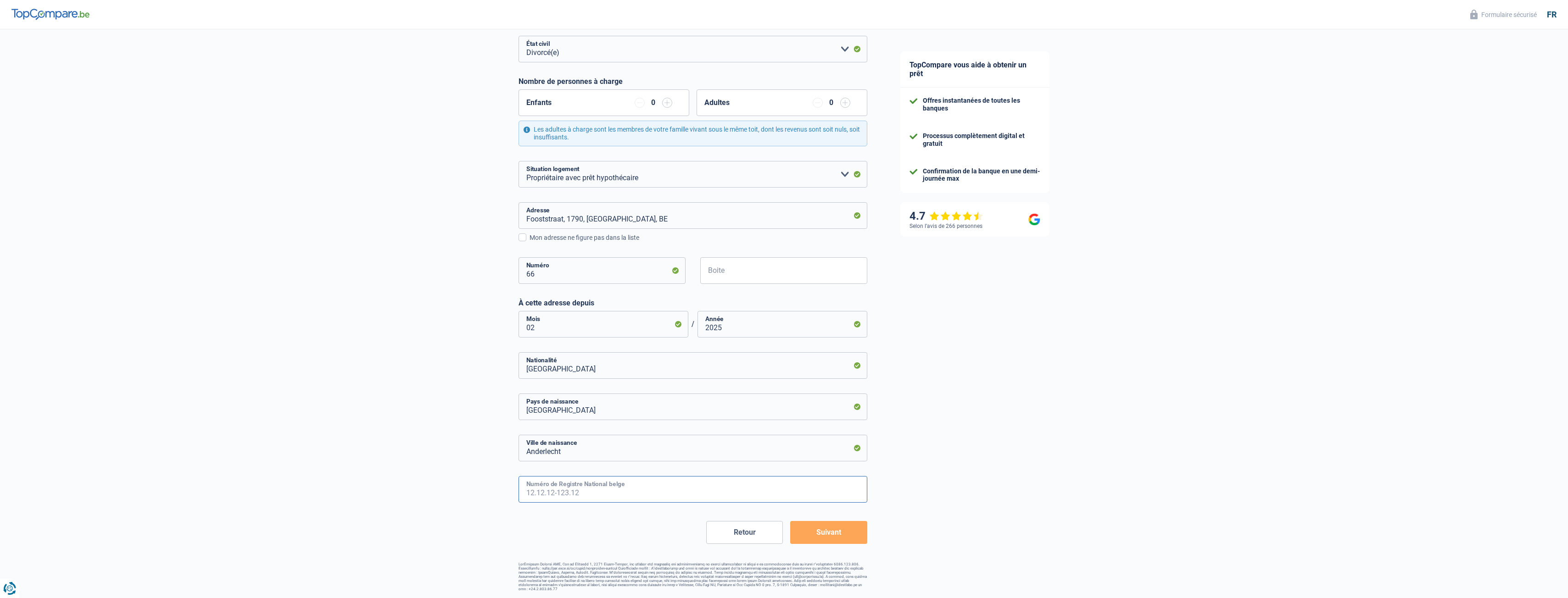
click at [629, 489] on input "Numéro de Registre National belge" at bounding box center [693, 489] width 348 height 27
type input "76.10.24-217.50"
click at [831, 533] on button "Suivant" at bounding box center [828, 533] width 76 height 23
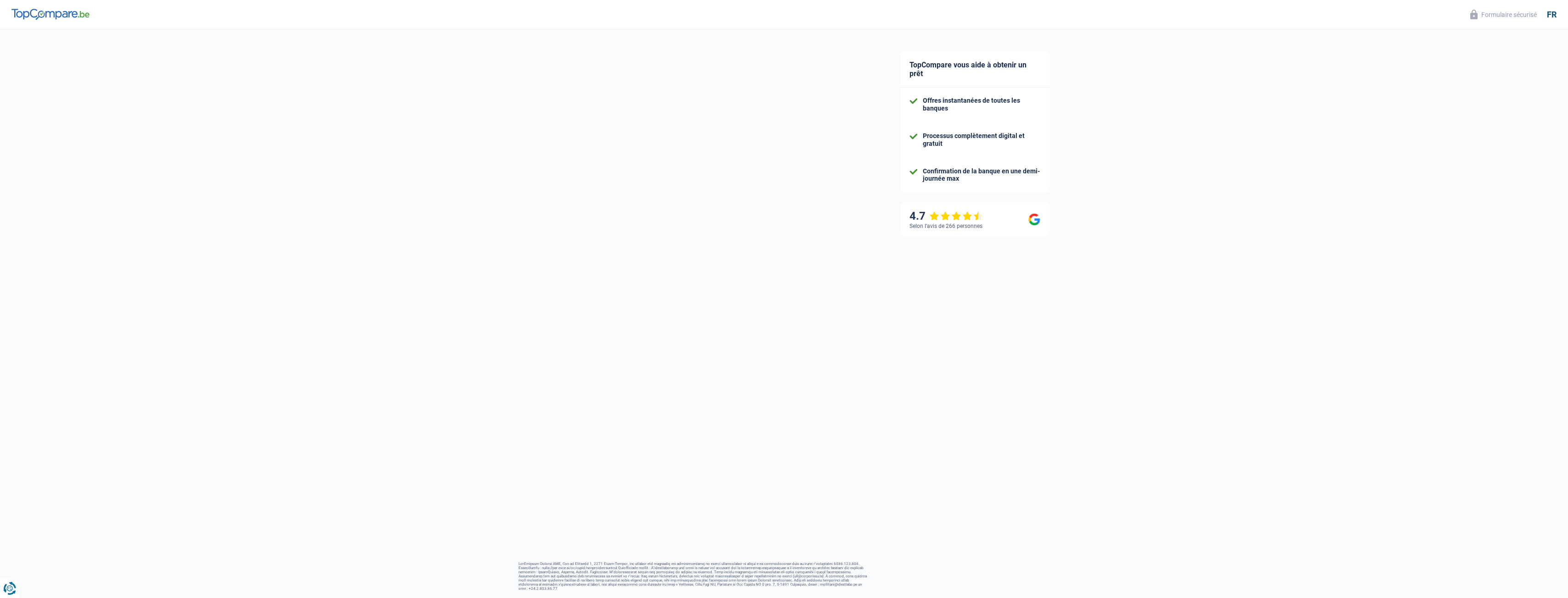
select select "netSalary"
select select "mealVouchers"
select select "mortgage"
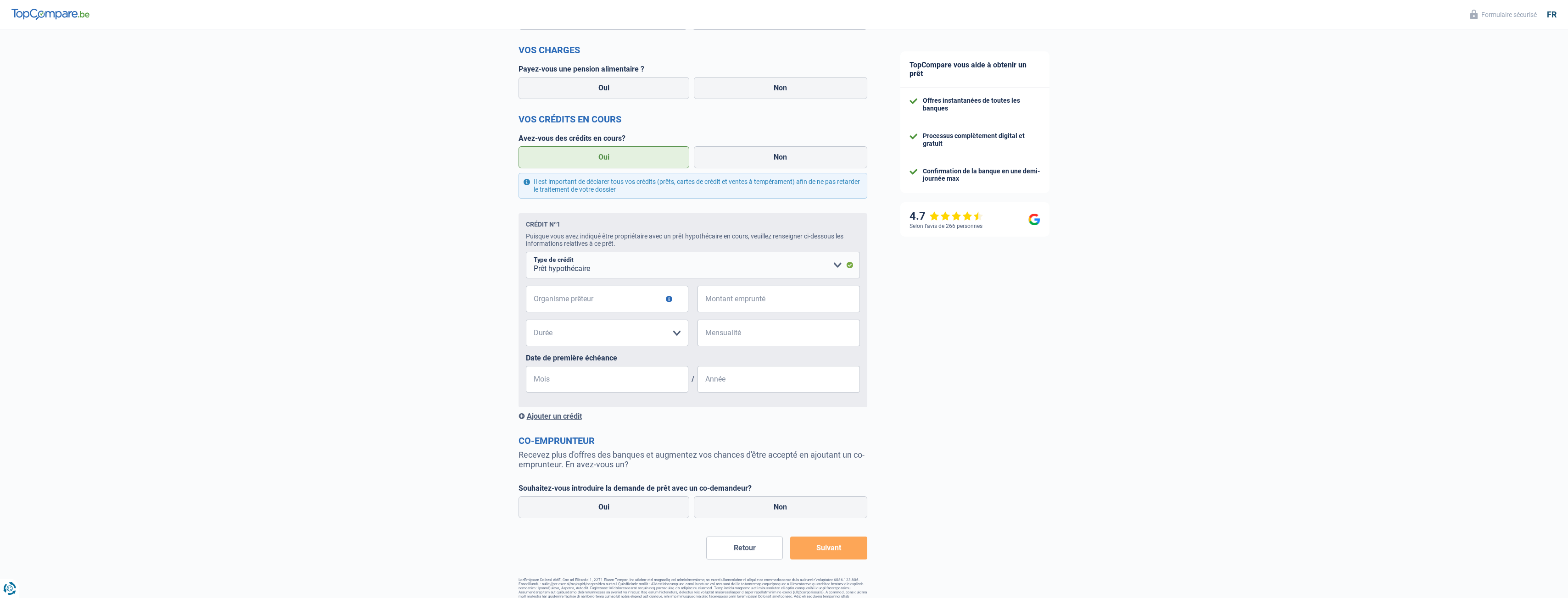
scroll to position [354, 0]
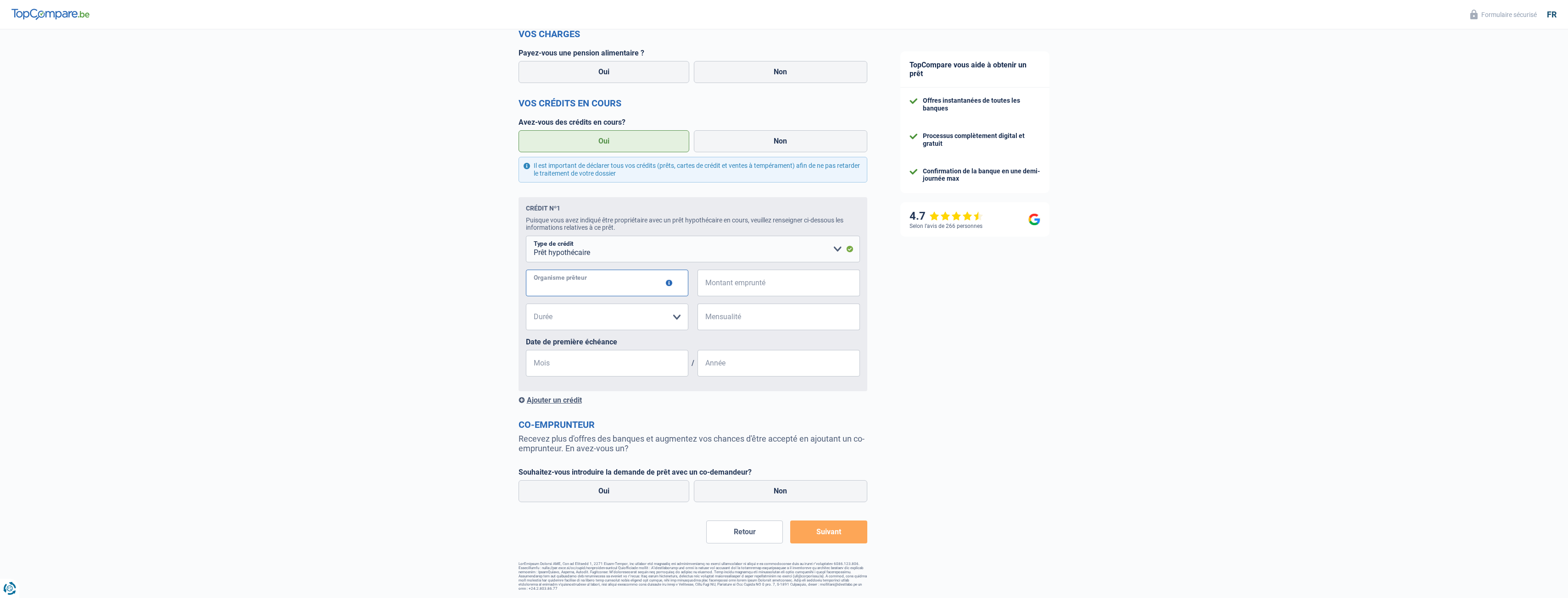
click at [635, 283] on input "Organisme prêteur" at bounding box center [607, 283] width 163 height 27
type input "A"
type input "Crélan"
click at [755, 280] on input "Montant emprunté" at bounding box center [784, 283] width 151 height 27
type input "289.000"
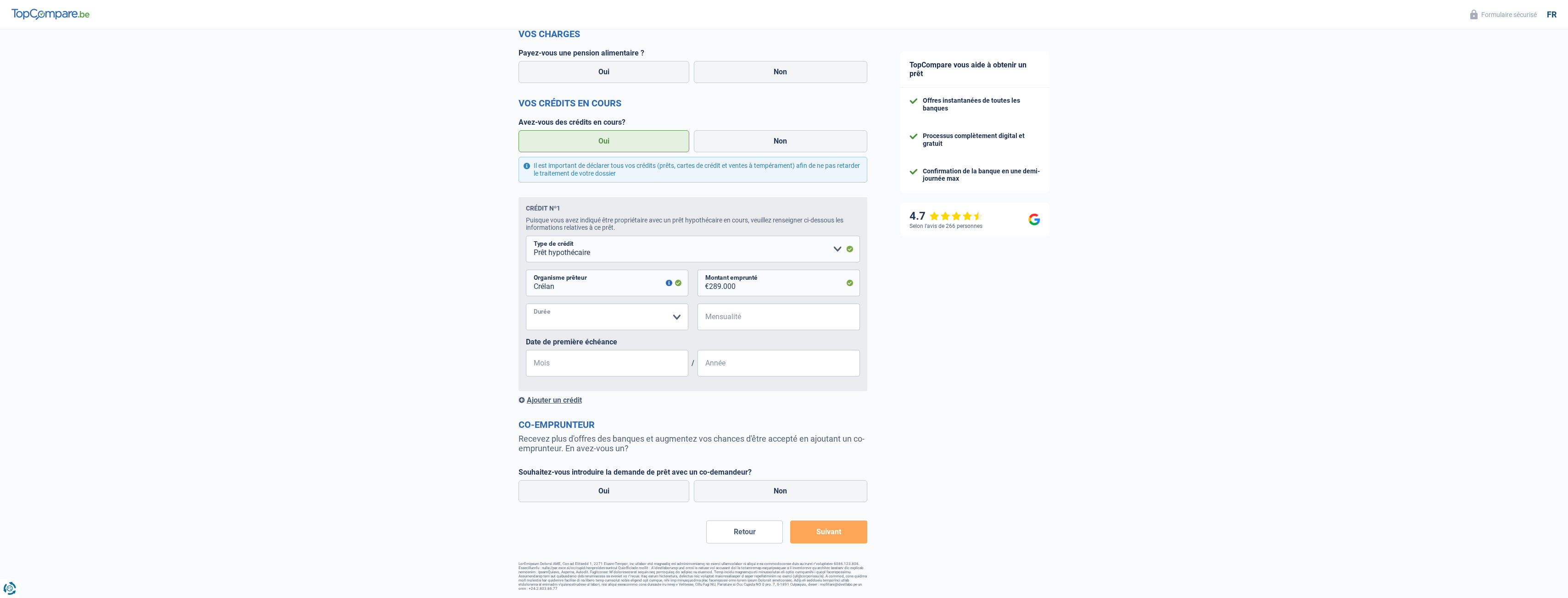
click at [614, 319] on select "120 mois 180 mois 240 mois 300 mois 360 mois 420 mois Veuillez sélectionner une…" at bounding box center [607, 317] width 163 height 27
click at [603, 323] on select "120 mois 180 mois 240 mois 300 mois 360 mois 420 mois Veuillez sélectionner une…" at bounding box center [607, 317] width 163 height 27
select select "240"
click at [526, 304] on select "120 mois 180 mois 240 mois 300 mois 360 mois 420 mois Veuillez sélectionner une…" at bounding box center [607, 317] width 163 height 27
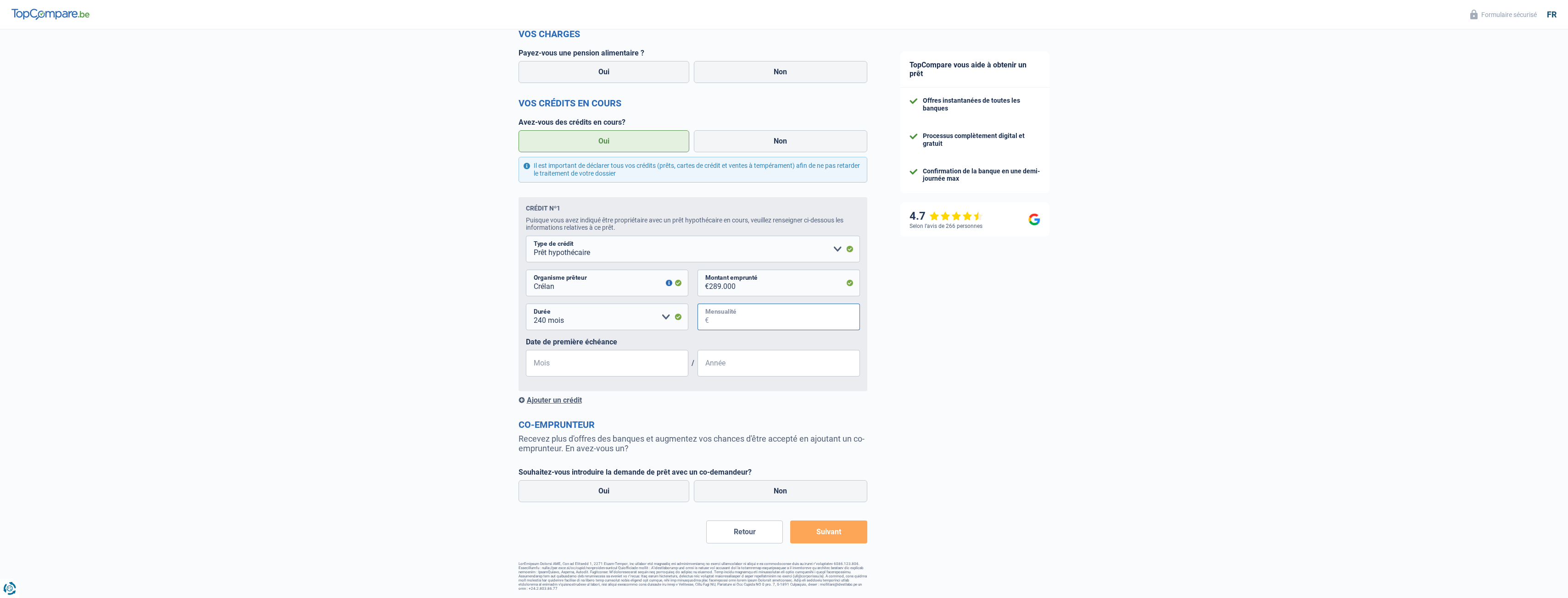
click at [746, 322] on input "Mensualité" at bounding box center [784, 317] width 151 height 27
click at [743, 326] on input "Mensualité" at bounding box center [784, 317] width 151 height 27
type input "1.336"
click at [573, 369] on input "Mois" at bounding box center [607, 363] width 163 height 27
type input "03"
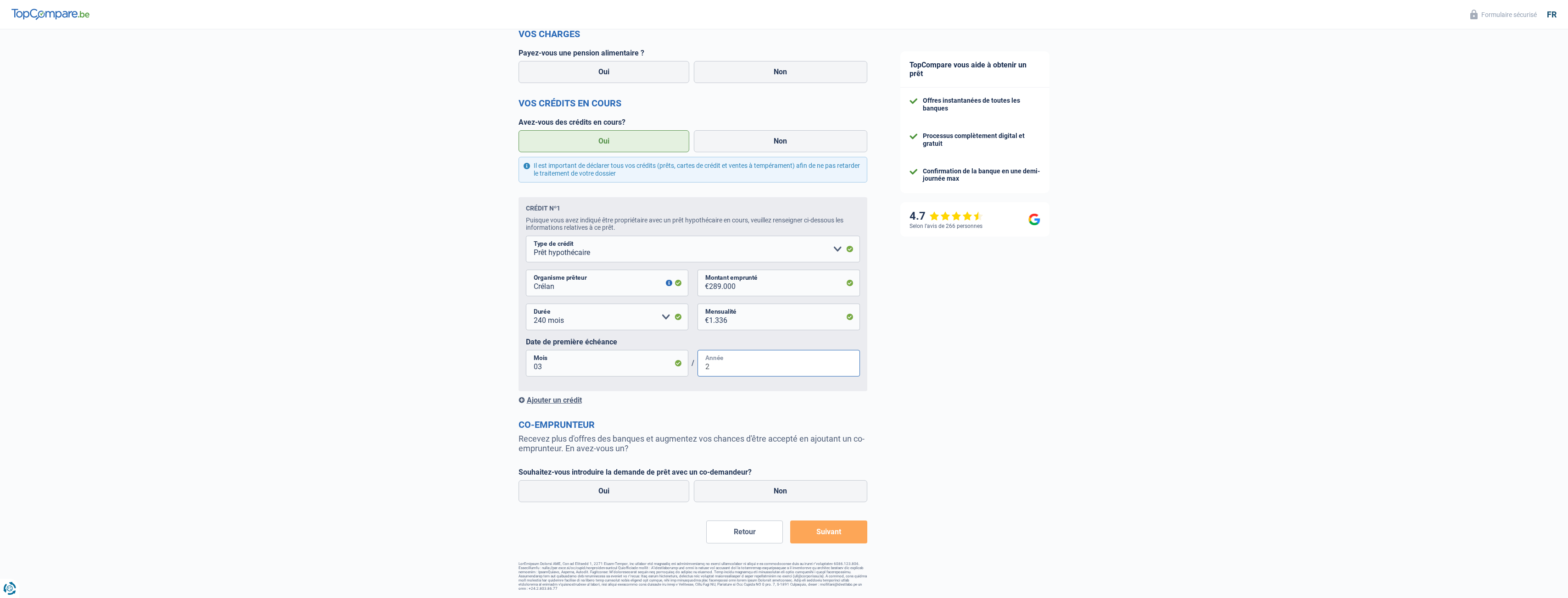
type input "2"
click at [567, 364] on input "03" at bounding box center [607, 363] width 163 height 27
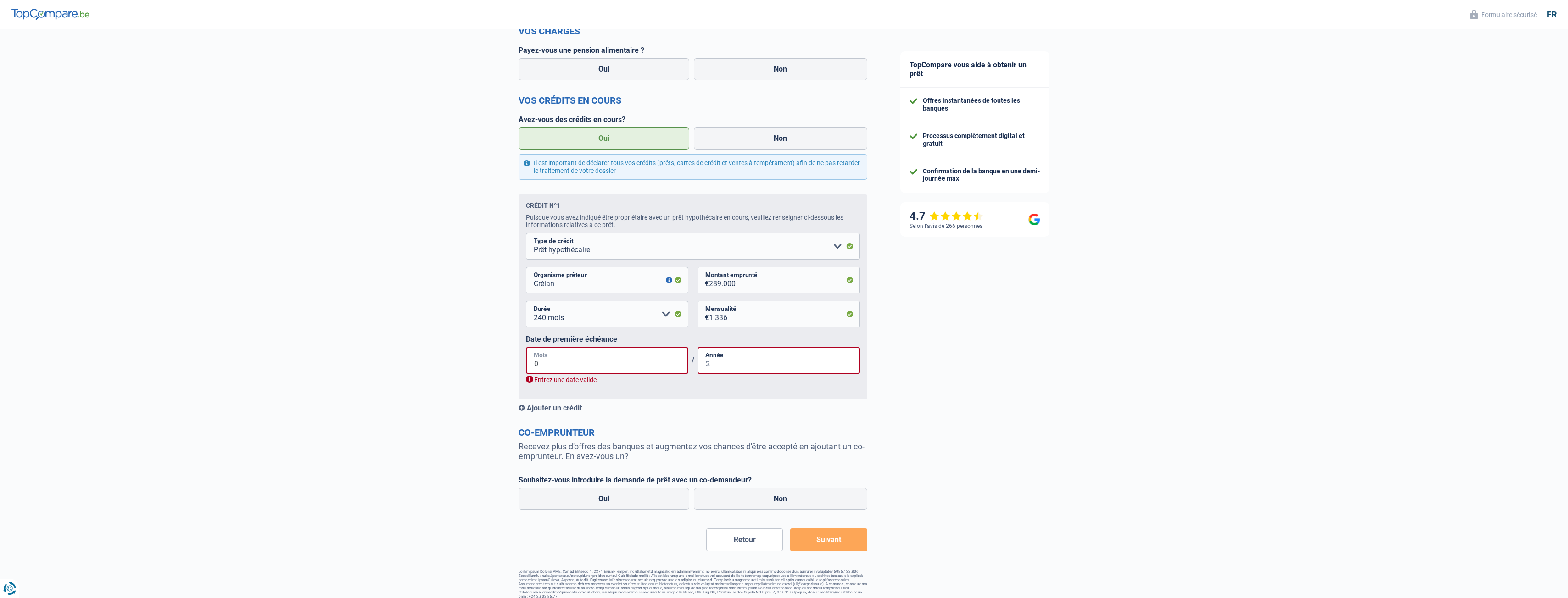
type input "02"
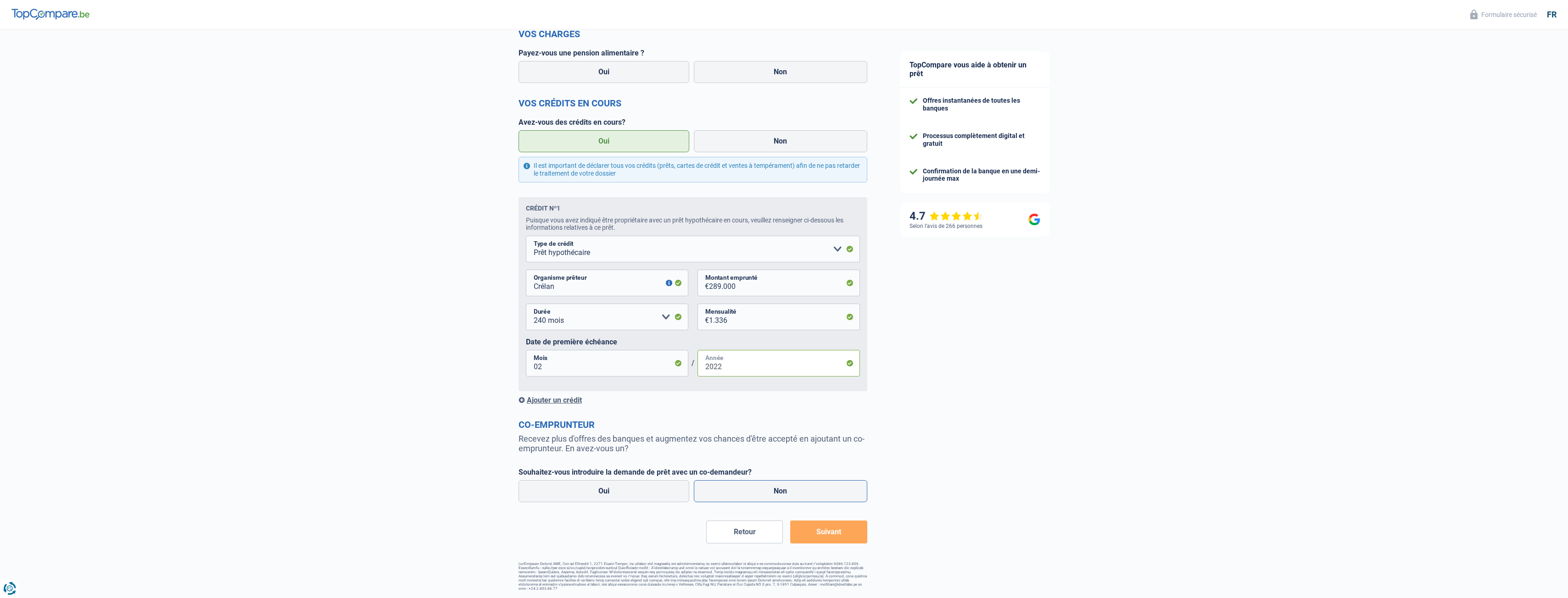
type input "2022"
click at [788, 488] on label "Non" at bounding box center [781, 491] width 174 height 22
click at [788, 488] on input "Non" at bounding box center [781, 491] width 174 height 22
radio input "true"
click at [829, 532] on button "Suivant" at bounding box center [828, 532] width 76 height 23
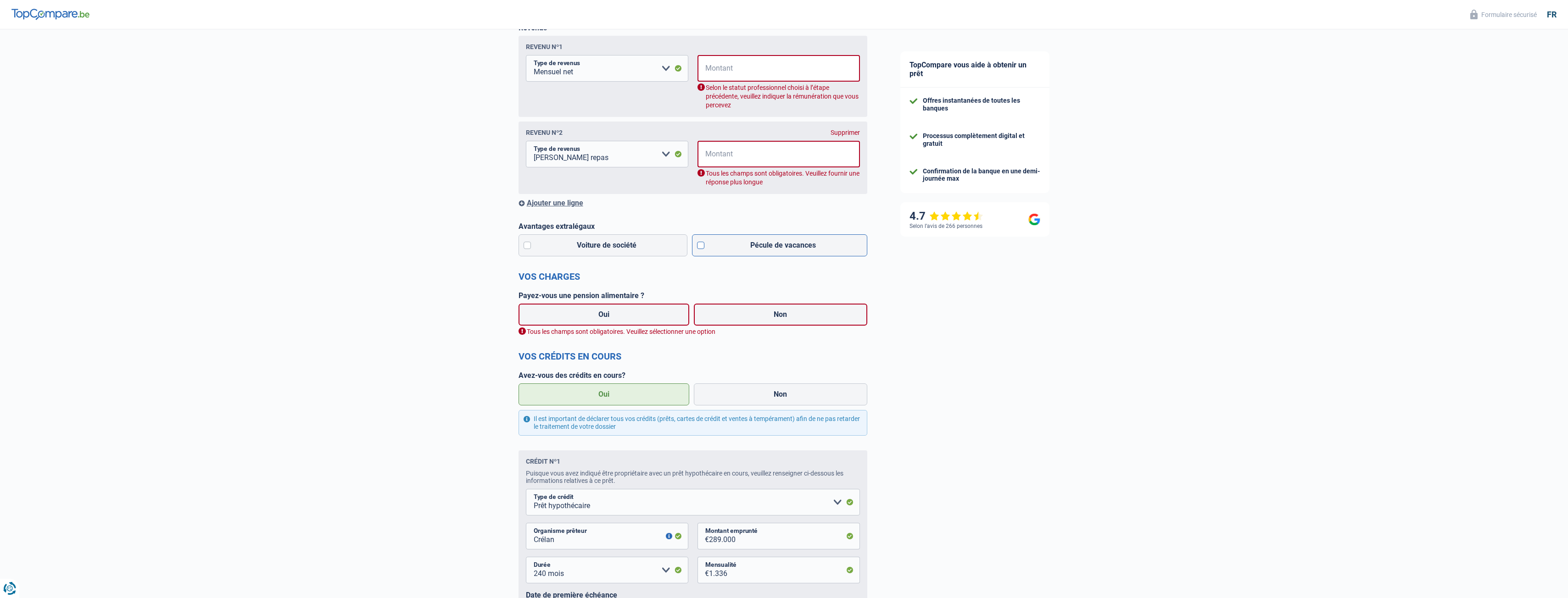
scroll to position [148, 0]
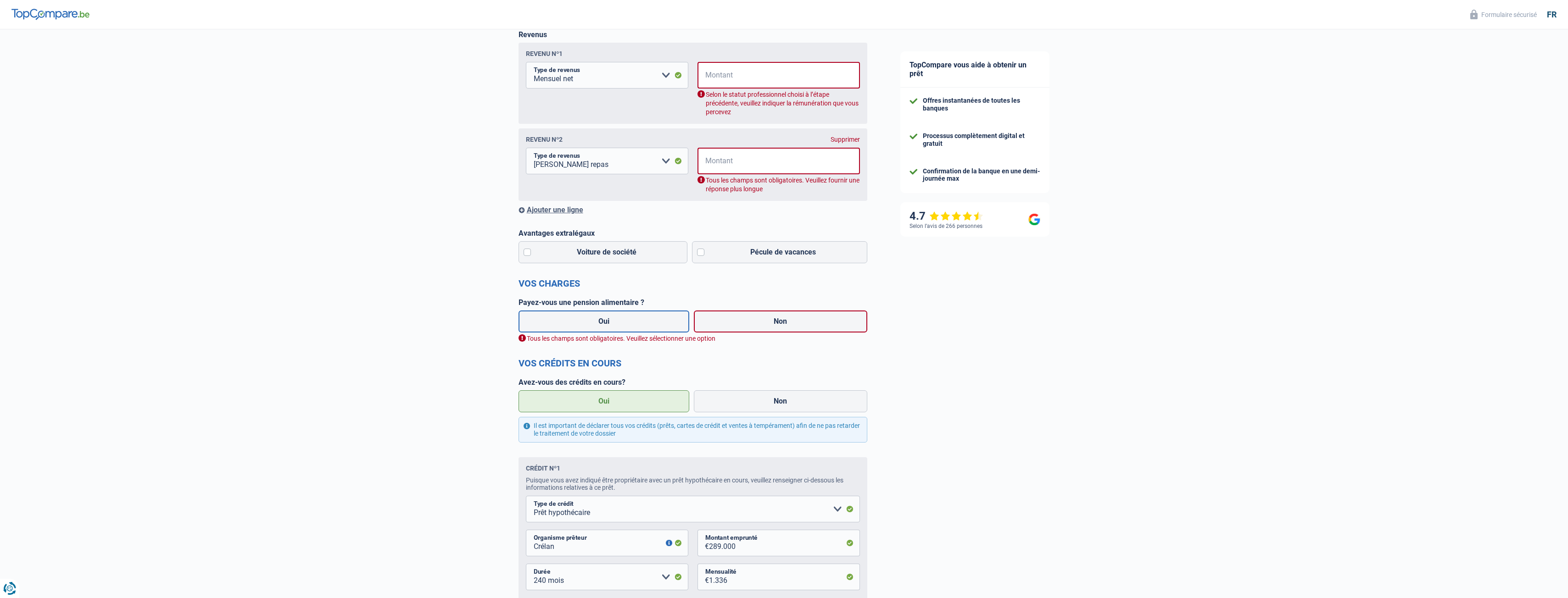
click at [630, 325] on label "Oui" at bounding box center [604, 321] width 171 height 22
click at [630, 325] on input "Oui" at bounding box center [604, 321] width 171 height 22
radio input "true"
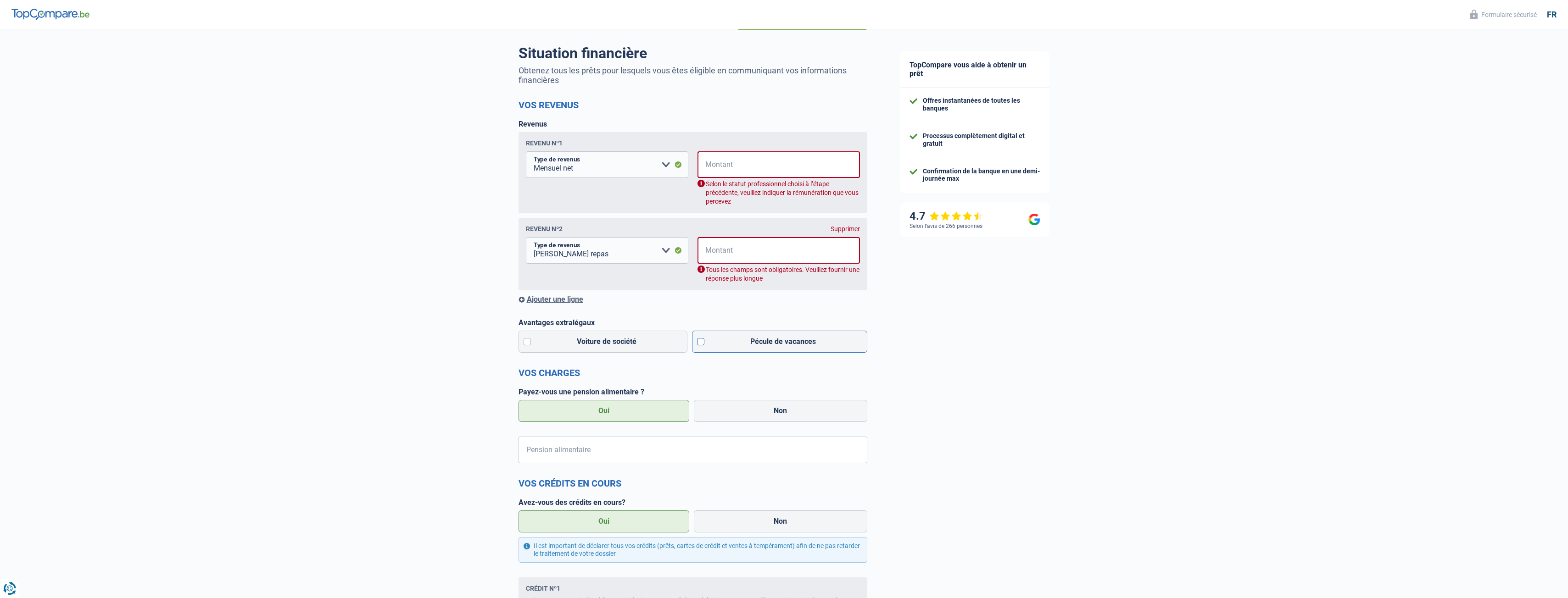
scroll to position [11, 0]
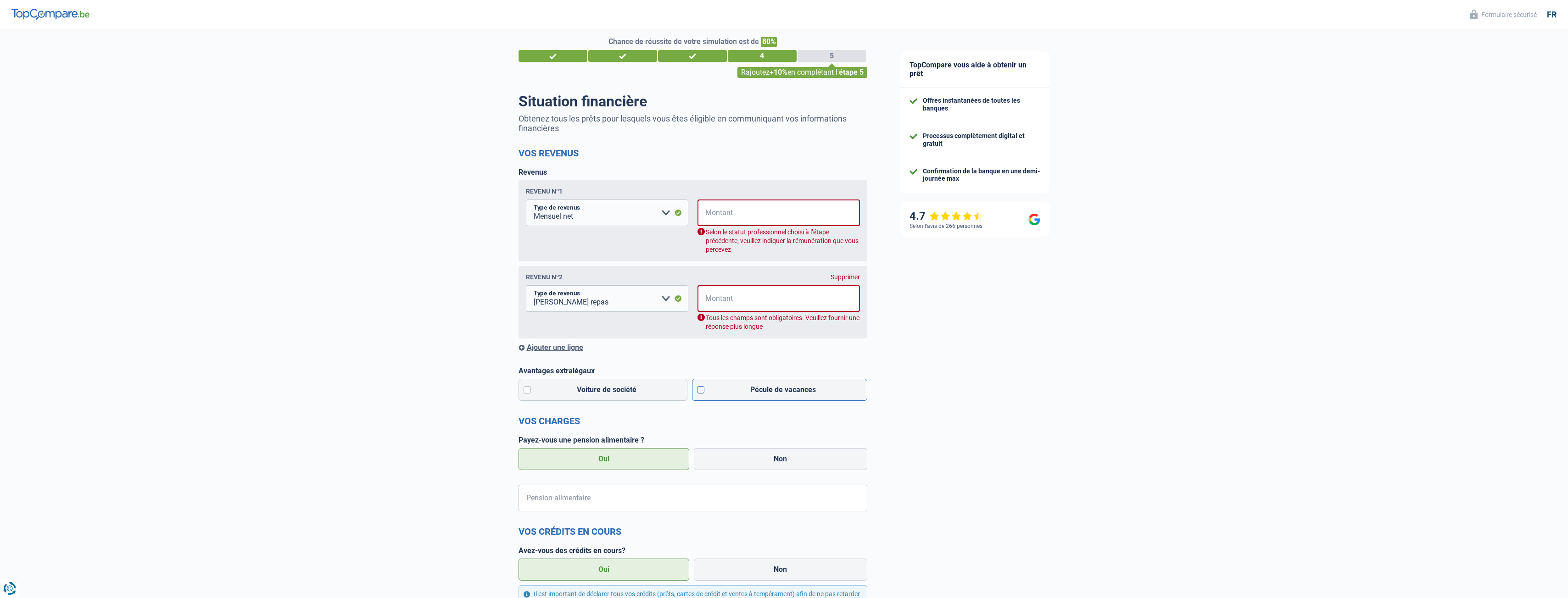
click at [701, 388] on label "Pécule de vacances" at bounding box center [779, 390] width 175 height 22
click at [701, 388] on input "Pécule de vacances" at bounding box center [779, 390] width 175 height 22
checkbox input "true"
click at [735, 213] on input "Montant" at bounding box center [784, 213] width 150 height 27
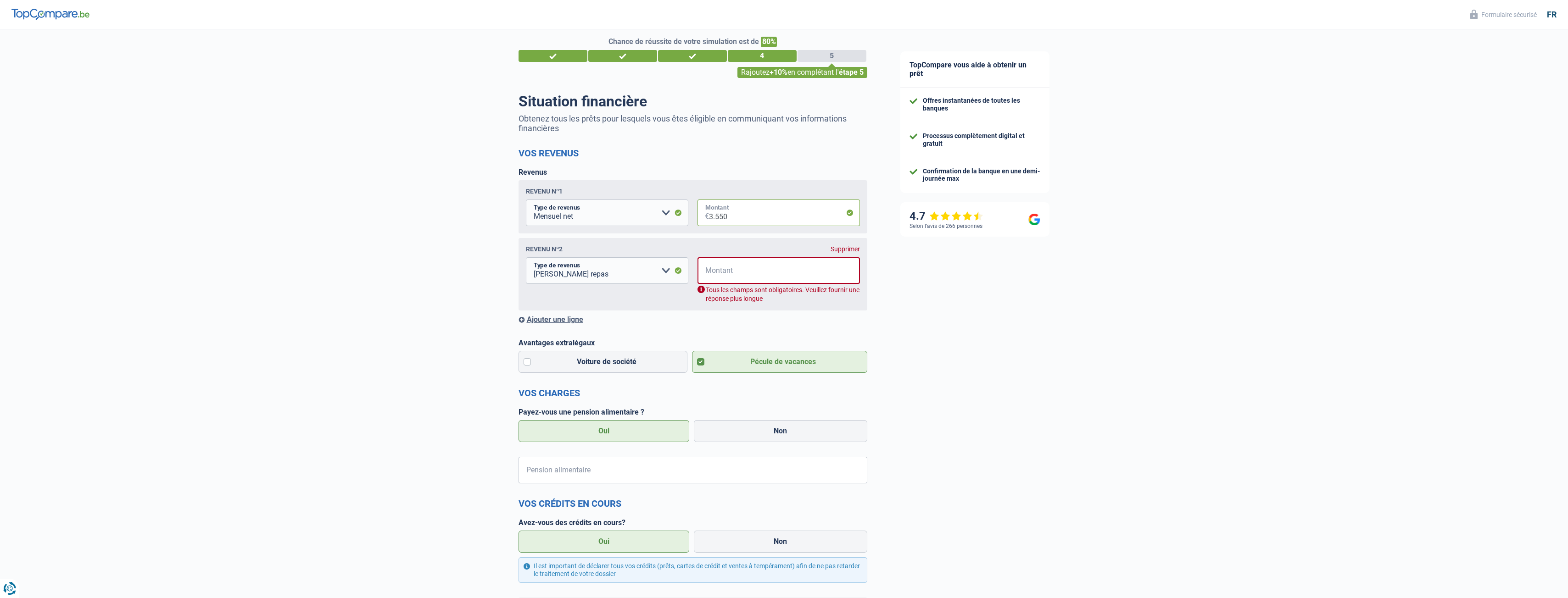
type input "3.550"
click at [748, 279] on input "Montant" at bounding box center [784, 271] width 150 height 27
drag, startPoint x: 746, startPoint y: 274, endPoint x: 612, endPoint y: 252, distance: 135.8
click at [612, 252] on div "Revenu nº2 Supprimer Allocation d'handicap Allocations chômage Allocations fami…" at bounding box center [693, 274] width 348 height 73
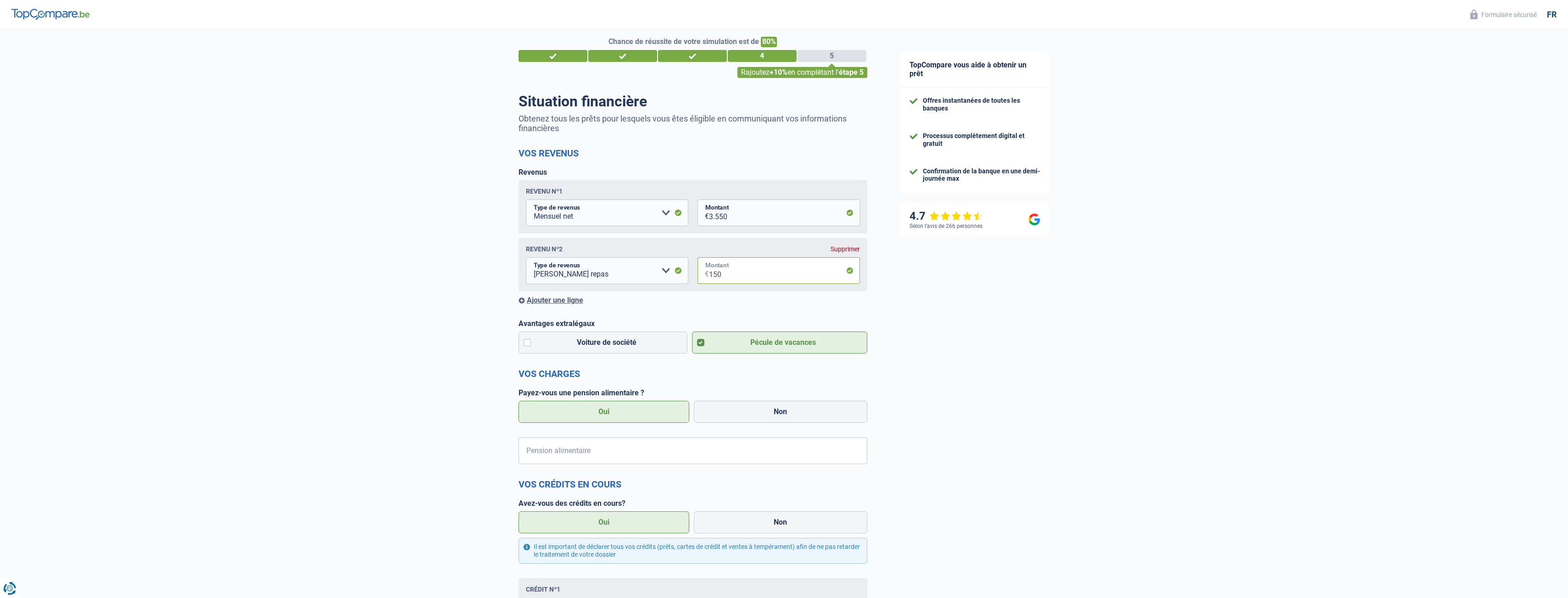
type input "150"
click at [919, 280] on div "TopCompare vous aide à obtenir un prêt Offres instantanées de toutes les banque…" at bounding box center [1226, 498] width 685 height 960
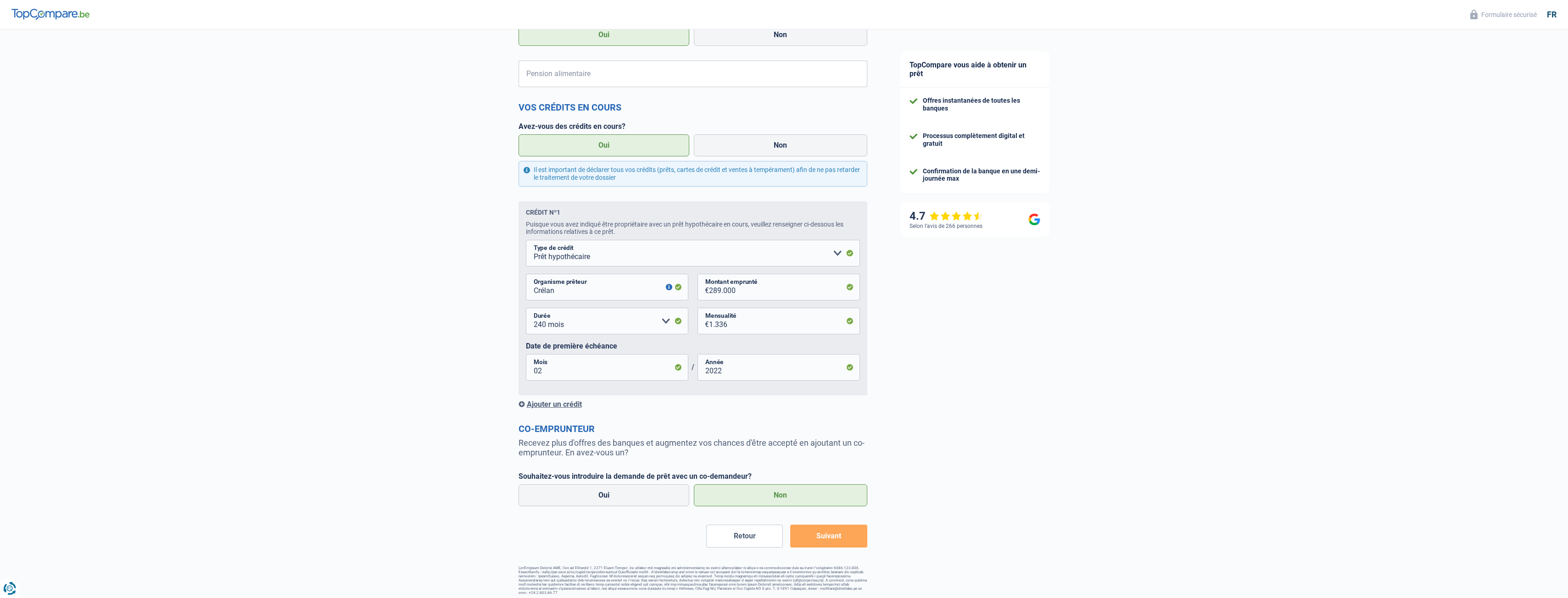
scroll to position [395, 0]
click at [828, 533] on button "Suivant" at bounding box center [828, 532] width 76 height 23
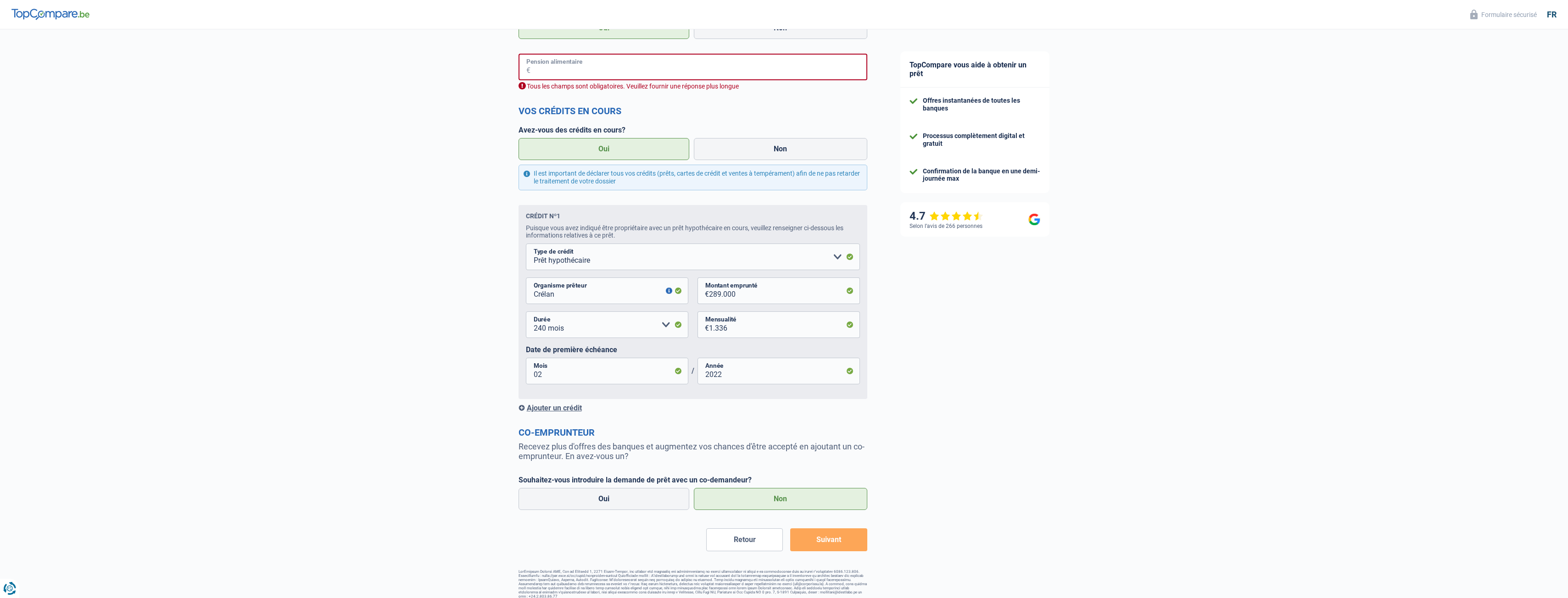
click at [597, 69] on input "Pension alimentaire" at bounding box center [699, 67] width 337 height 27
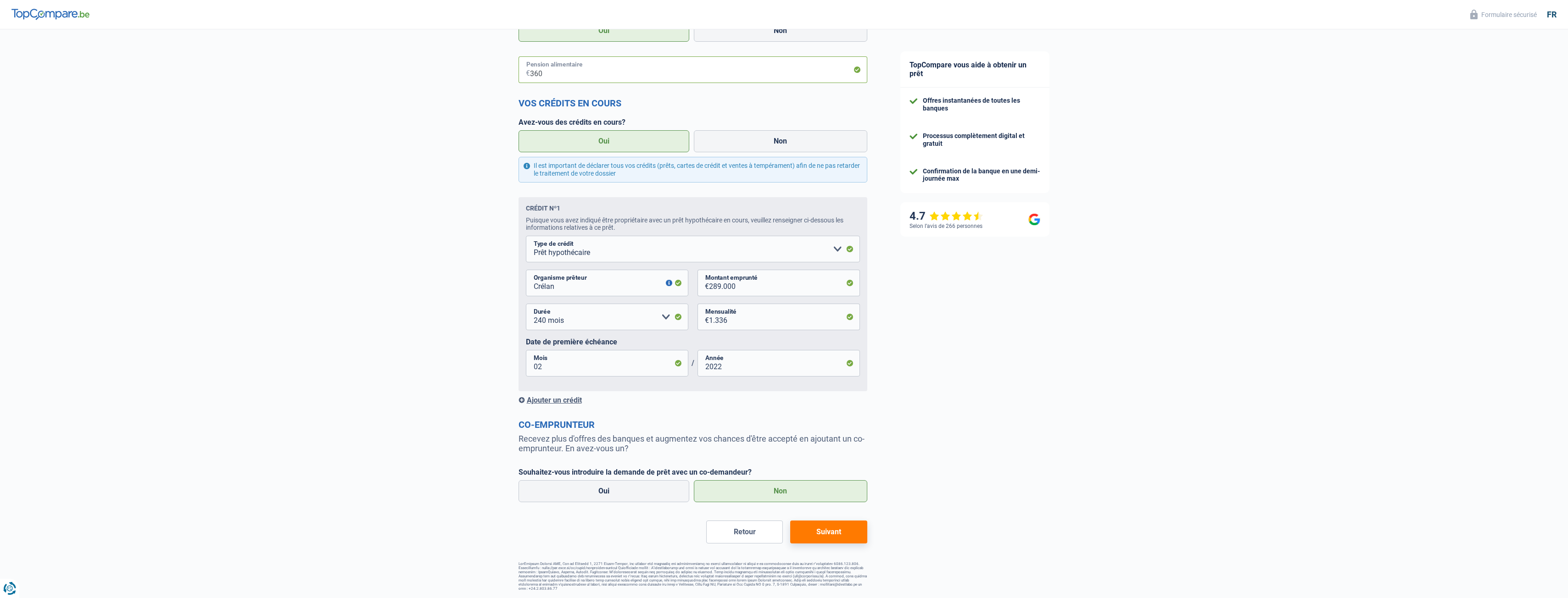
type input "360"
click at [835, 532] on button "Suivant" at bounding box center [828, 532] width 76 height 23
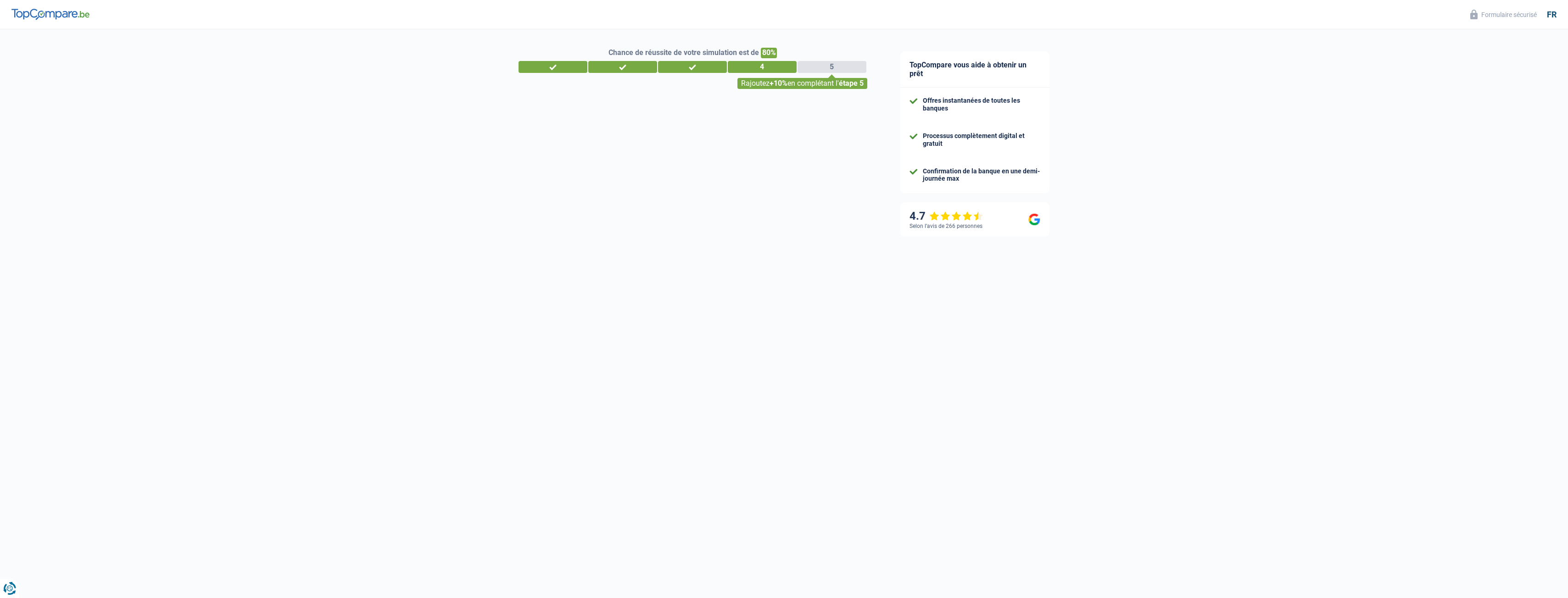
select select "120"
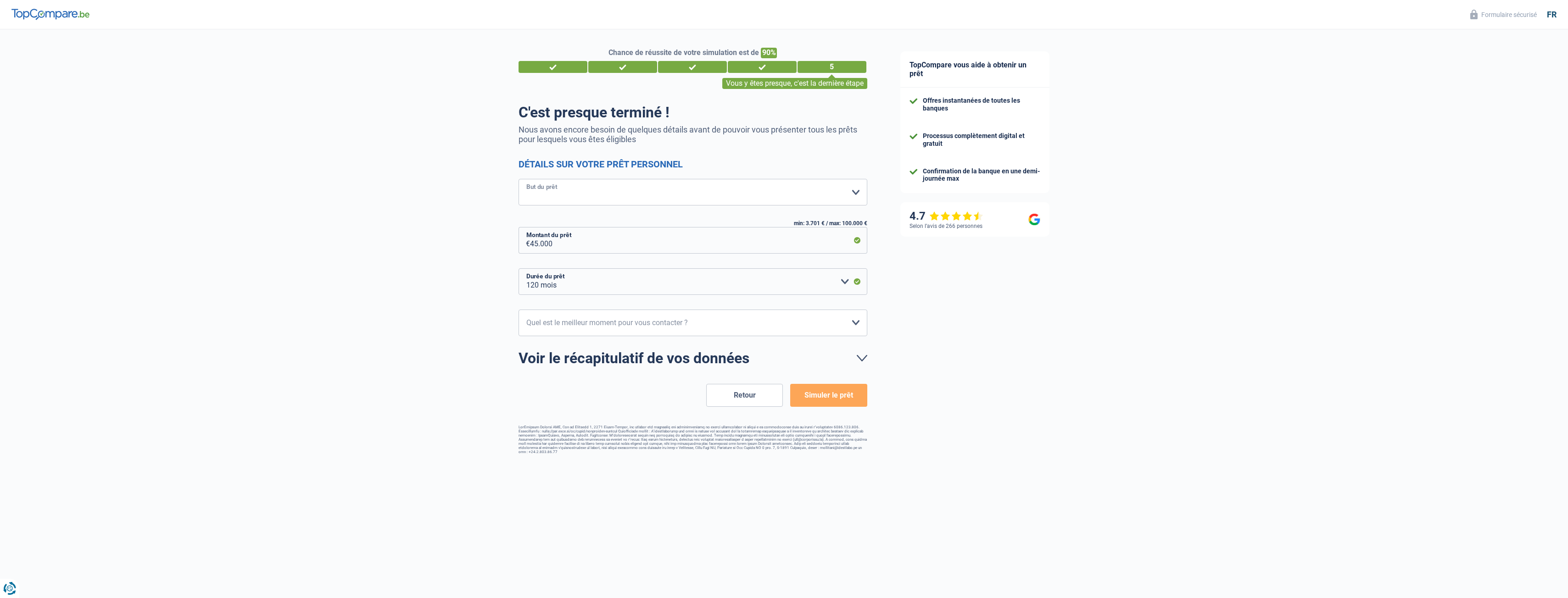
click at [534, 190] on select "Confort maison: meubles, textile, peinture, électroménager, outillage non-profe…" at bounding box center [693, 192] width 348 height 27
select select "other"
click at [518, 180] on select "Confort maison: meubles, textile, peinture, électroménager, outillage non-profe…" at bounding box center [693, 192] width 348 height 27
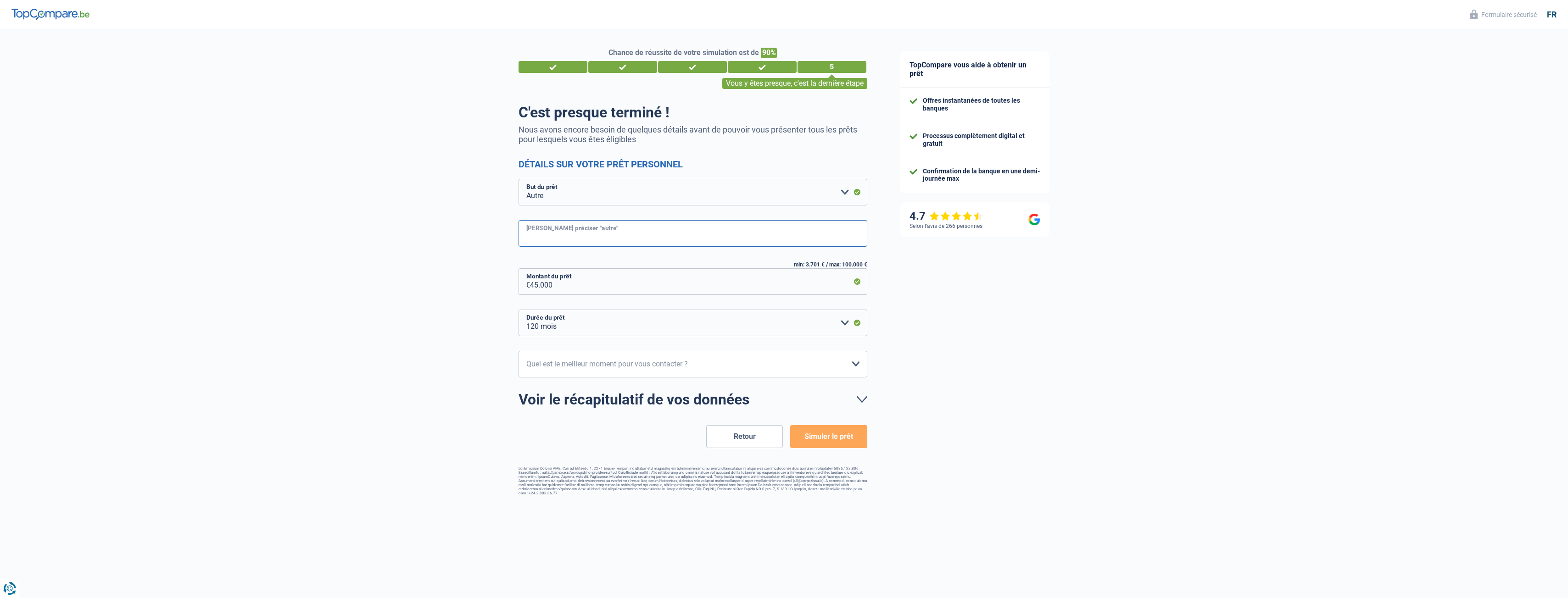
click at [582, 235] on input "Veuillez préciser "autre"" at bounding box center [693, 233] width 348 height 27
type input "Formation Pilote de ligne"
click at [657, 369] on select "10h-12h 12h-14h 14h-16h 16h-18h Veuillez sélectionner une option" at bounding box center [693, 364] width 348 height 27
select select "16-18"
click at [518, 351] on select "10h-12h 12h-14h 14h-16h 16h-18h Veuillez sélectionner une option" at bounding box center [693, 364] width 348 height 27
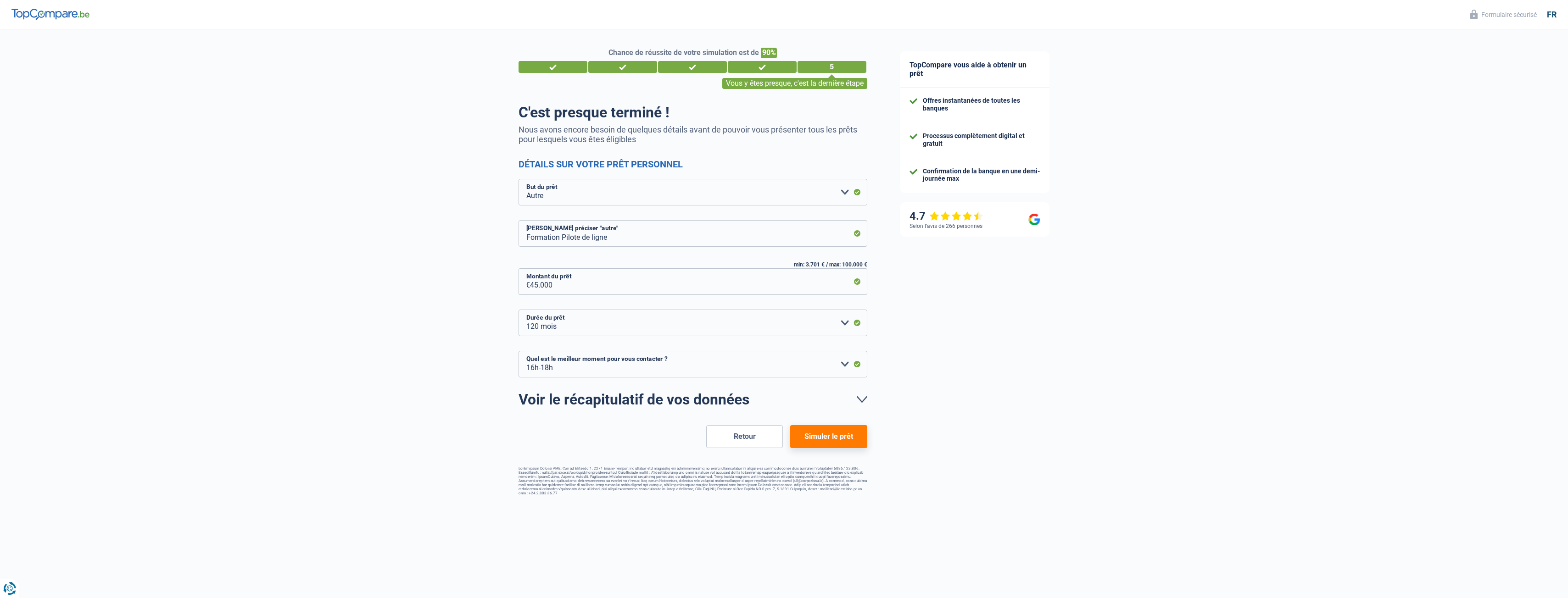
click at [841, 434] on button "Simuler le prêt" at bounding box center [828, 437] width 76 height 23
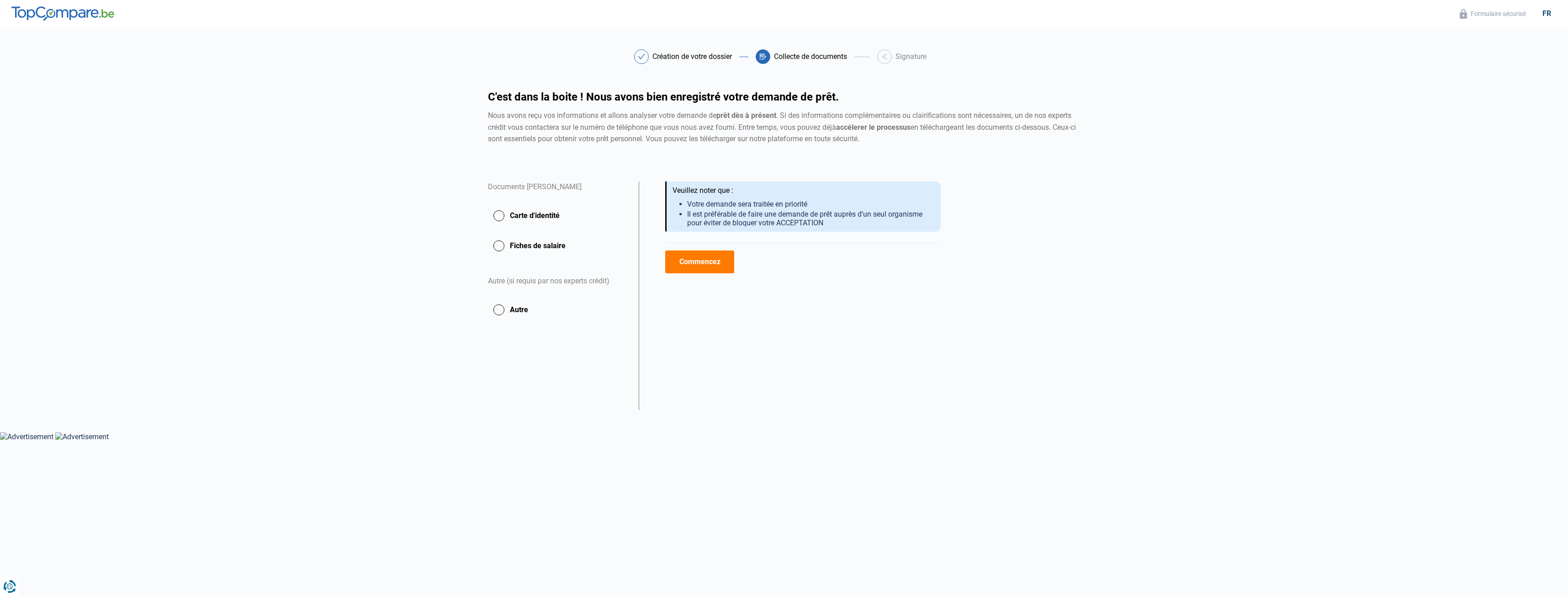
click at [705, 261] on button "Commencez" at bounding box center [699, 262] width 69 height 23
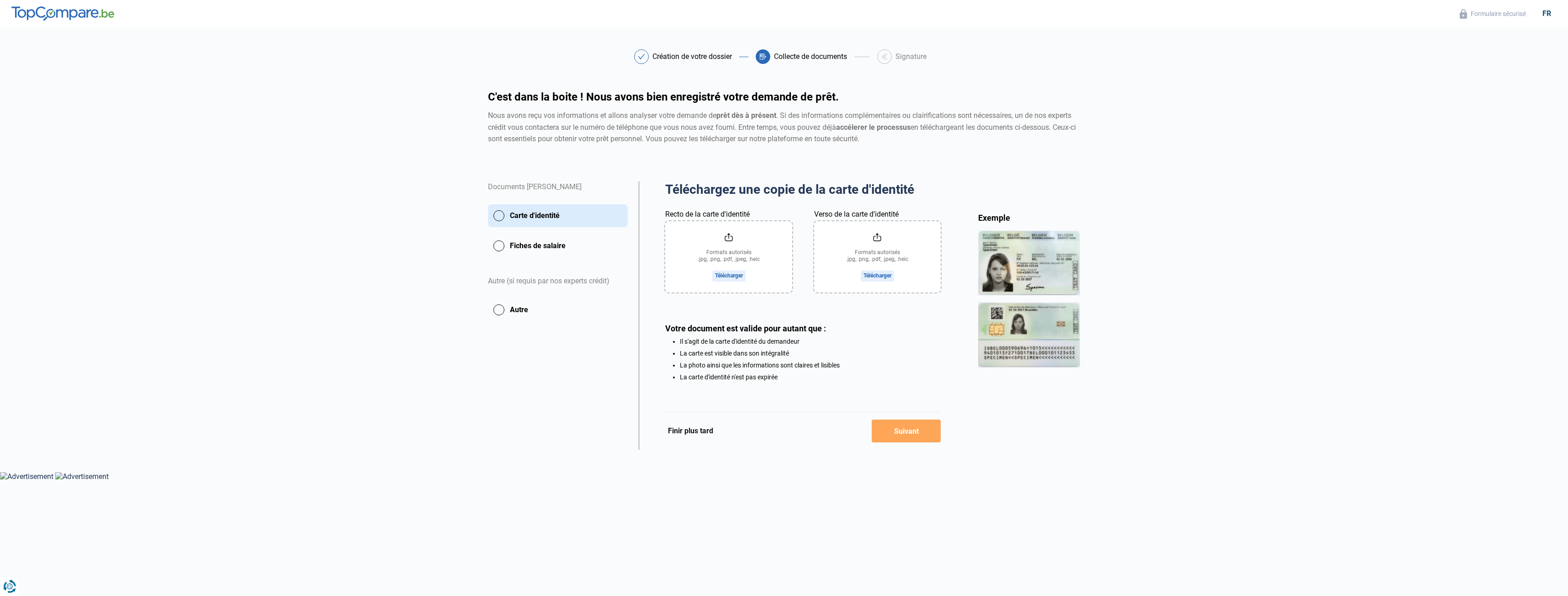
click at [694, 431] on button "Finir plus tard" at bounding box center [690, 431] width 51 height 12
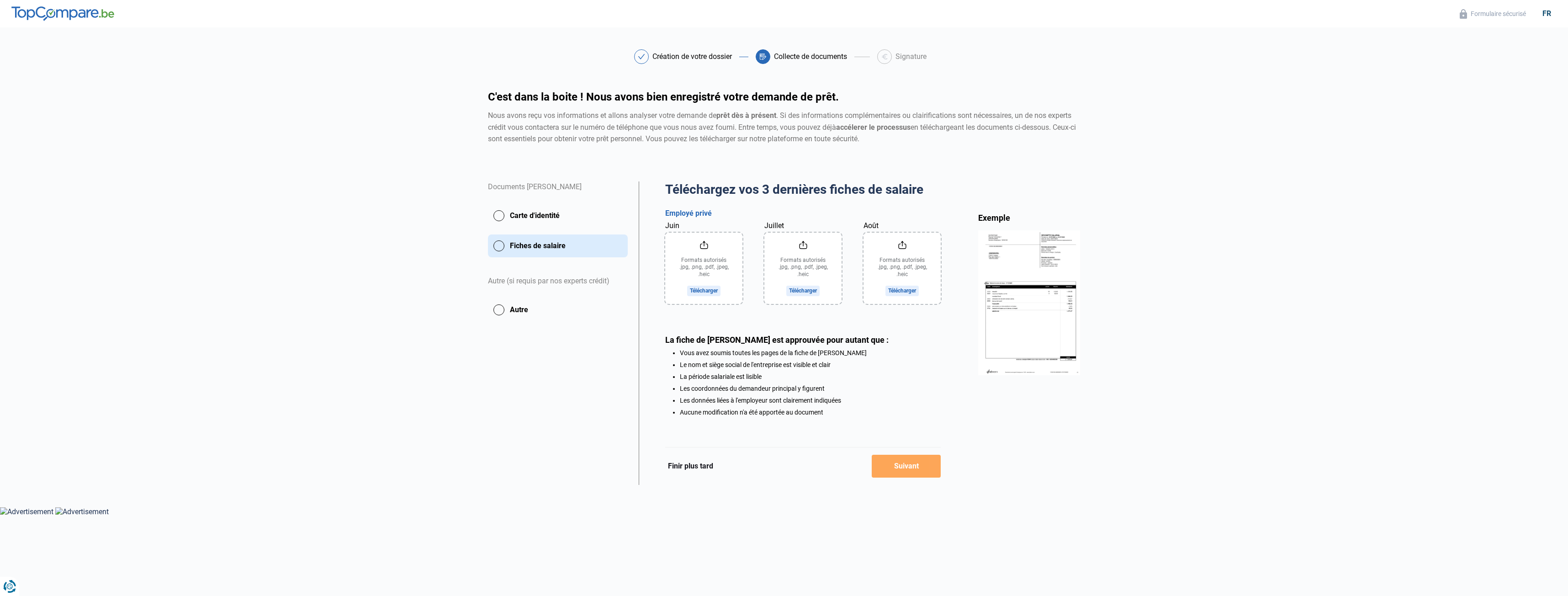
click at [693, 469] on button "Finir plus tard" at bounding box center [690, 466] width 51 height 12
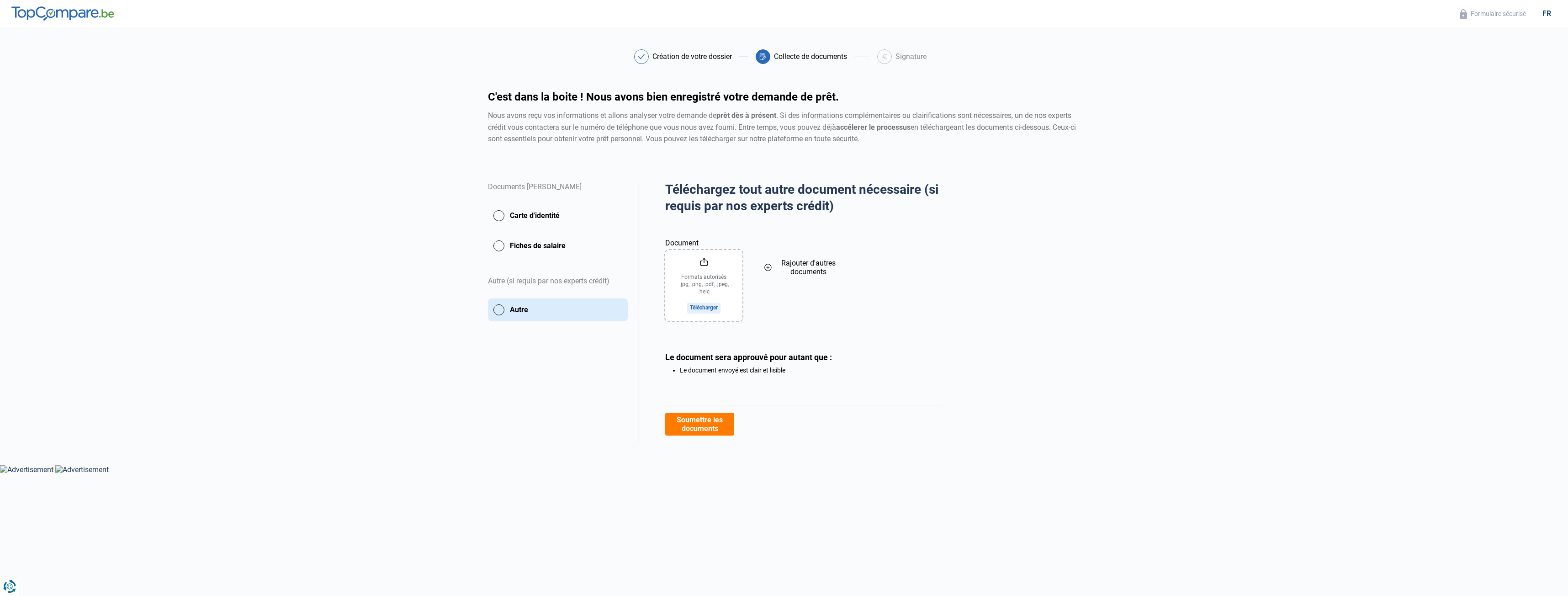
click at [695, 426] on button "Soumettre les documents" at bounding box center [699, 424] width 69 height 23
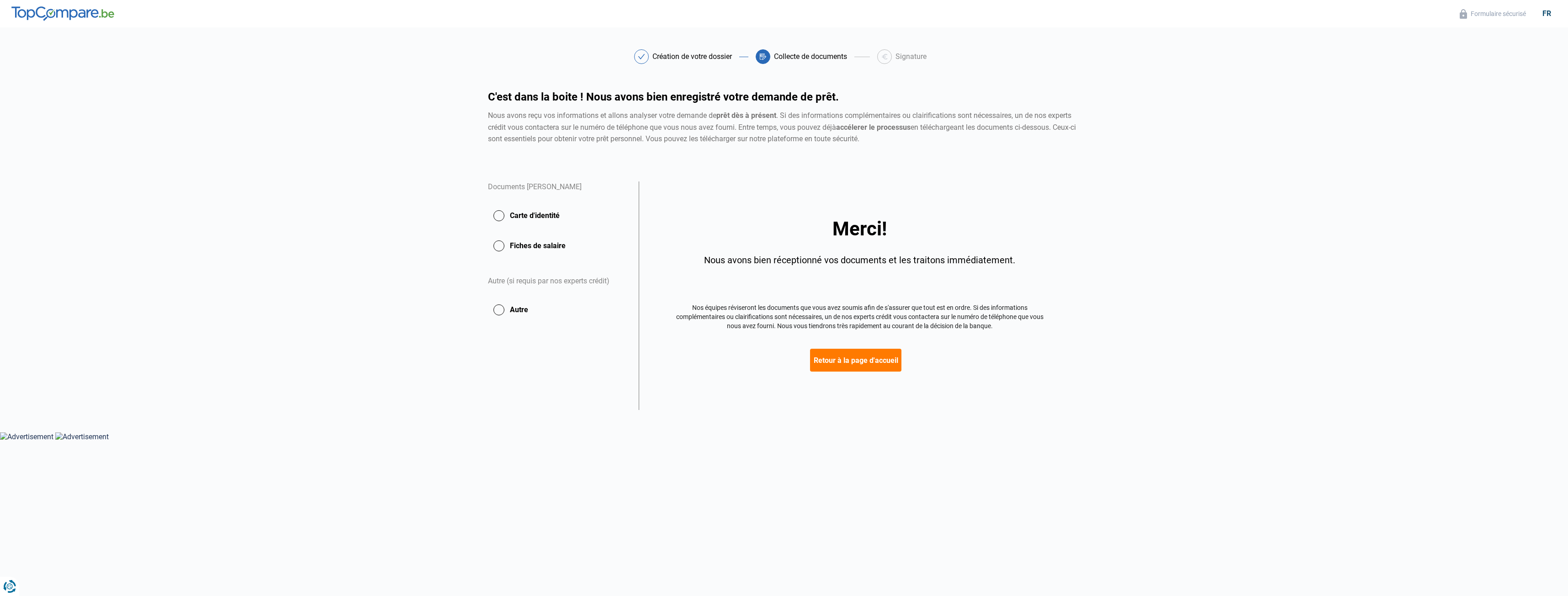
click at [855, 367] on button "Retour à la page d'accueil" at bounding box center [856, 360] width 91 height 23
